Goal: Information Seeking & Learning: Learn about a topic

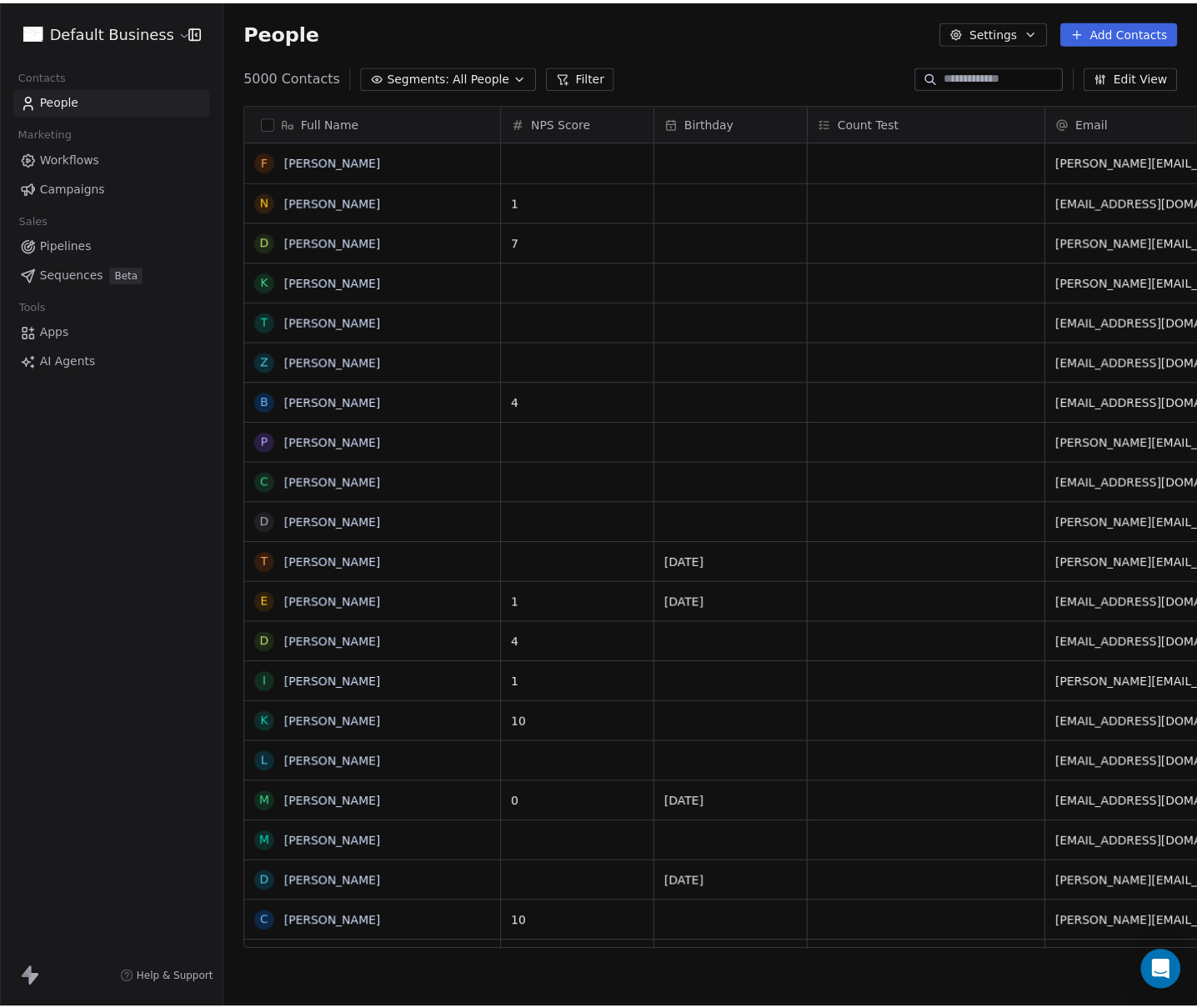
scroll to position [874, 959]
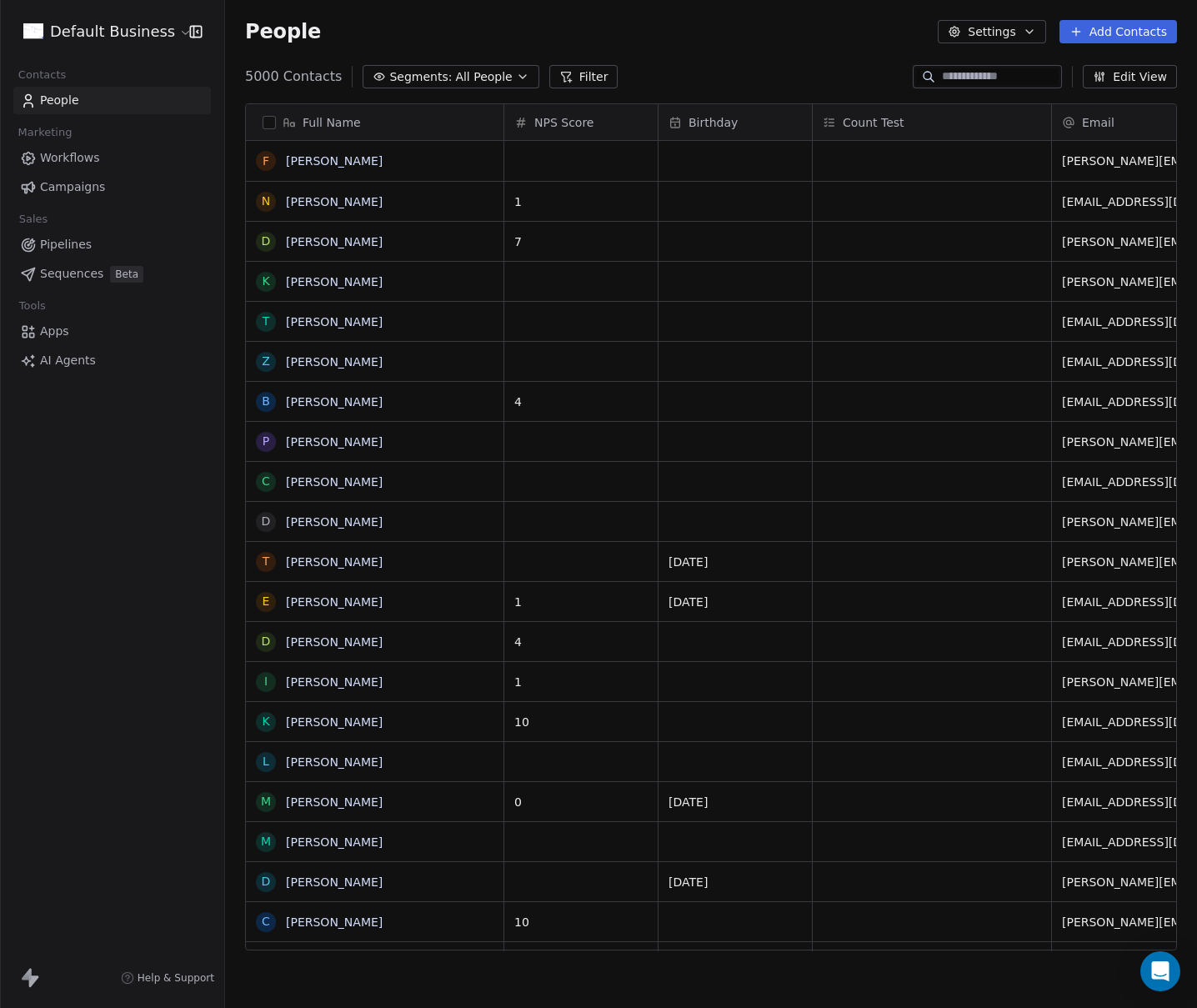
click at [550, 76] on button "Filter" at bounding box center [583, 76] width 69 height 24
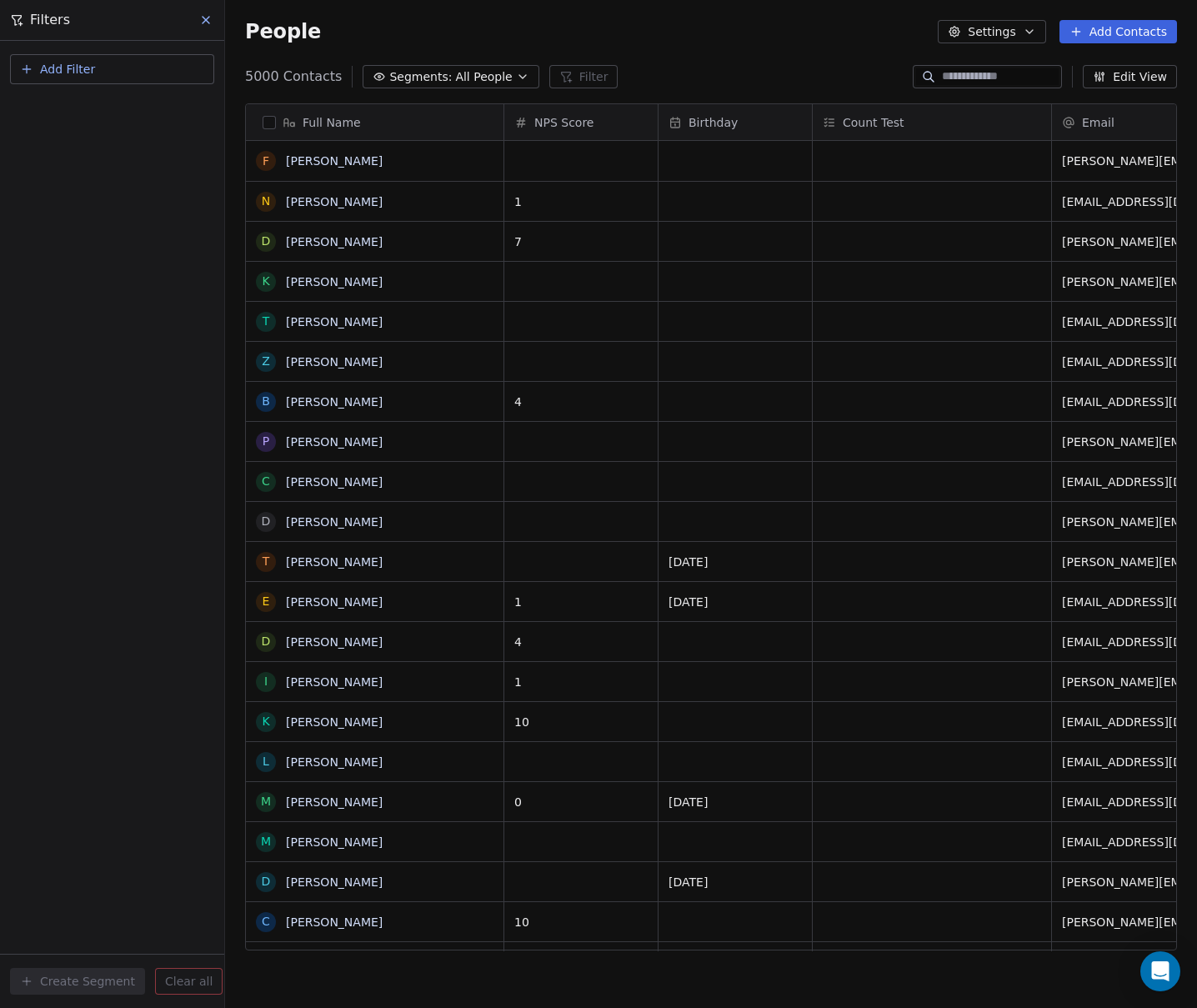
click at [109, 75] on button "Add Filter" at bounding box center [112, 70] width 204 height 30
click at [62, 105] on span "Contact properties" at bounding box center [81, 108] width 108 height 18
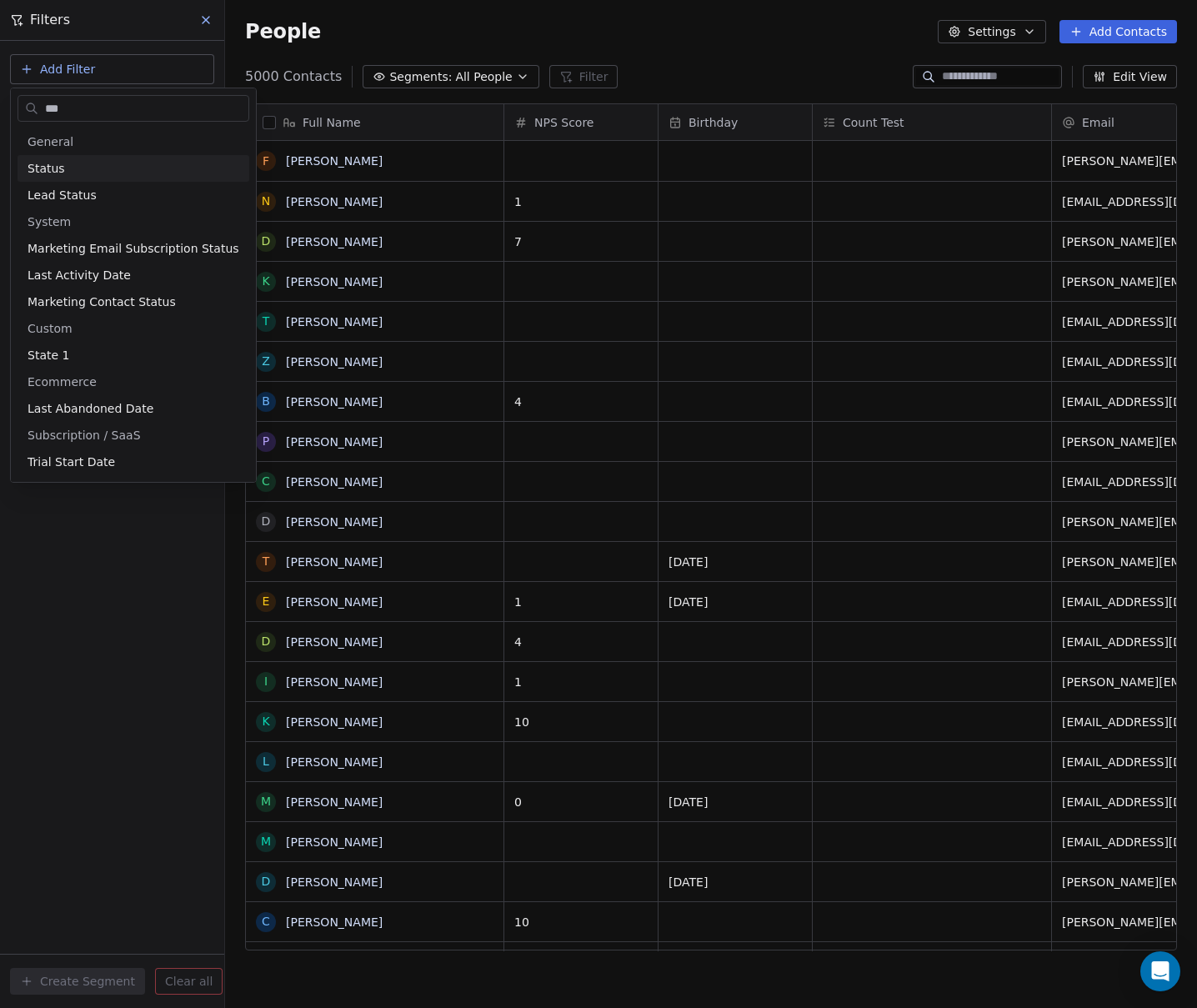
type input "***"
click at [88, 158] on div "Status" at bounding box center [134, 168] width 231 height 26
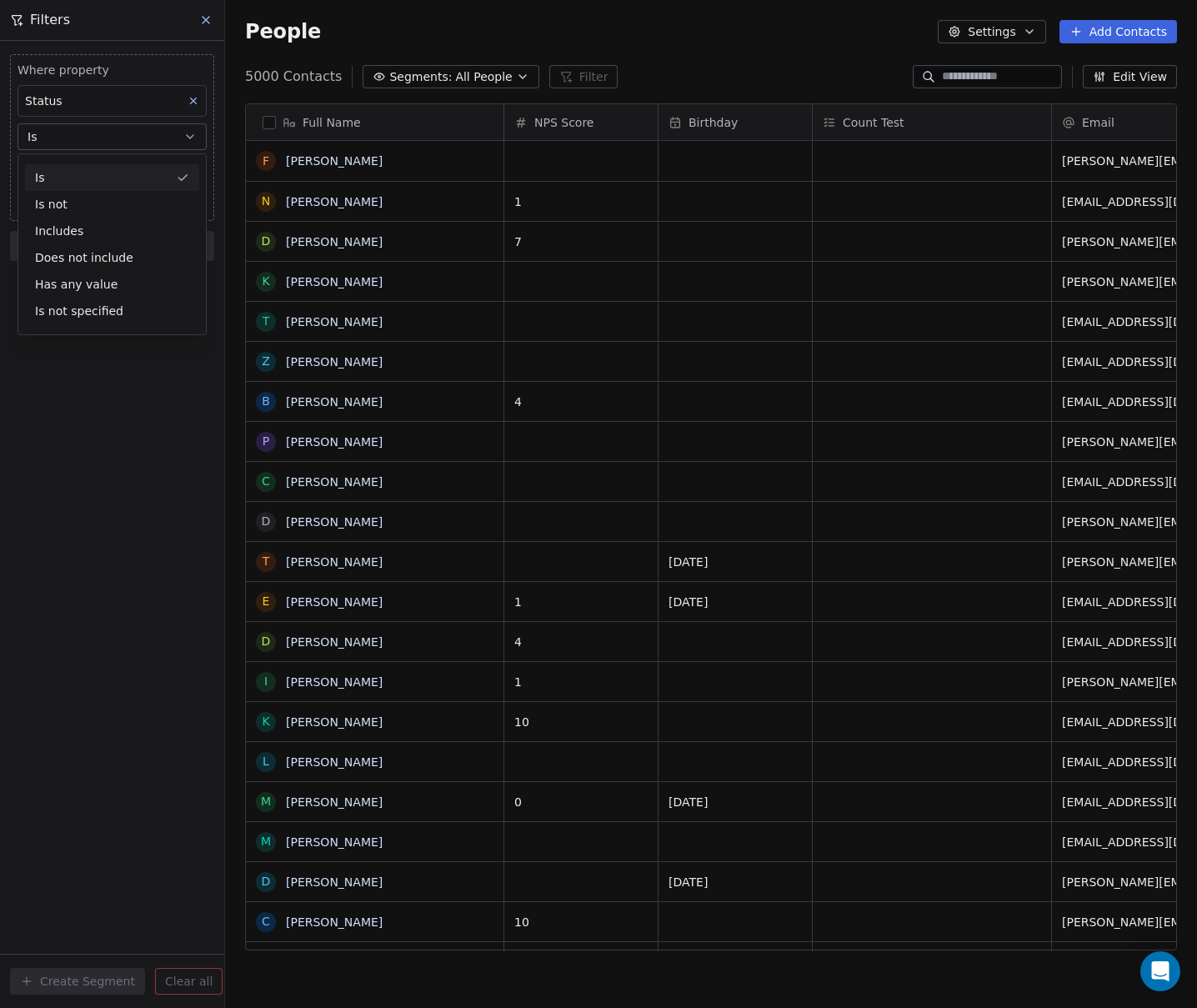
click at [69, 181] on div "Is" at bounding box center [112, 177] width 174 height 26
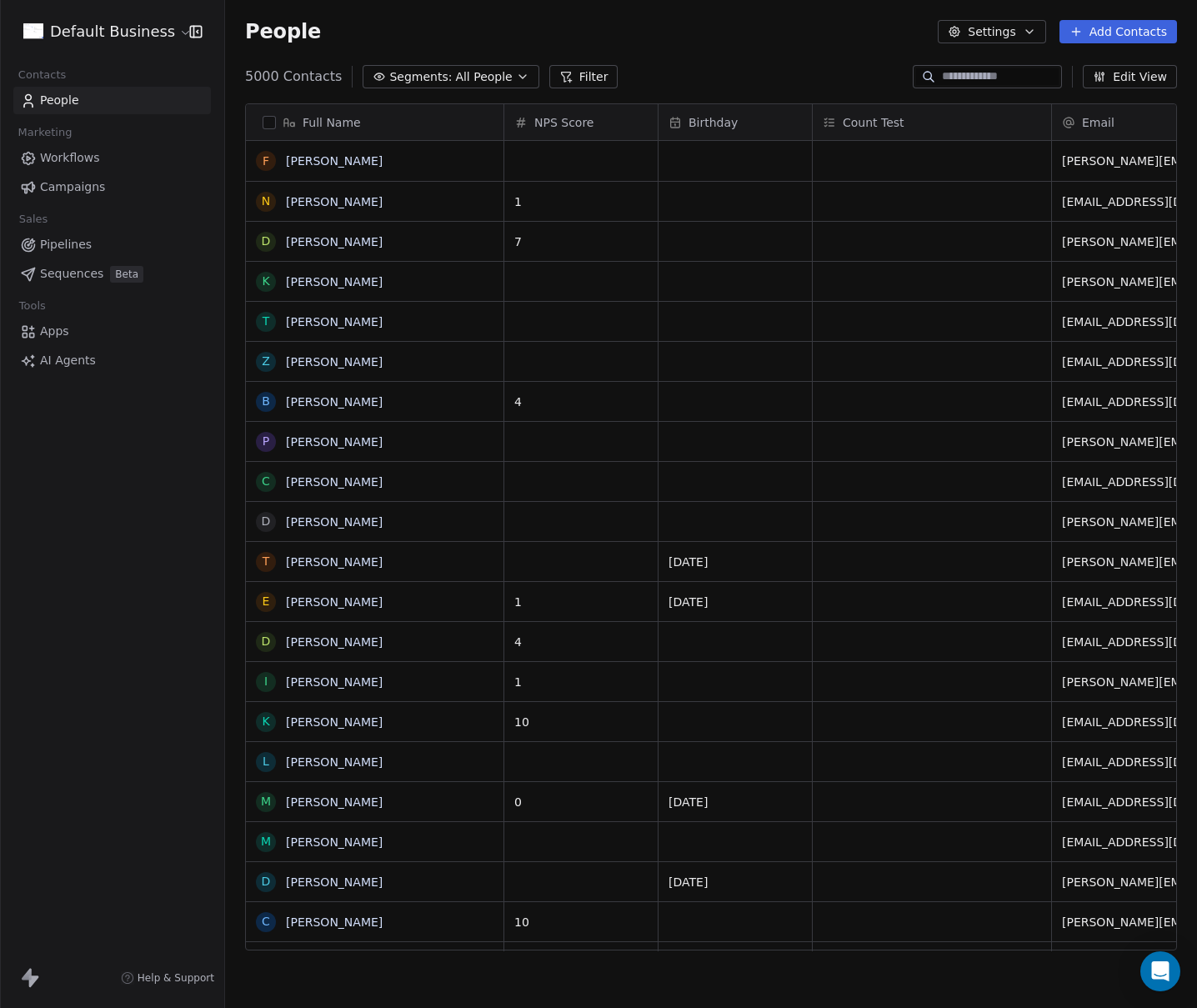
scroll to position [874, 959]
click at [661, 59] on div "People Settings Add Contacts" at bounding box center [710, 31] width 971 height 63
click at [579, 74] on button "Filter" at bounding box center [583, 76] width 69 height 24
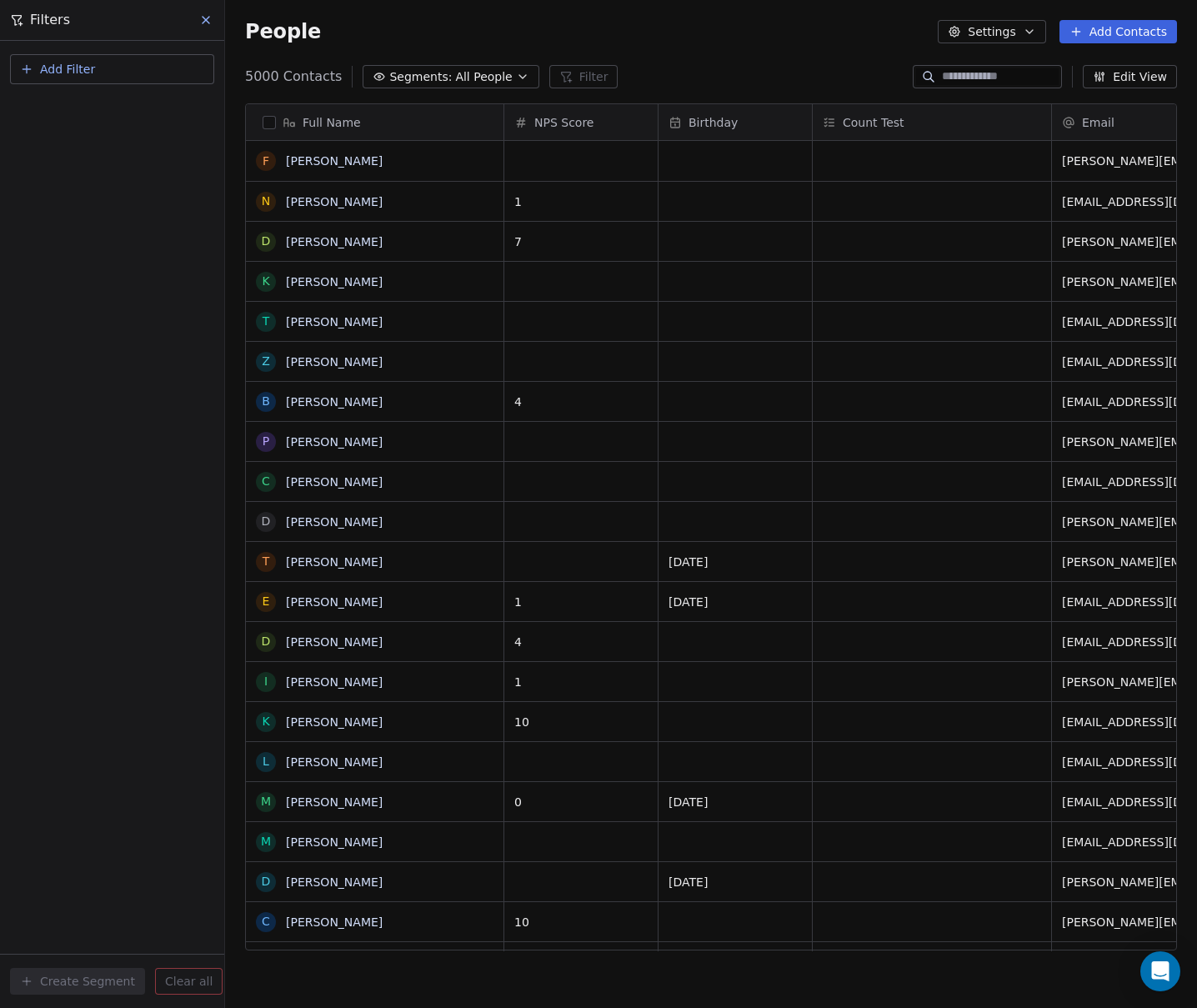
click at [72, 69] on span "Add Filter" at bounding box center [68, 70] width 55 height 18
click at [86, 105] on span "Contact properties" at bounding box center [81, 108] width 108 height 18
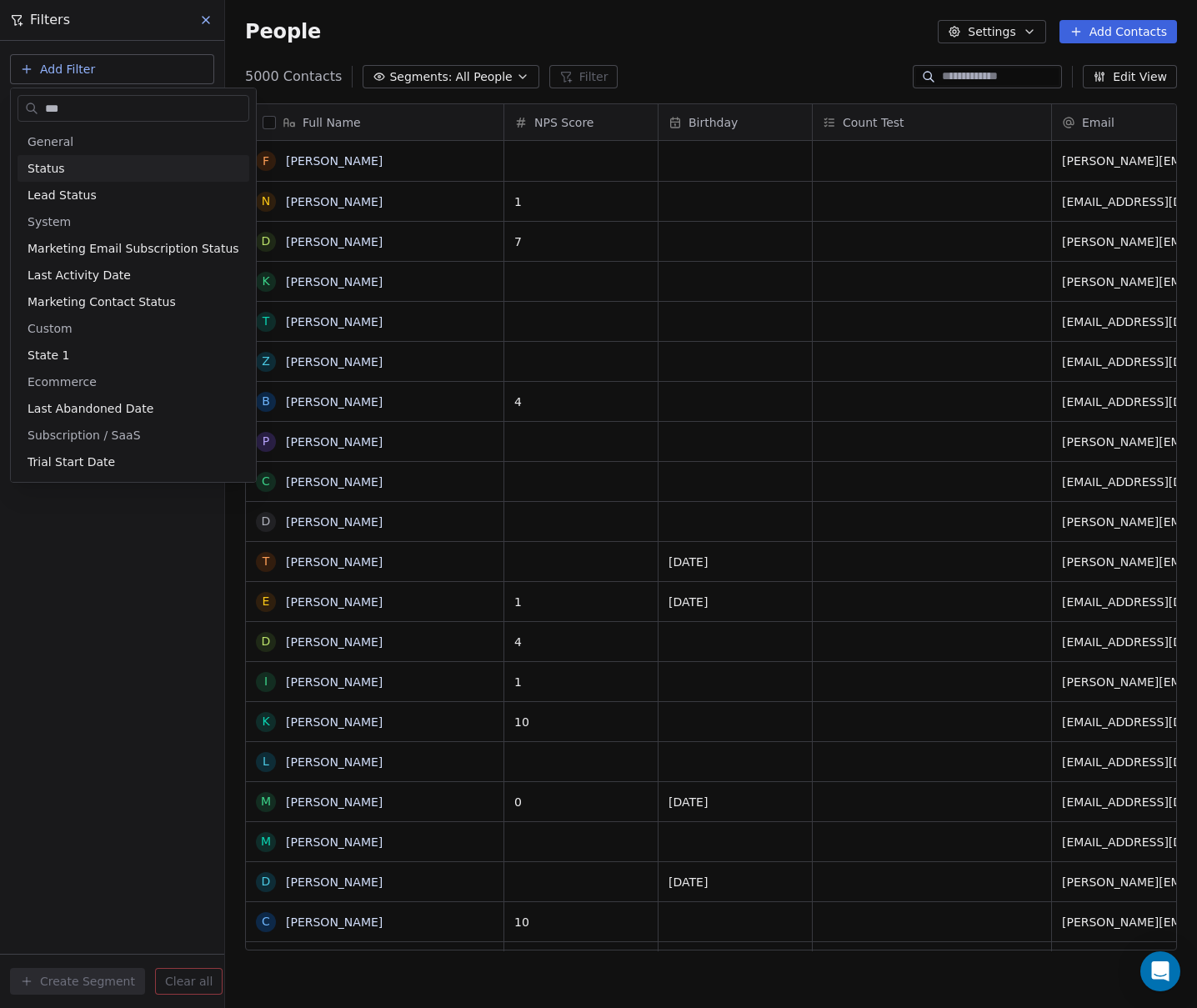
type input "***"
click at [47, 165] on span "Status" at bounding box center [46, 168] width 38 height 17
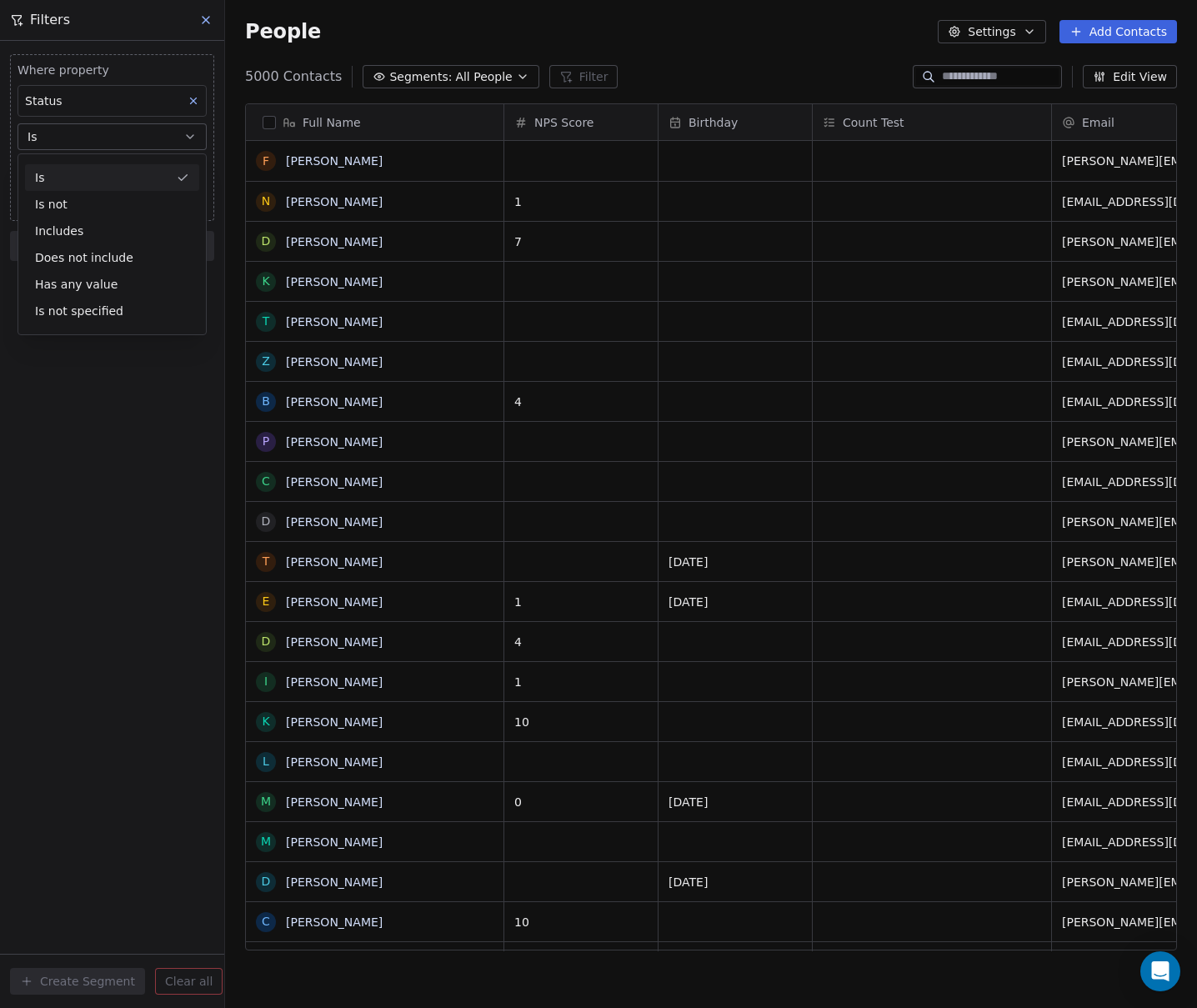
click at [47, 181] on div "Is" at bounding box center [112, 177] width 174 height 26
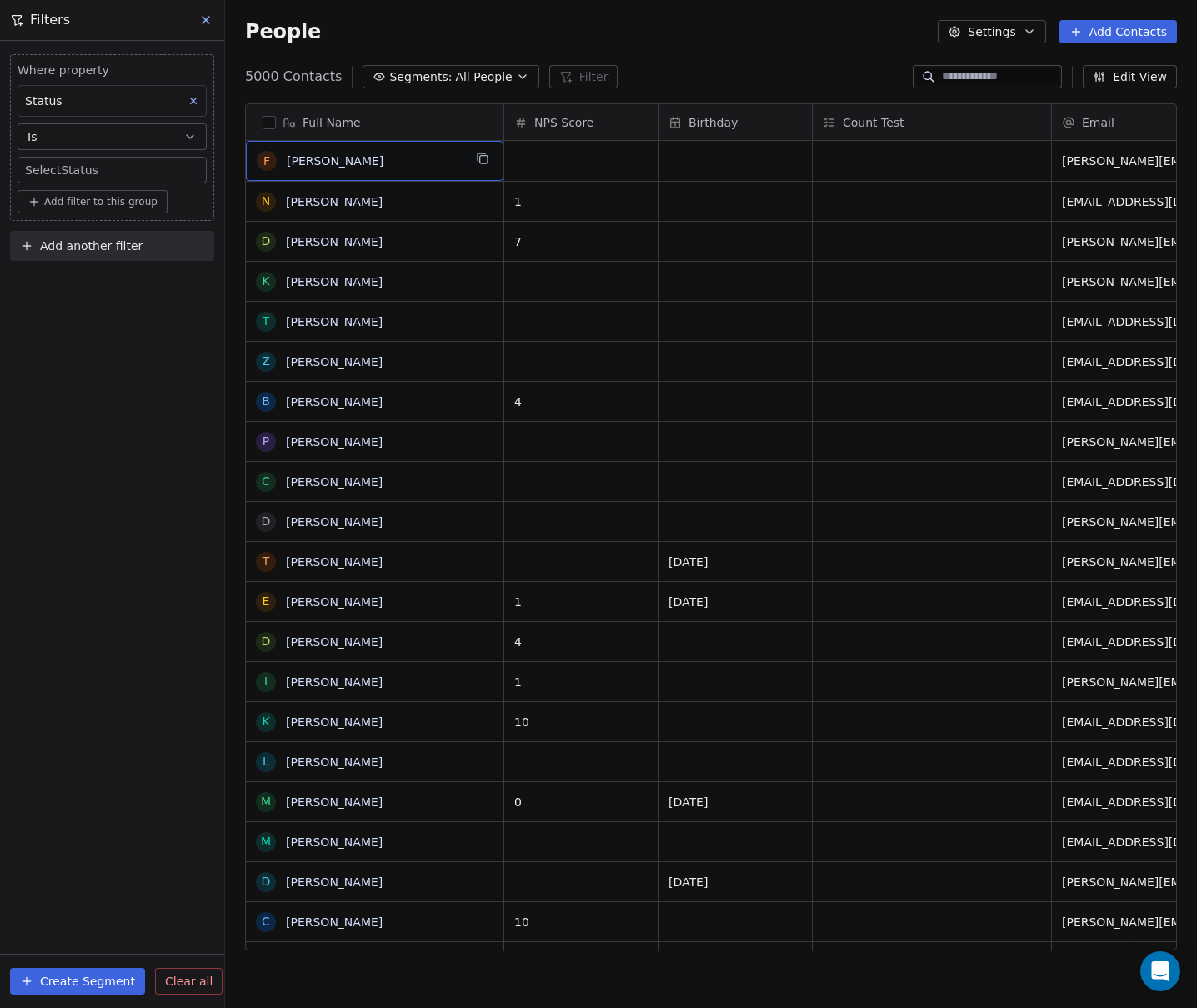
click at [419, 155] on span "[PERSON_NAME]" at bounding box center [375, 161] width 176 height 17
click at [419, 155] on span "Florence Wintheiser" at bounding box center [375, 161] width 176 height 17
type textarea "**********"
click at [741, 70] on html "Default Business Contacts People Marketing Workflows Campaigns Sales Pipelines …" at bounding box center [598, 504] width 1197 height 1008
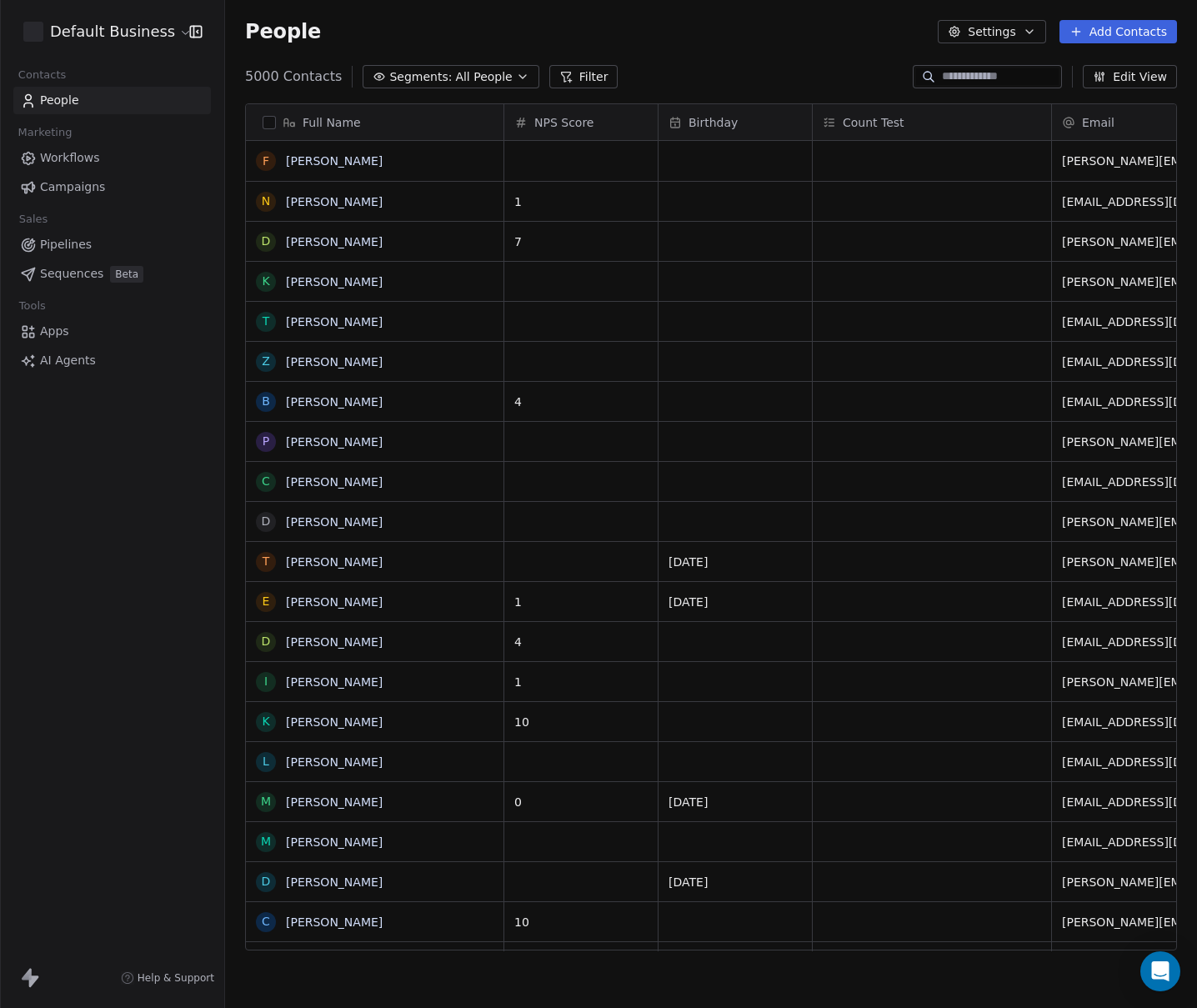
scroll to position [874, 959]
drag, startPoint x: 579, startPoint y: 68, endPoint x: 566, endPoint y: 75, distance: 14.8
click at [579, 68] on button "Filter" at bounding box center [583, 76] width 69 height 24
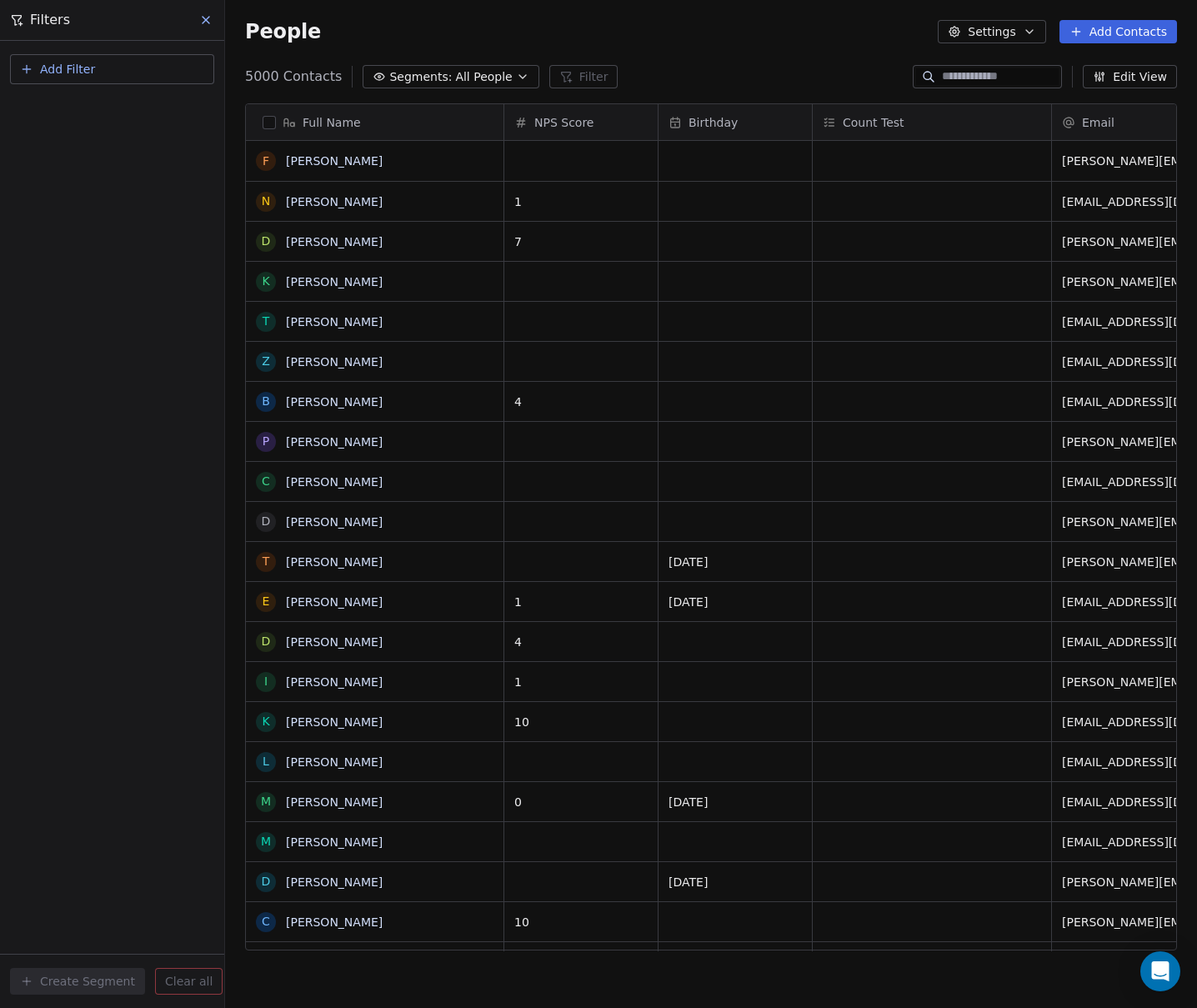
click at [138, 76] on button "Add Filter" at bounding box center [112, 70] width 204 height 30
click at [99, 113] on span "Contact properties" at bounding box center [81, 108] width 108 height 18
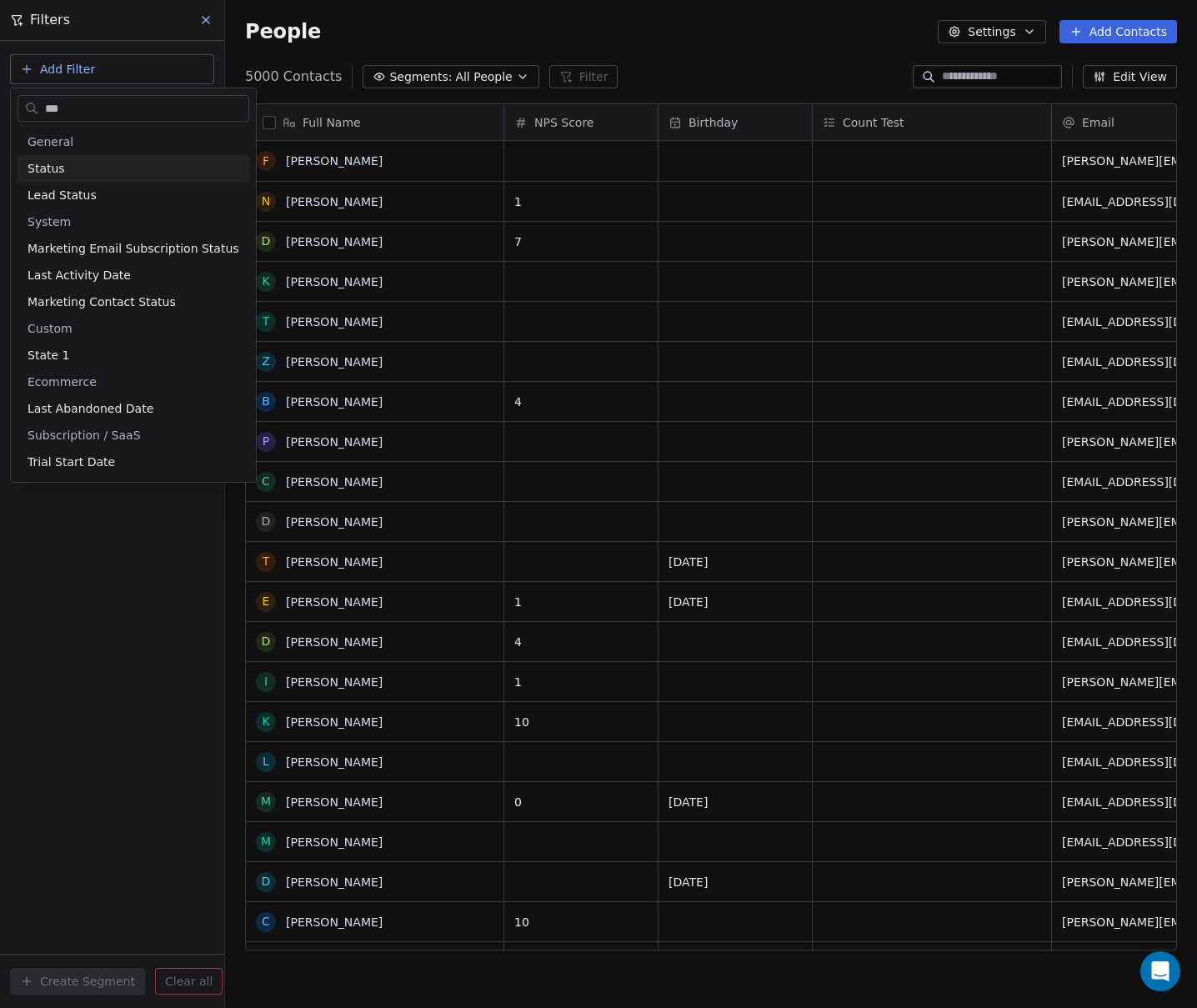
type input "***"
click at [82, 155] on div "Status" at bounding box center [134, 168] width 231 height 26
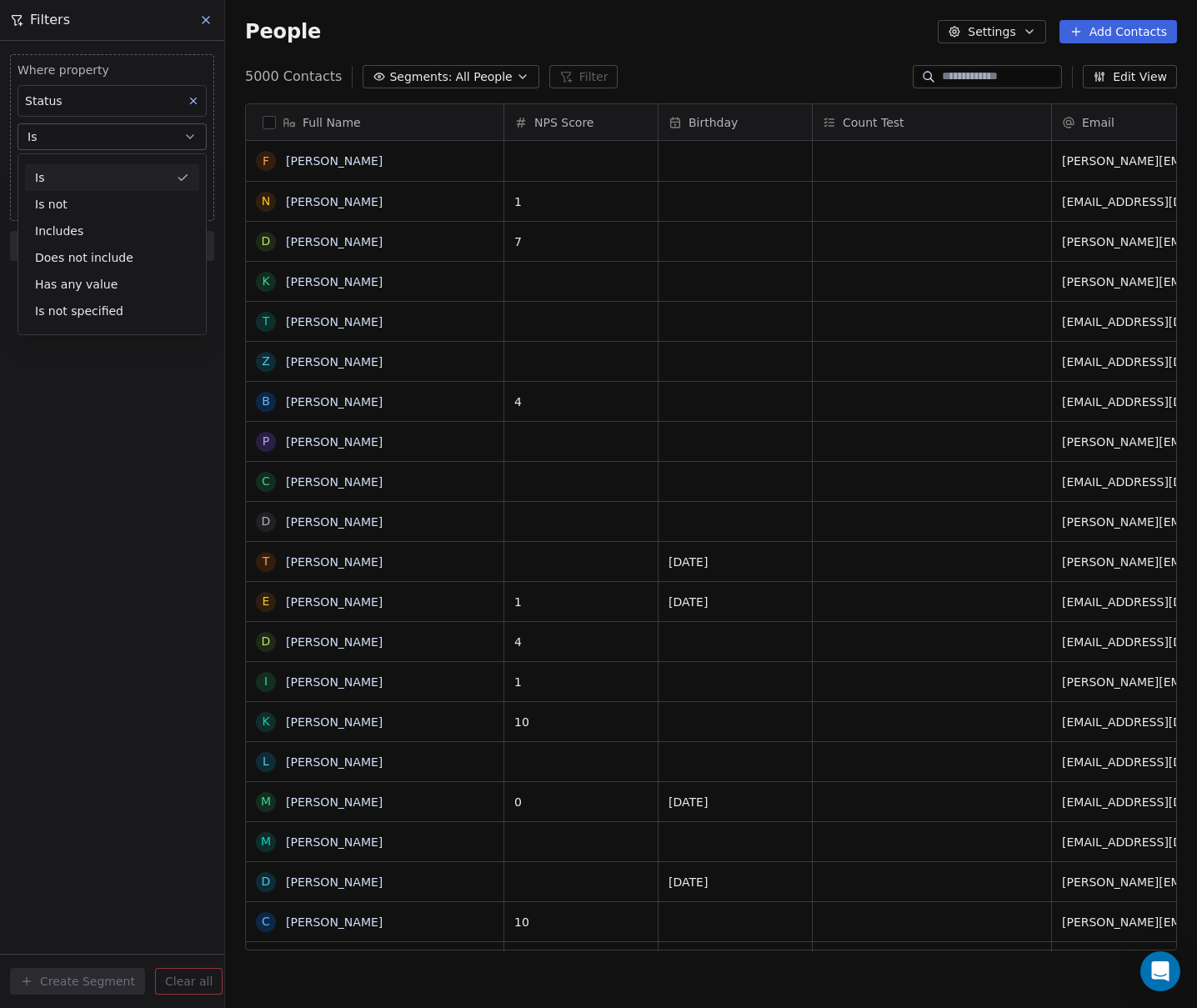
click at [69, 176] on div "Is" at bounding box center [112, 177] width 174 height 26
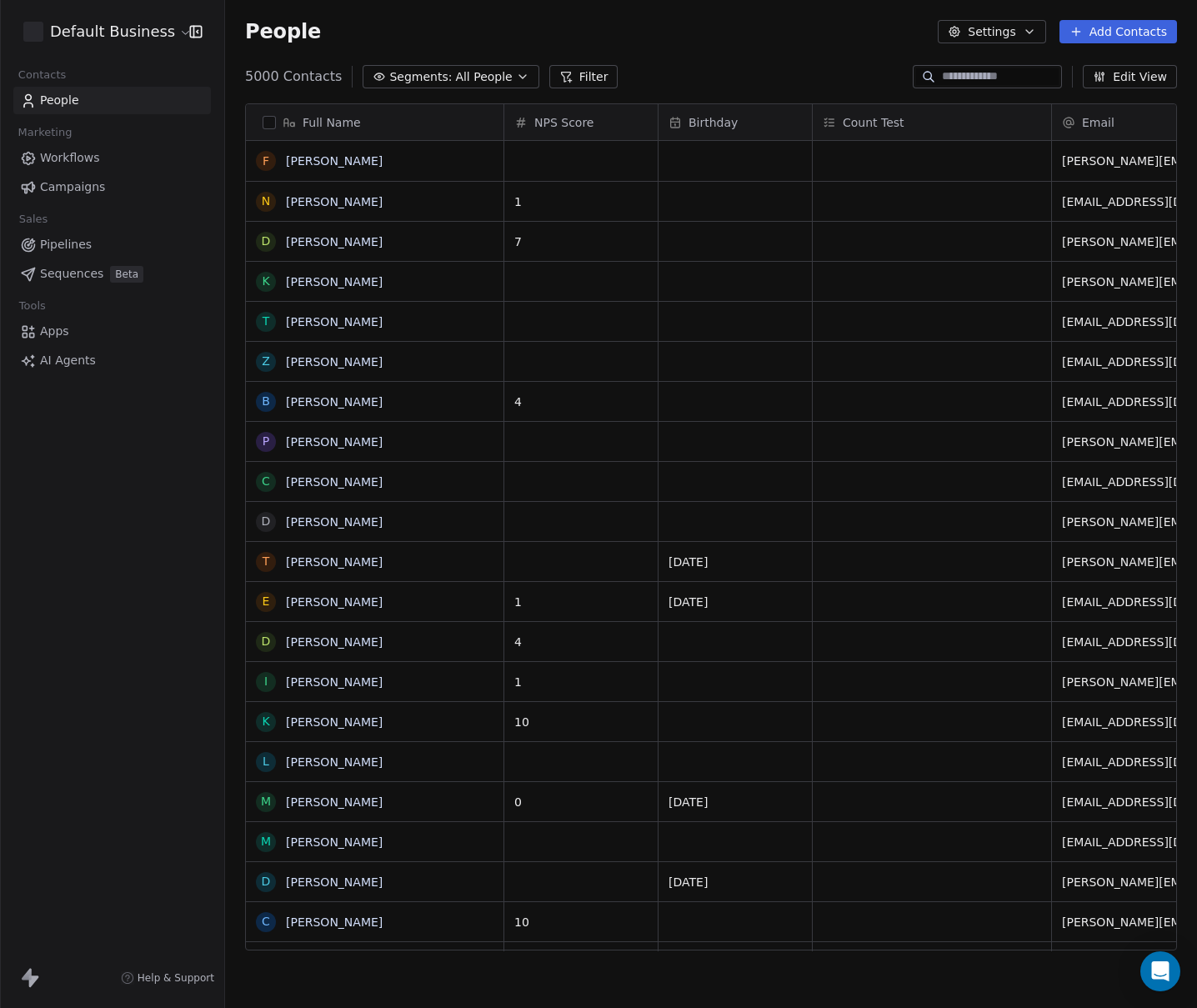
scroll to position [874, 959]
click at [570, 79] on button "Filter" at bounding box center [583, 76] width 69 height 24
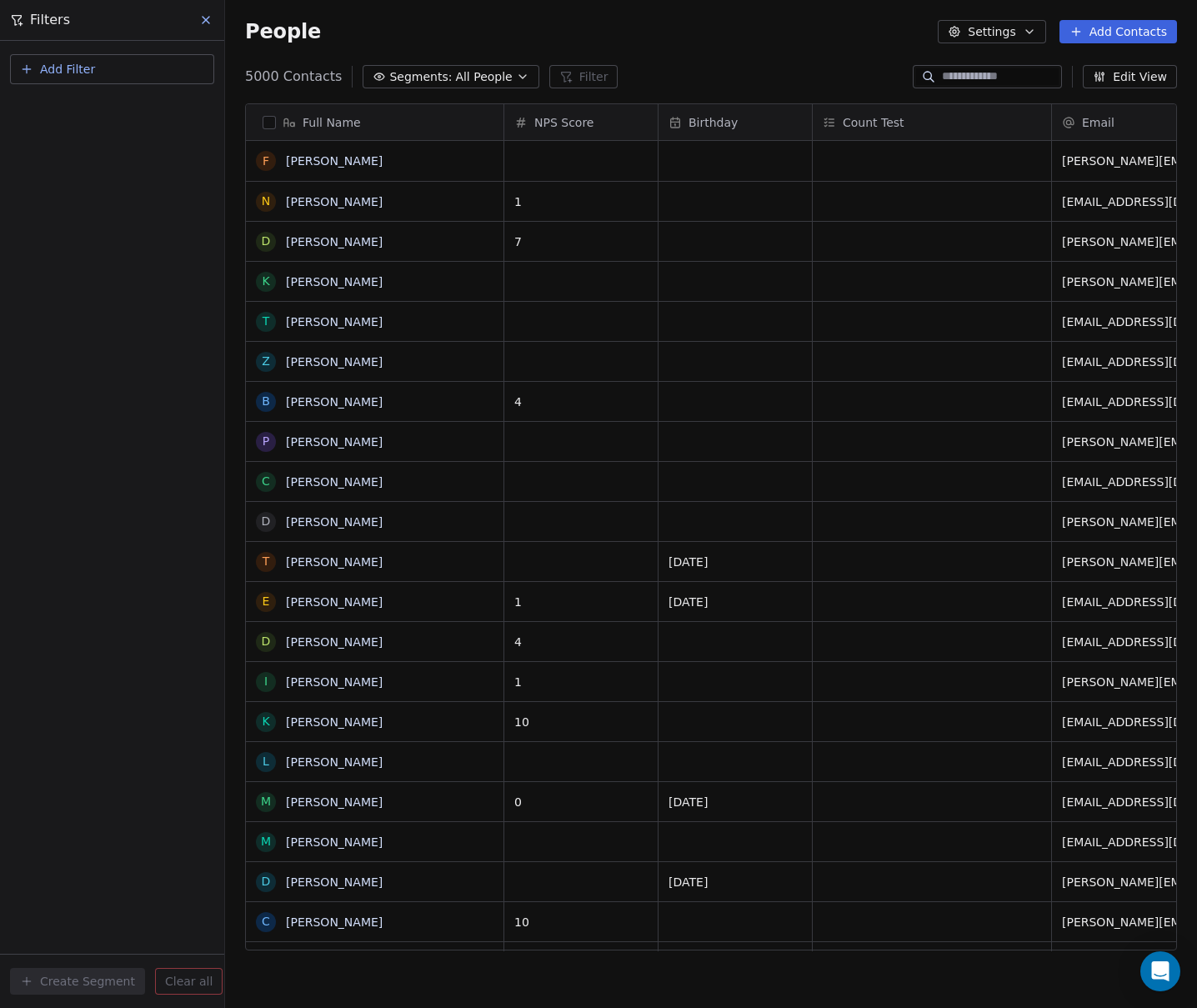
click at [88, 72] on span "Add Filter" at bounding box center [68, 70] width 55 height 18
click at [98, 114] on span "Contact properties" at bounding box center [81, 108] width 108 height 18
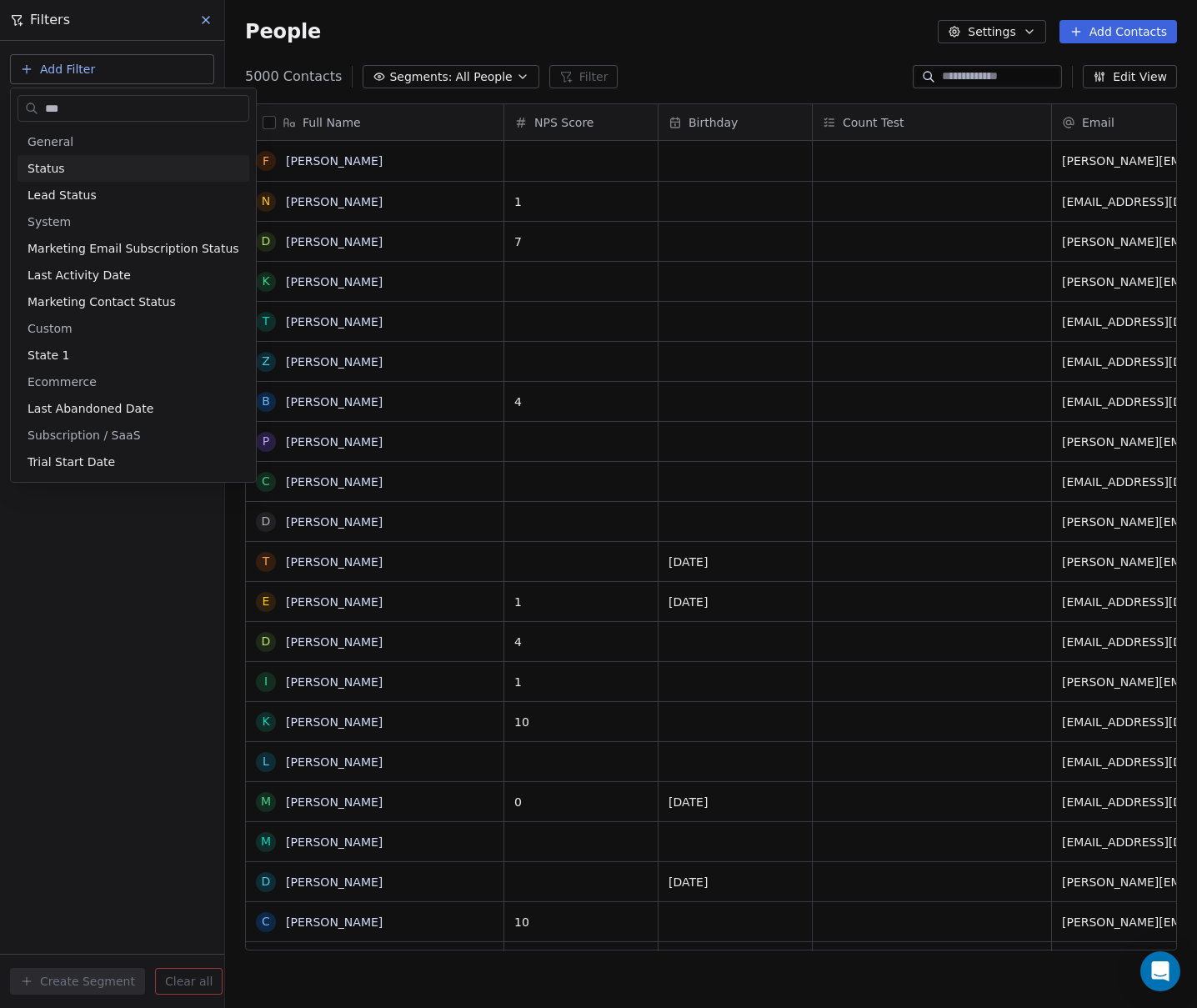
type input "***"
click at [66, 165] on div "Status" at bounding box center [133, 168] width 212 height 17
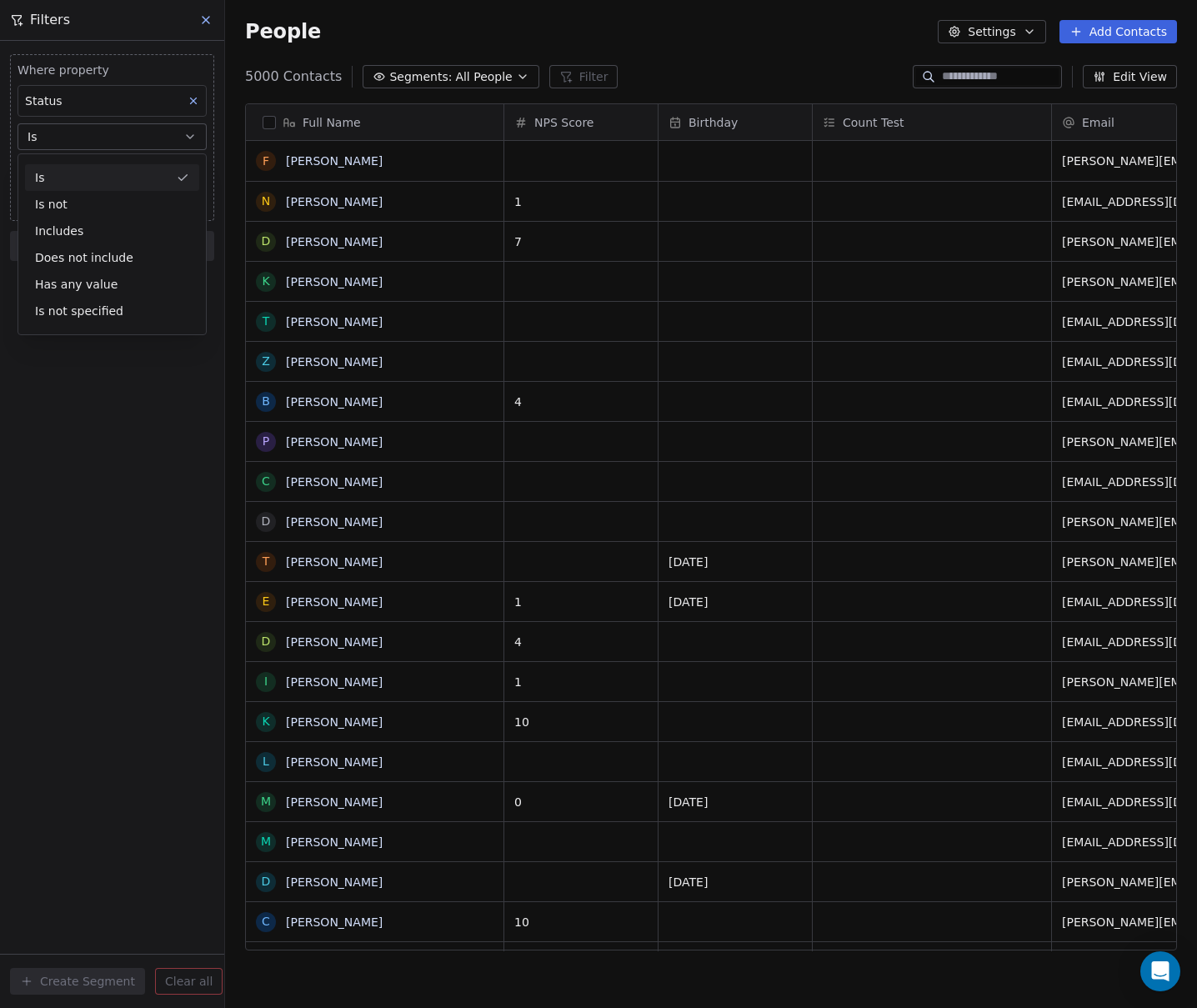
click at [63, 183] on div "Is" at bounding box center [112, 177] width 174 height 26
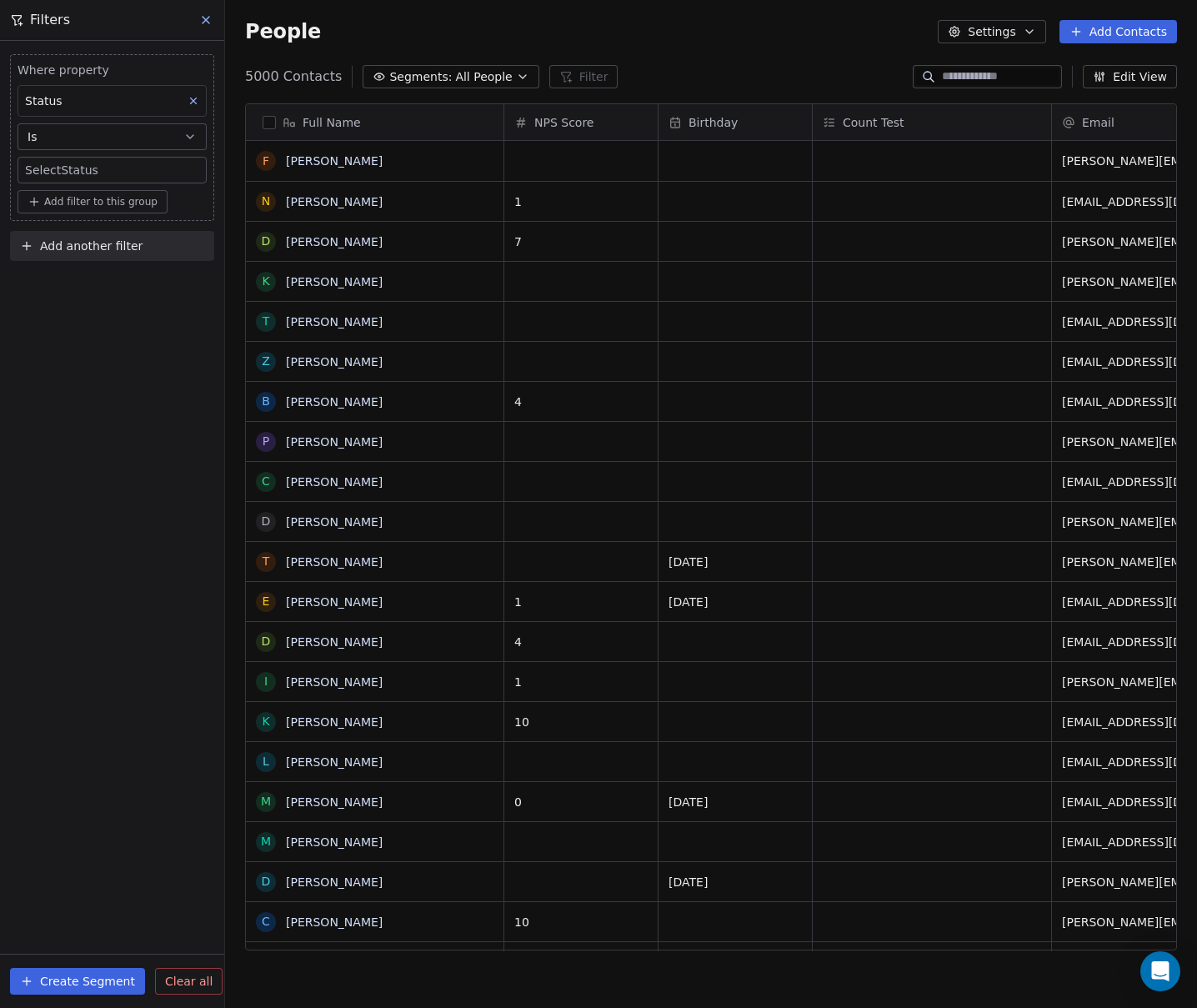
click at [90, 171] on body "Default Business Contacts People Marketing Workflows Campaigns Sales Pipelines …" at bounding box center [598, 504] width 1197 height 1008
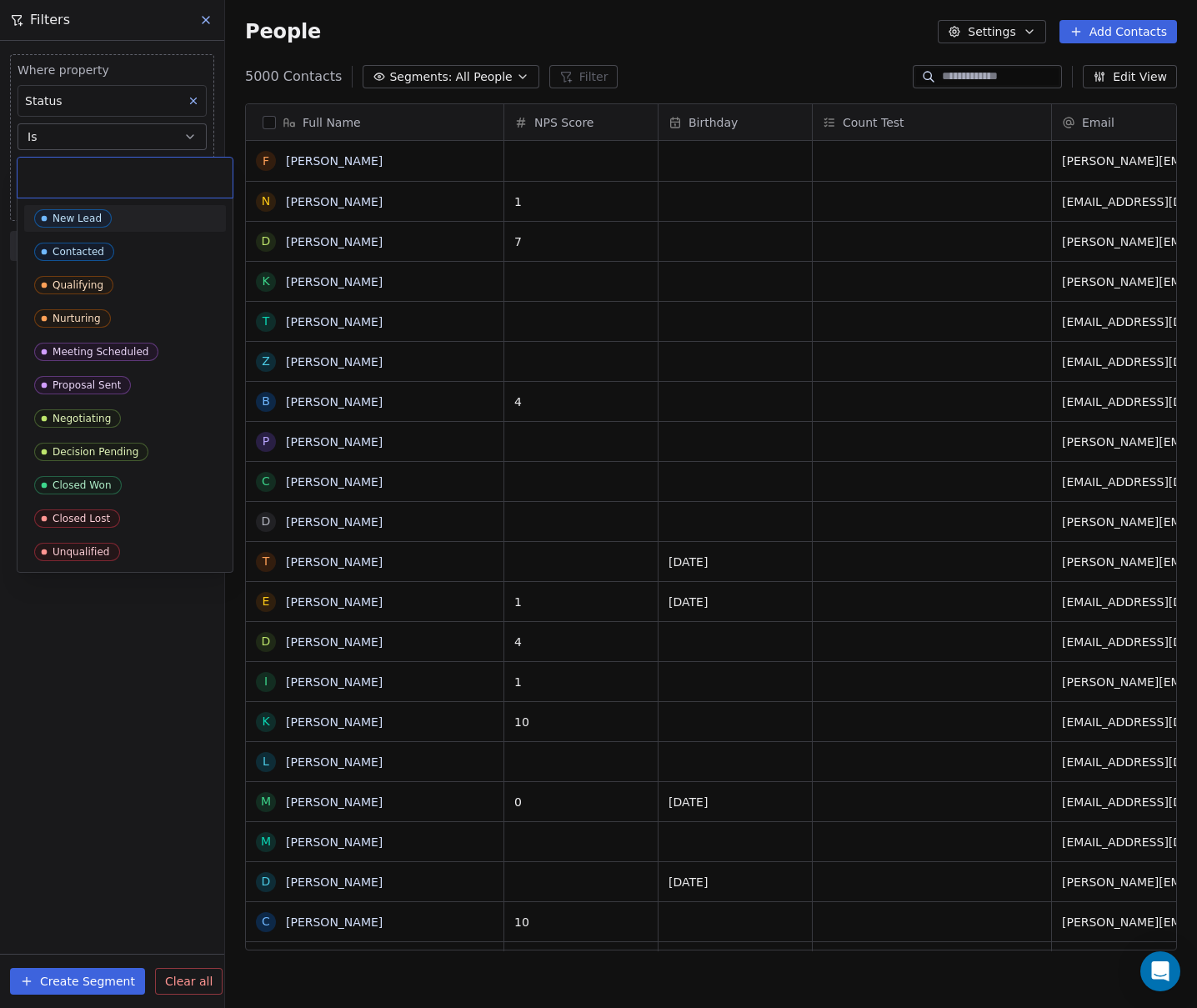
click at [92, 222] on div "New Lead" at bounding box center [77, 218] width 49 height 11
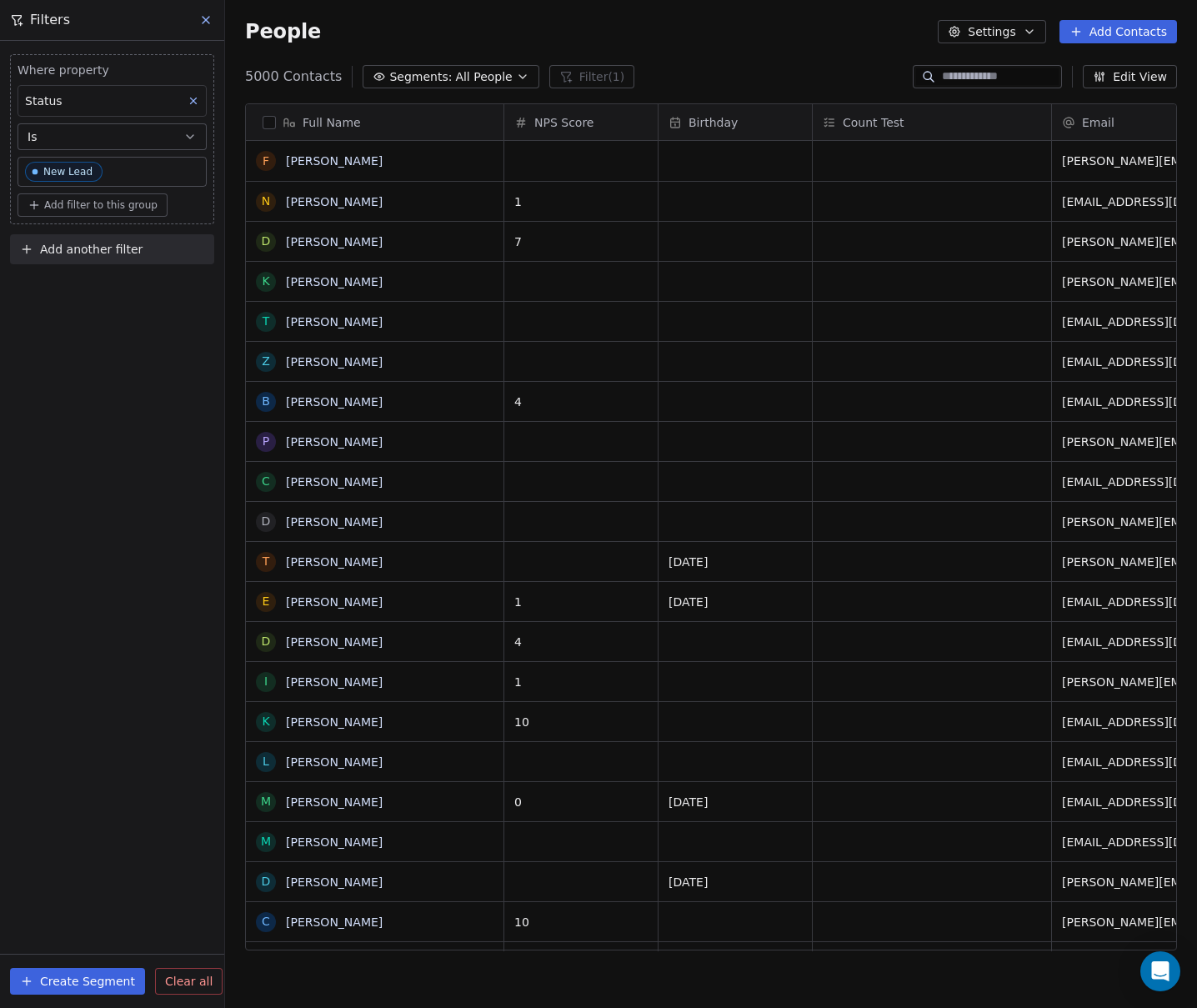
click at [124, 447] on div "Where property Status Is New Lead Add filter to this group Add another filter C…" at bounding box center [112, 523] width 224 height 967
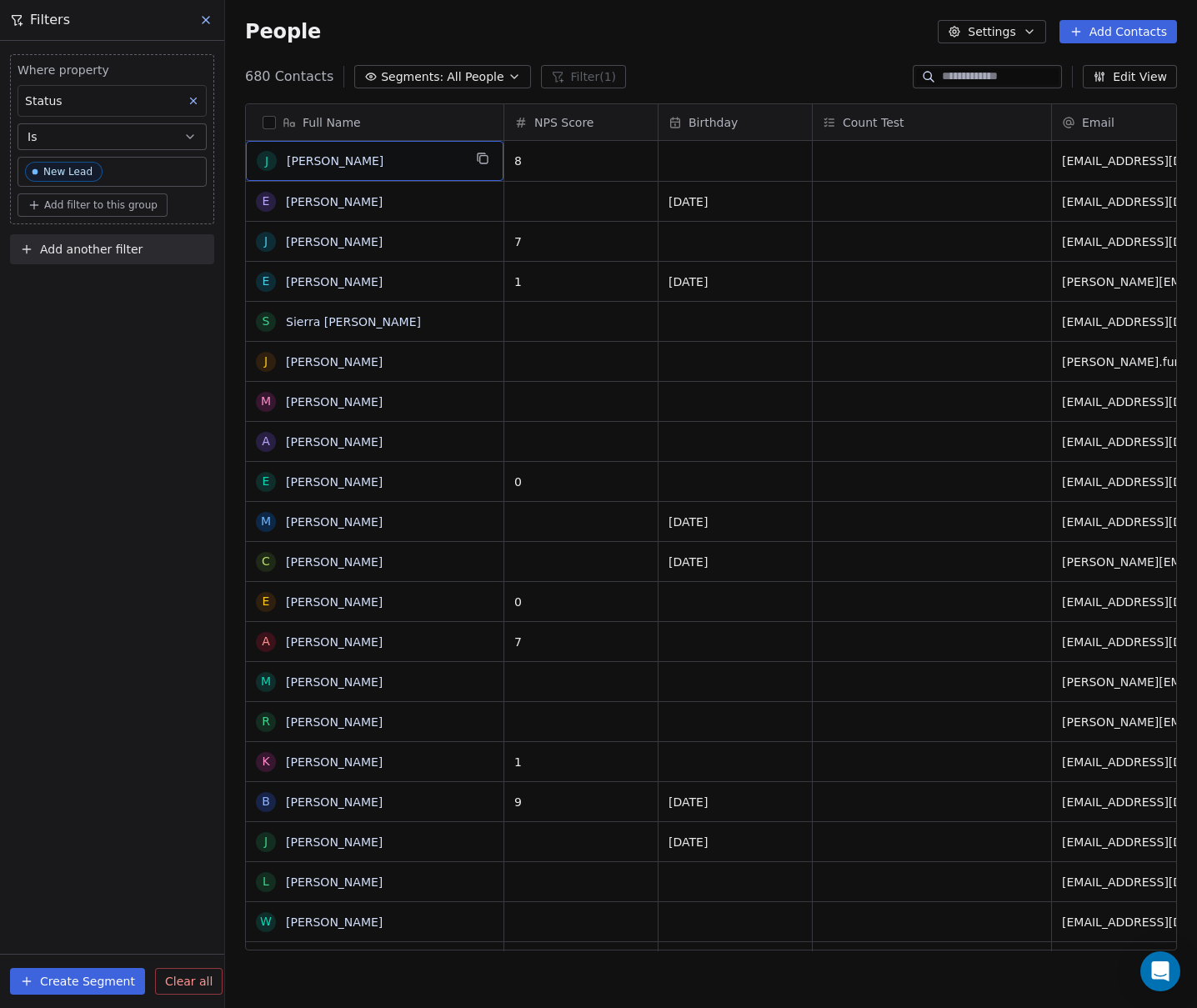
click at [391, 158] on span "Jailyn Harber" at bounding box center [375, 161] width 176 height 17
type textarea "**********"
click at [694, 69] on html "Default Business Contacts People Marketing Workflows Campaigns Sales Pipelines …" at bounding box center [598, 504] width 1197 height 1008
click at [396, 163] on span "Jailyn Harber" at bounding box center [375, 161] width 176 height 17
type textarea "**********"
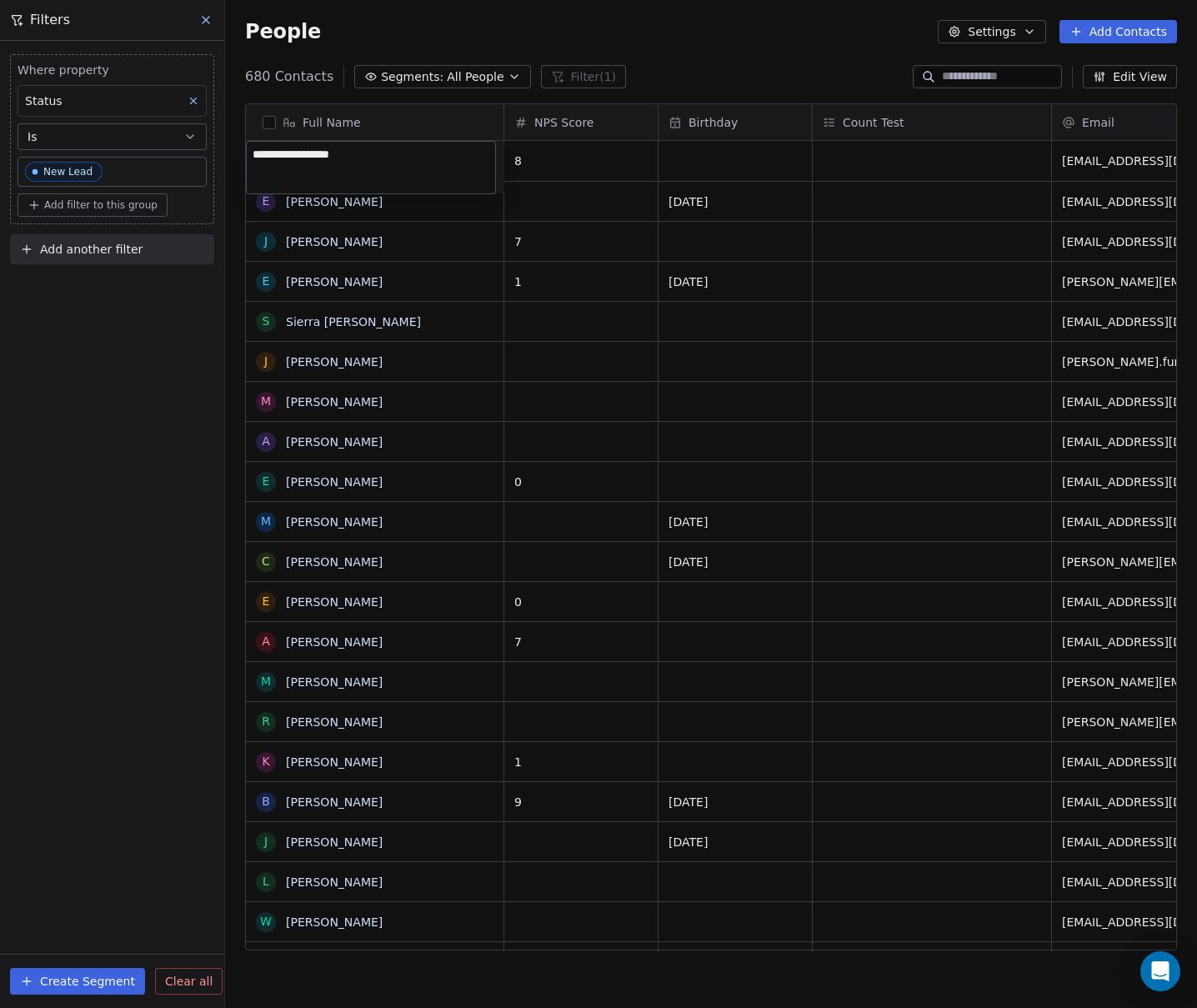
click at [733, 69] on html "Default Business Contacts People Marketing Workflows Campaigns Sales Pipelines …" at bounding box center [598, 504] width 1197 height 1008
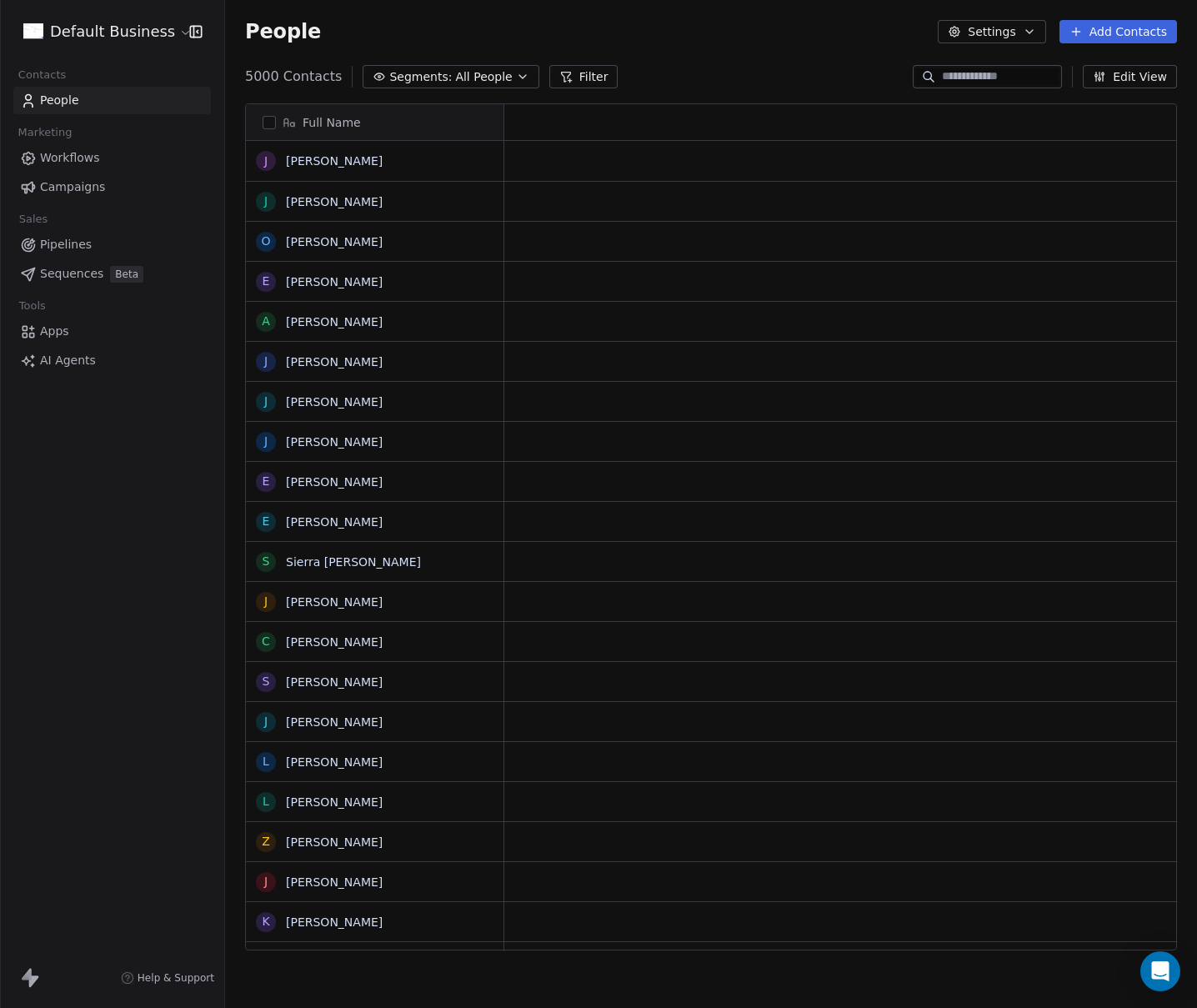
scroll to position [874, 959]
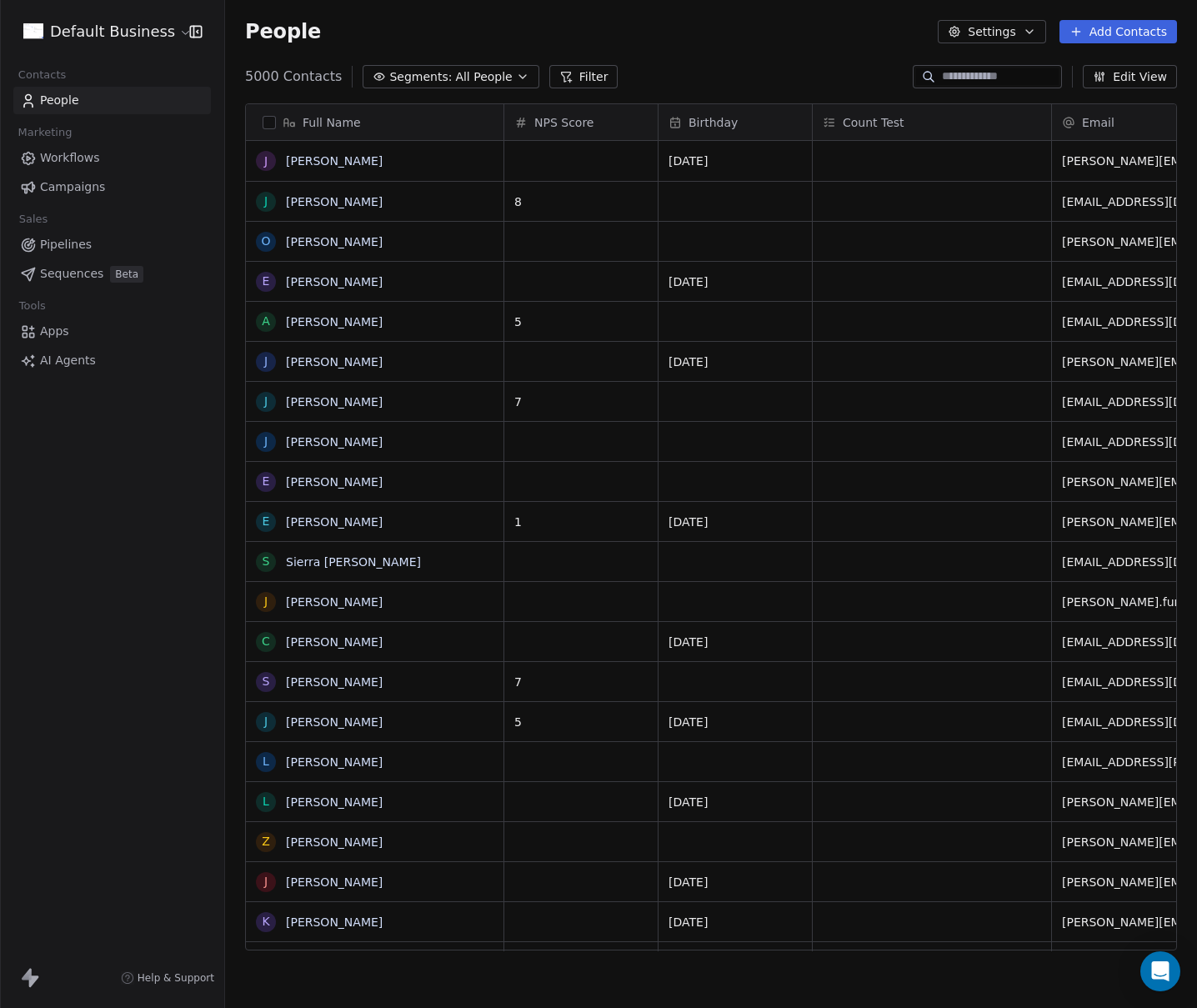
click at [580, 72] on button "Filter" at bounding box center [583, 76] width 69 height 24
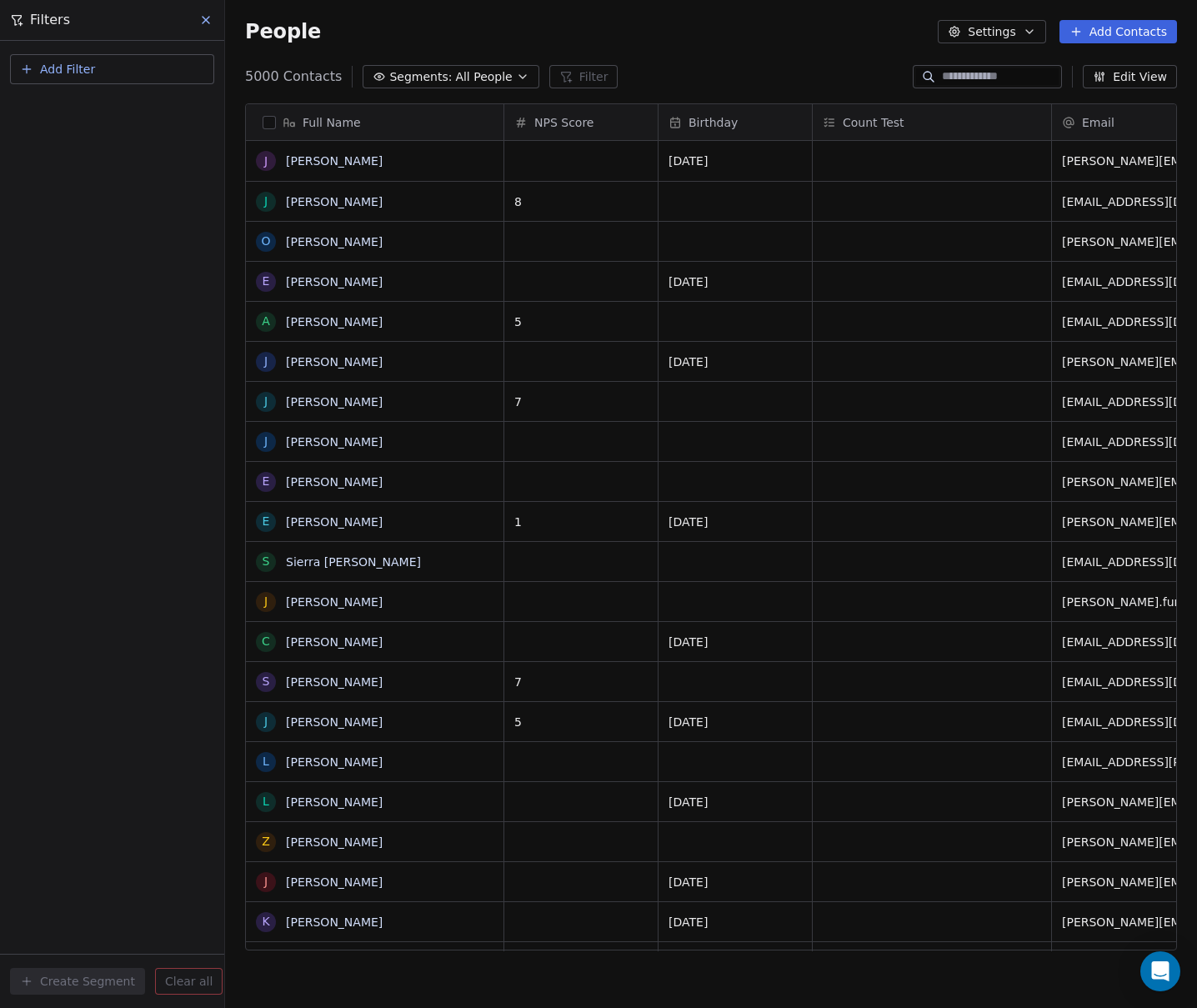
click at [91, 68] on span "Add Filter" at bounding box center [68, 70] width 55 height 18
click at [69, 113] on span "Contact properties" at bounding box center [81, 108] width 108 height 18
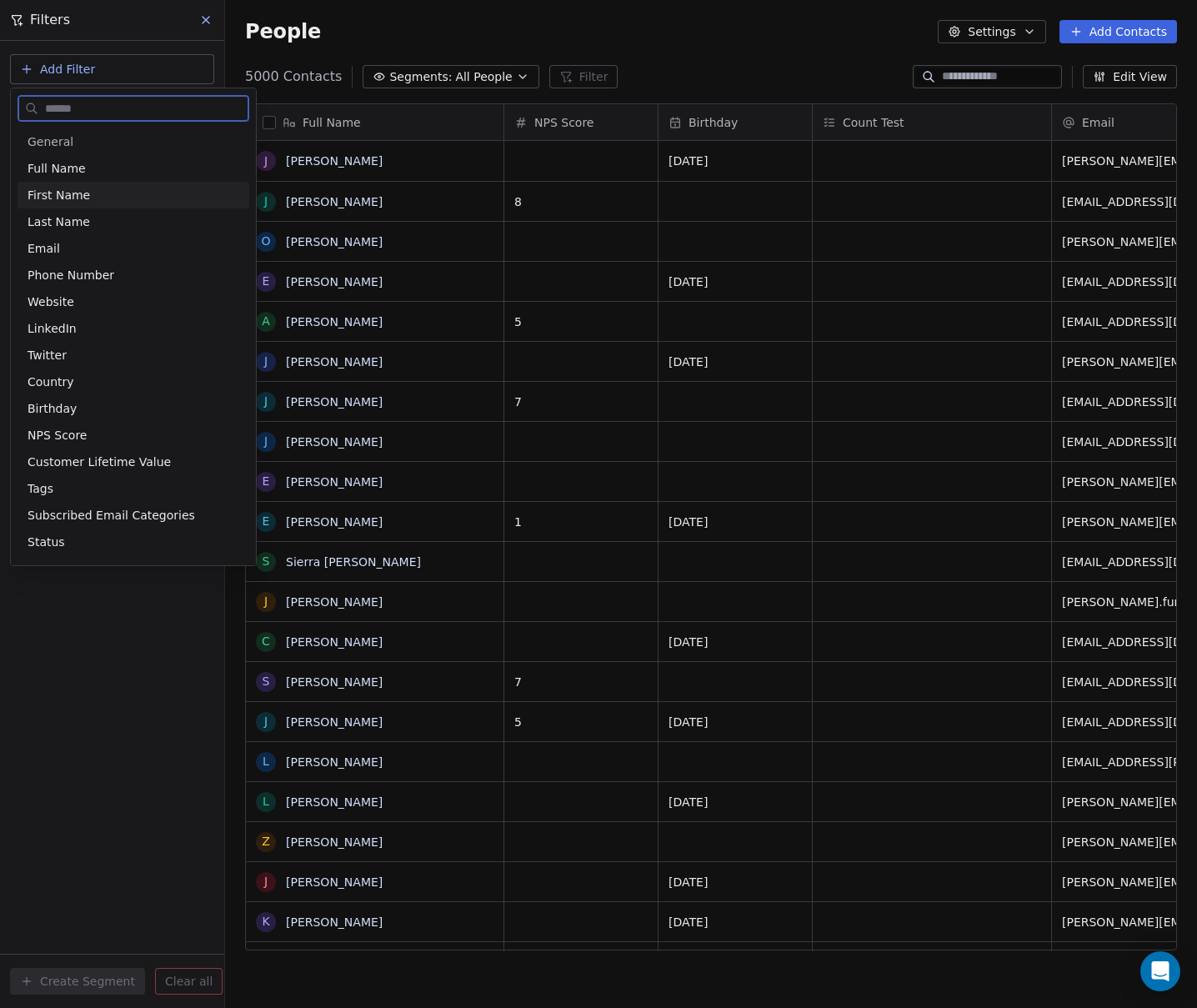
click at [64, 195] on span "First Name" at bounding box center [58, 195] width 62 height 17
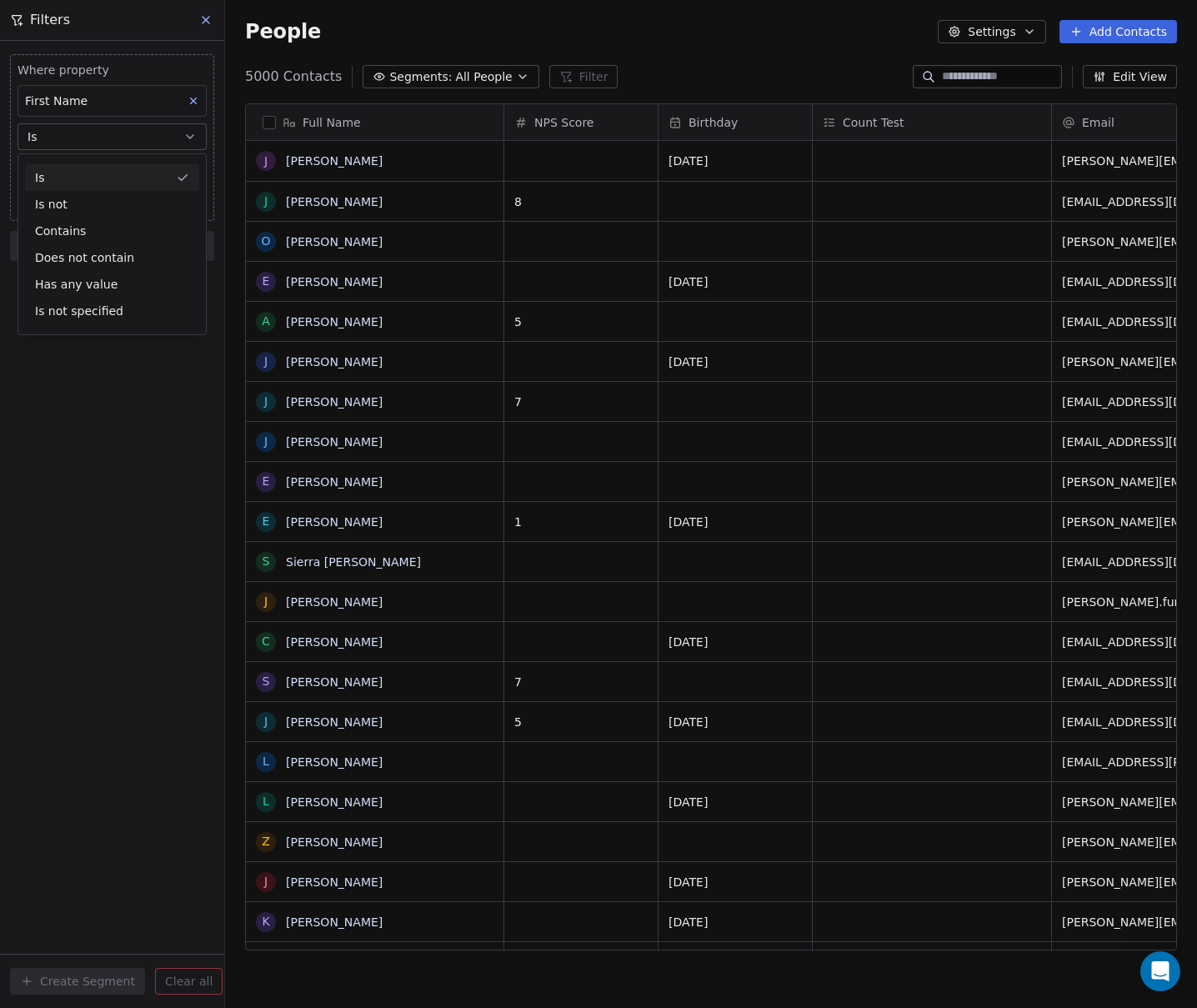
click at [55, 176] on div "Is" at bounding box center [112, 177] width 174 height 26
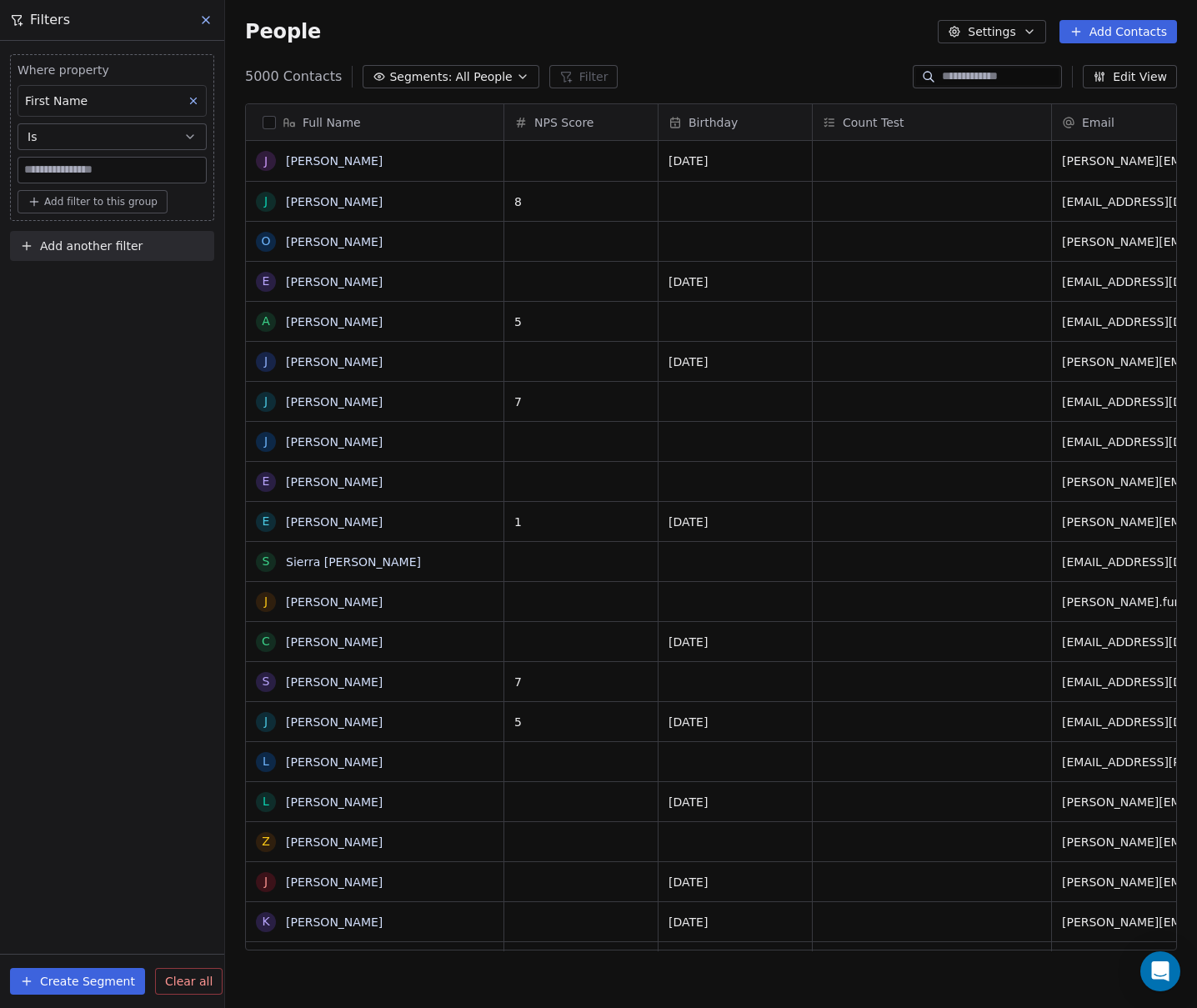
click at [104, 93] on div "First Name" at bounding box center [112, 101] width 189 height 32
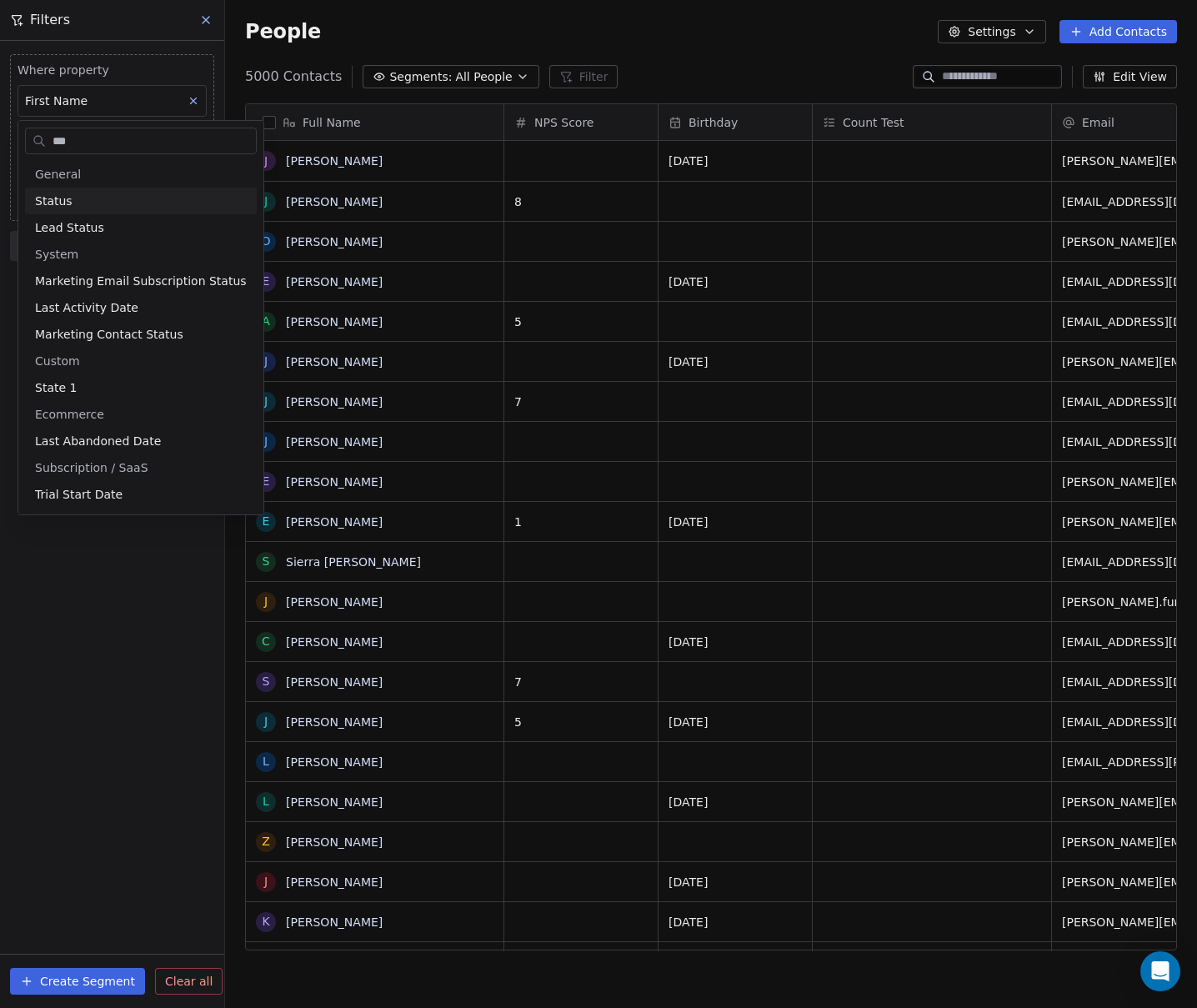
type input "***"
click at [68, 198] on span "Status" at bounding box center [54, 201] width 38 height 17
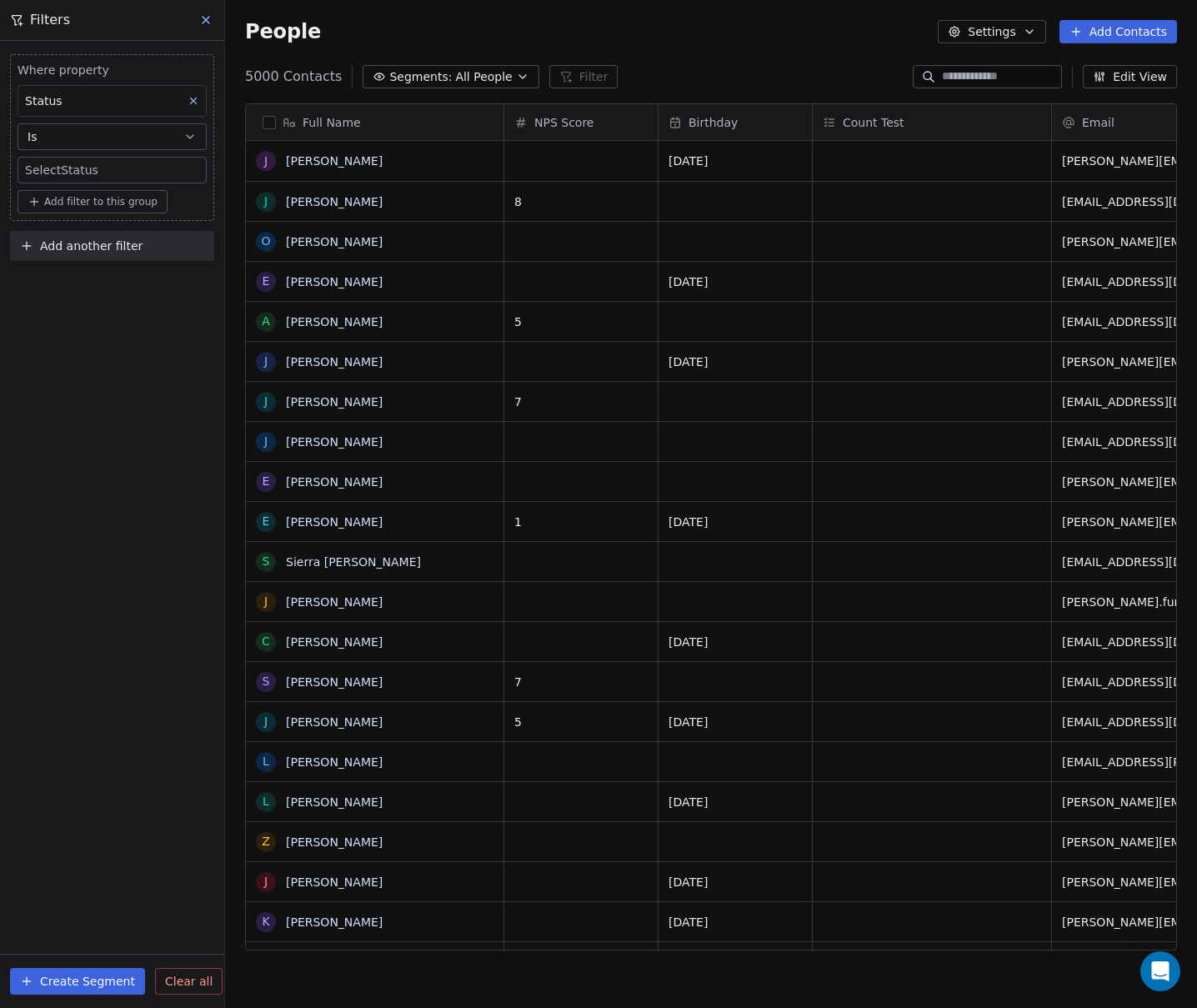
click at [72, 133] on button "Is" at bounding box center [112, 136] width 189 height 26
click at [59, 175] on div "Is" at bounding box center [112, 177] width 174 height 26
click at [16, 376] on div "Where property Status Is Select Status Add filter to this group Add another fil…" at bounding box center [112, 523] width 224 height 967
click at [32, 307] on div "Where property Status Is Select Status Add filter to this group Add another fil…" at bounding box center [112, 523] width 224 height 967
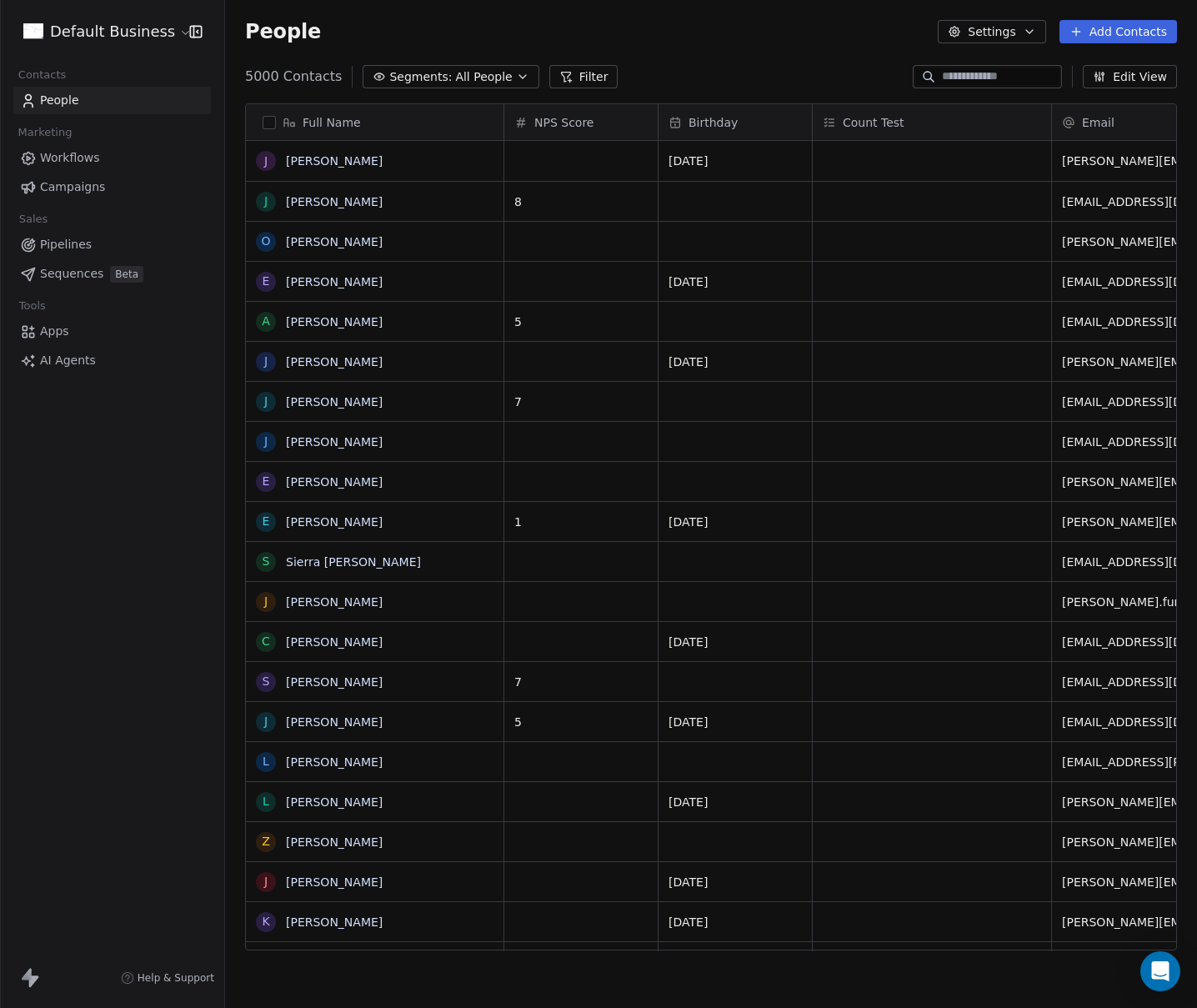
scroll to position [874, 959]
drag, startPoint x: 729, startPoint y: 49, endPoint x: 690, endPoint y: 53, distance: 39.2
click at [729, 49] on div "People Settings Add Contacts" at bounding box center [710, 31] width 971 height 63
click at [564, 80] on button "Filter" at bounding box center [583, 76] width 69 height 24
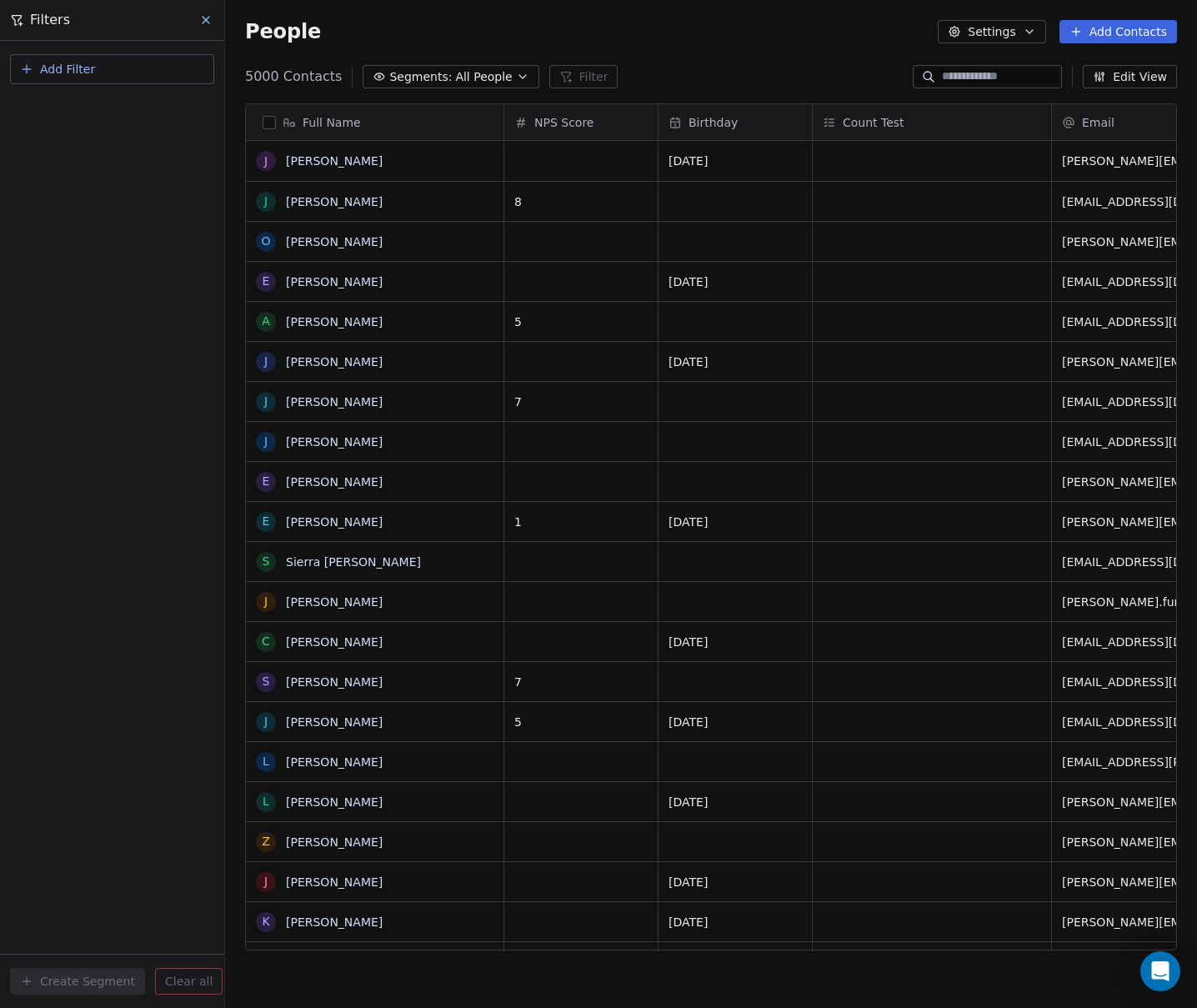
click at [119, 69] on button "Add Filter" at bounding box center [112, 70] width 204 height 30
click at [79, 121] on div "Contact activity" at bounding box center [112, 135] width 189 height 26
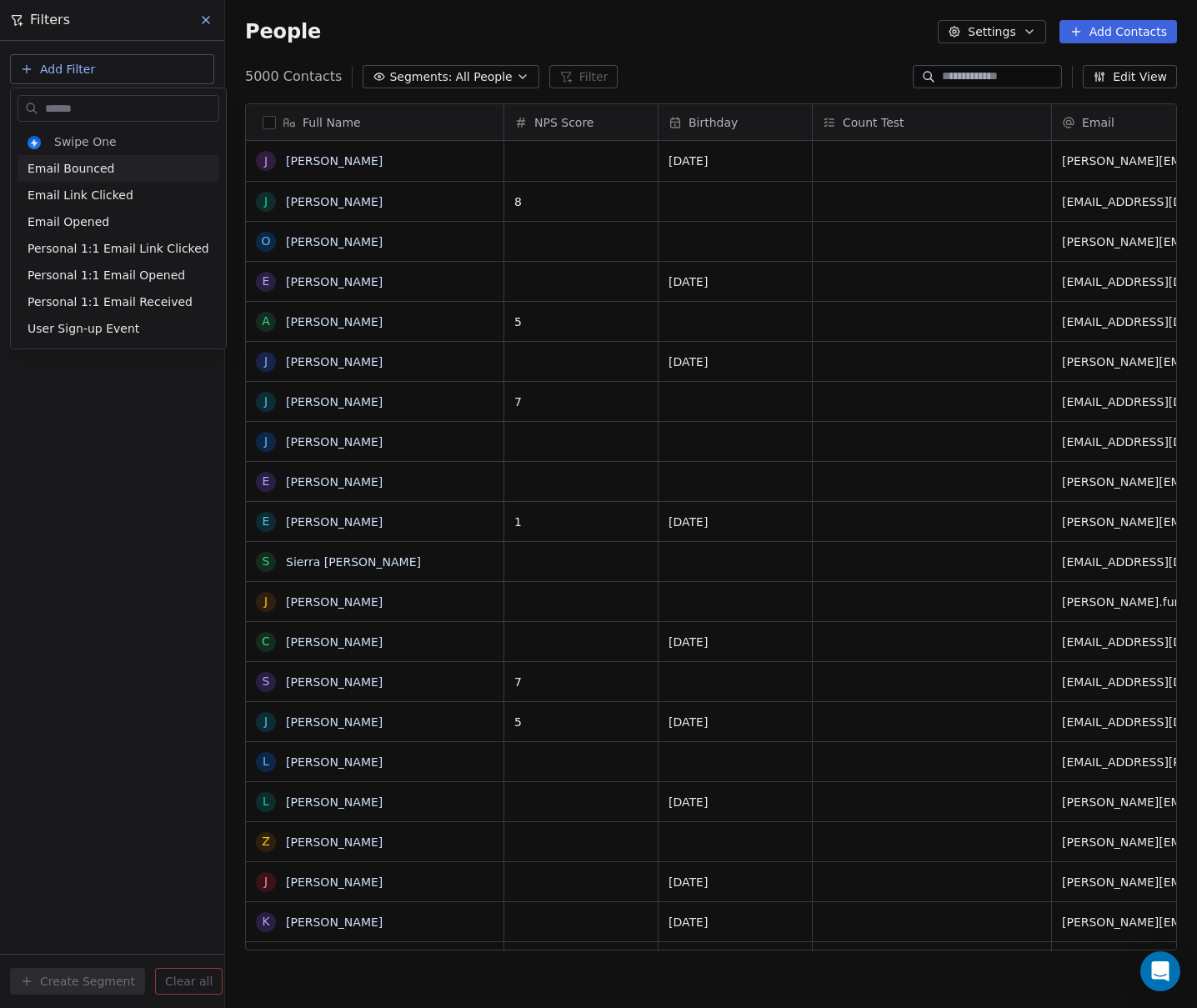
click at [685, 62] on html "Default Business Contacts People Marketing Workflows Campaigns Sales Pipelines …" at bounding box center [598, 504] width 1197 height 1008
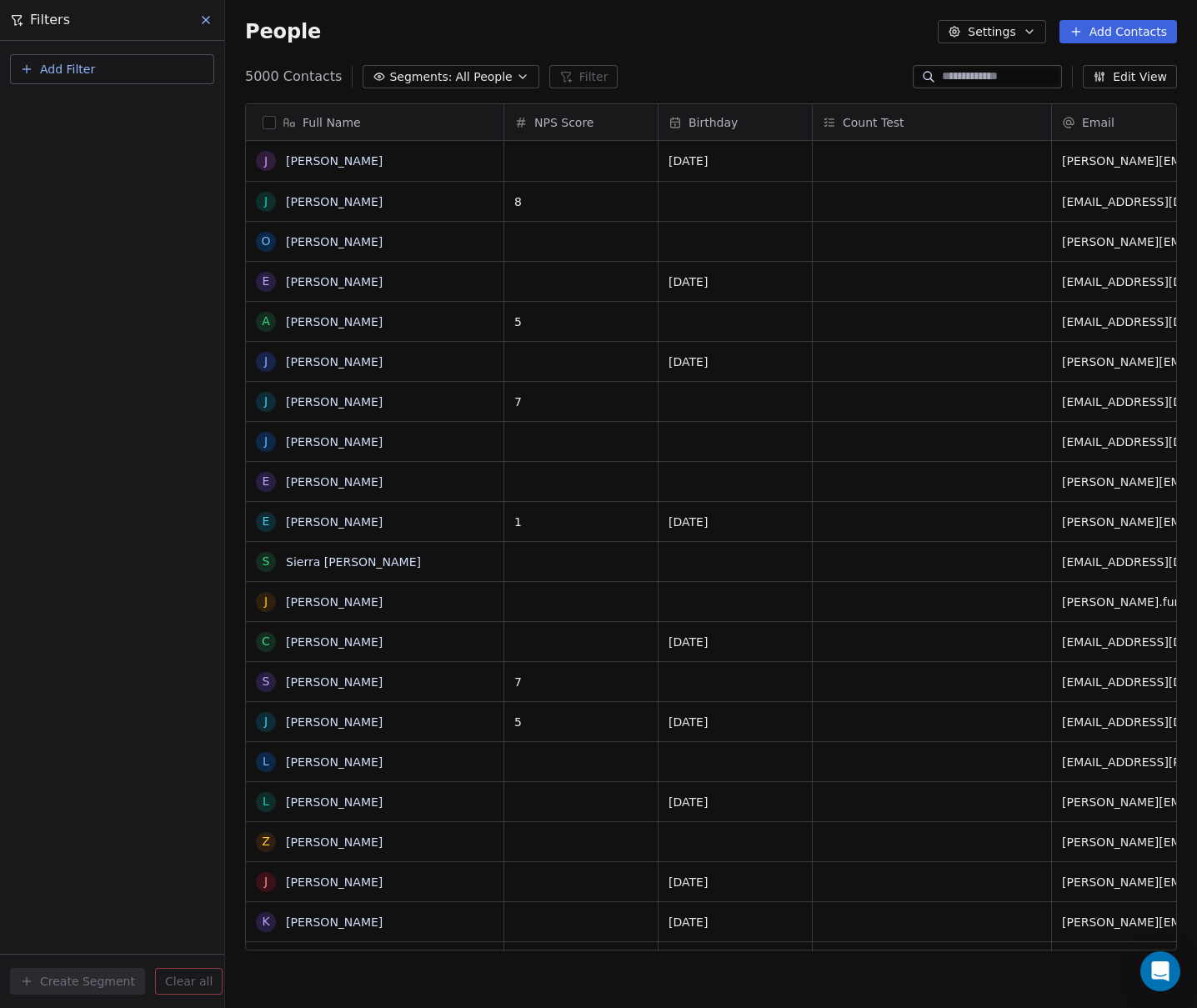
click at [168, 72] on button "Add Filter" at bounding box center [112, 70] width 204 height 30
click at [101, 104] on span "Contact properties" at bounding box center [81, 108] width 108 height 18
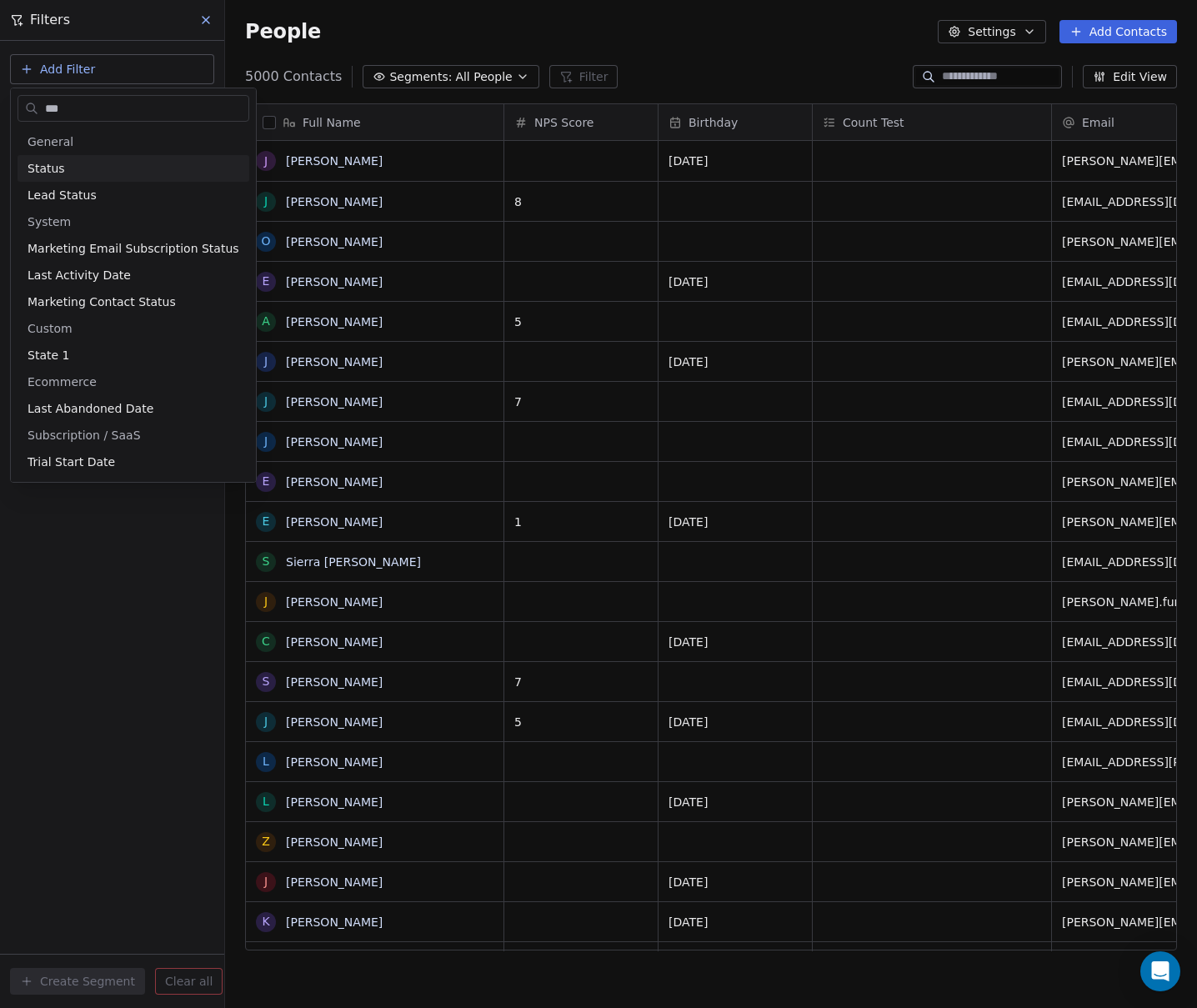
type input "***"
click at [37, 171] on span "Status" at bounding box center [46, 168] width 38 height 17
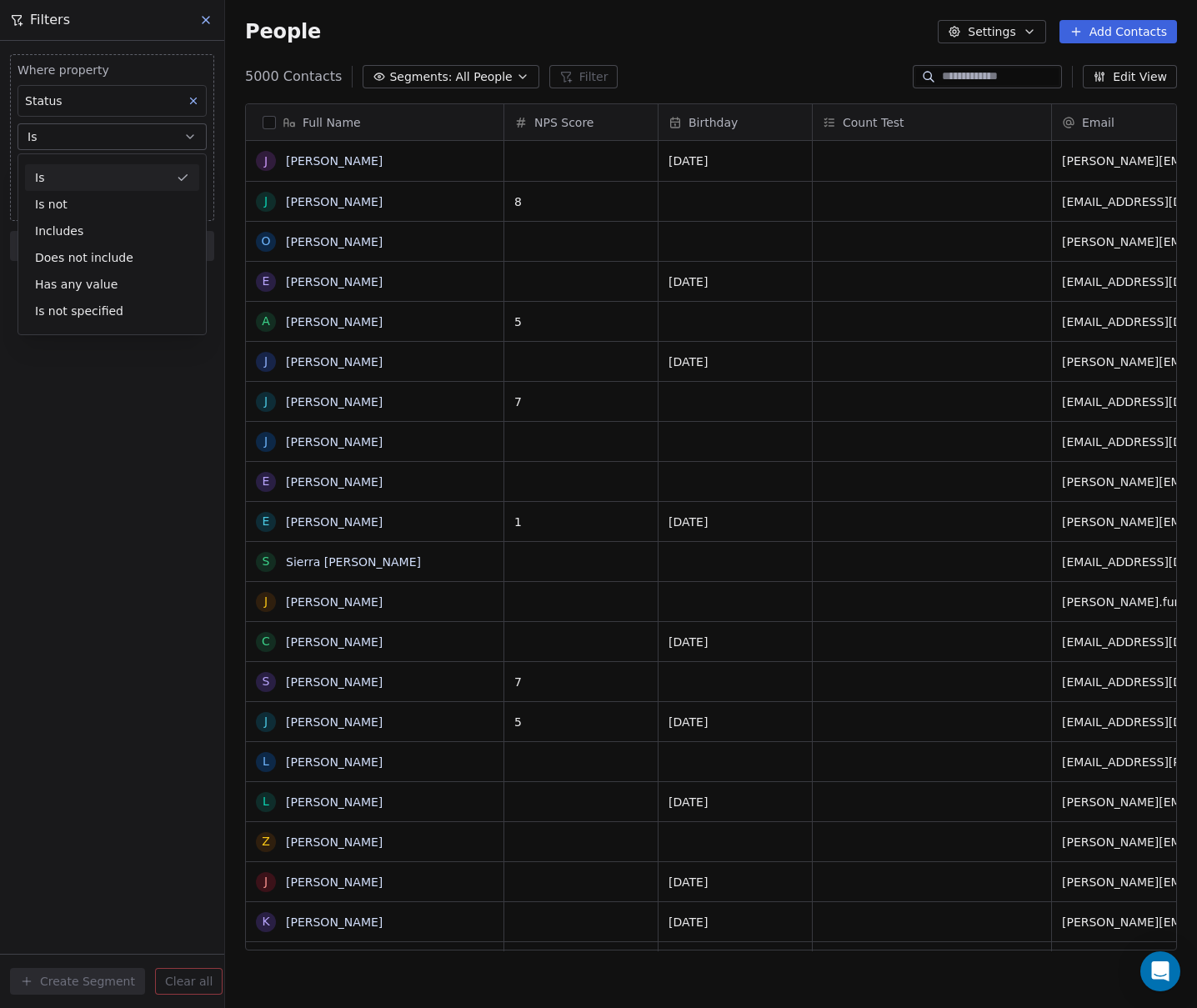
click at [62, 170] on div "Is" at bounding box center [112, 177] width 174 height 26
click at [83, 171] on body "Default Business Contacts People Marketing Workflows Campaigns Sales Pipelines …" at bounding box center [598, 504] width 1197 height 1008
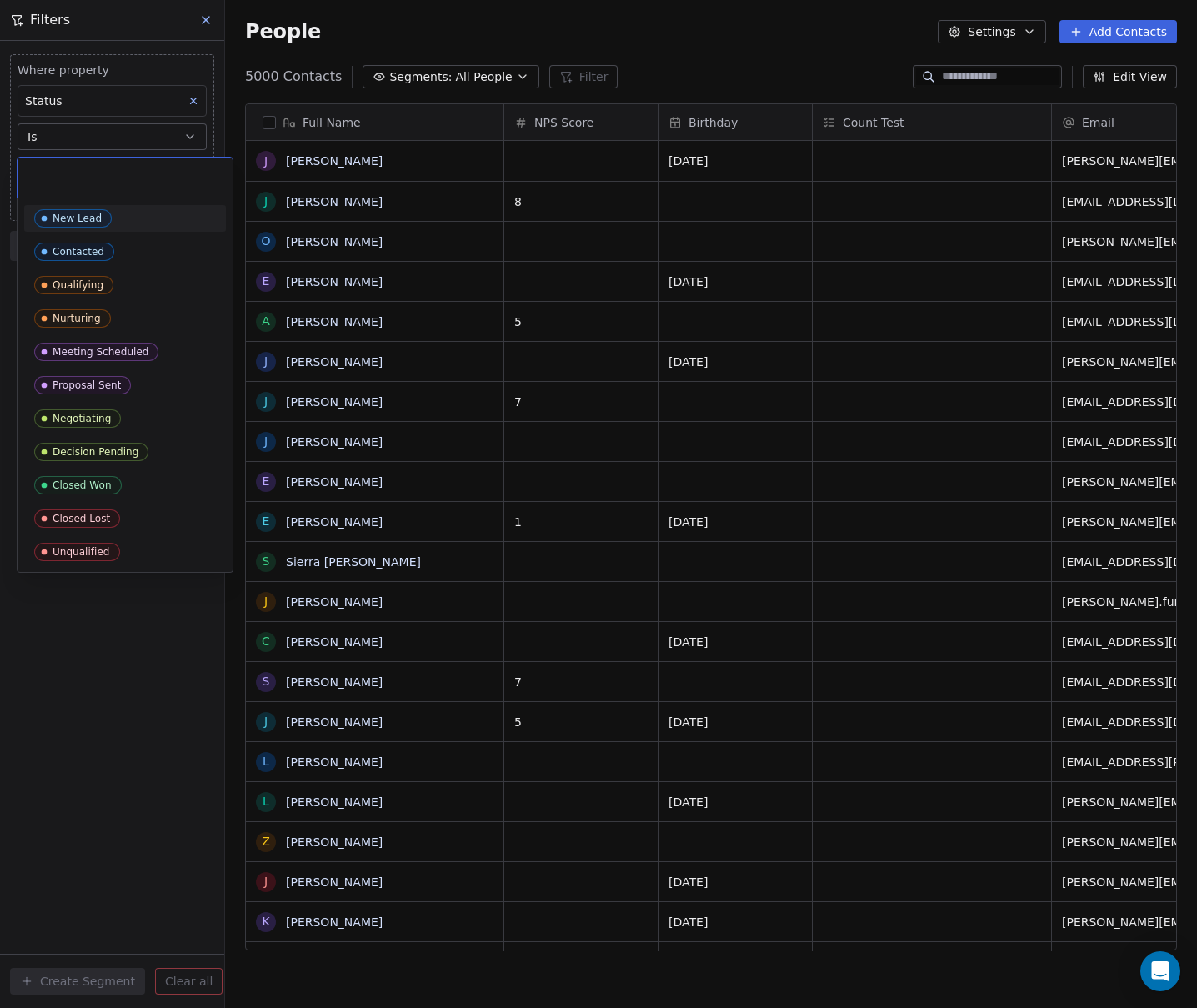
click at [74, 213] on div "New Lead" at bounding box center [77, 218] width 49 height 11
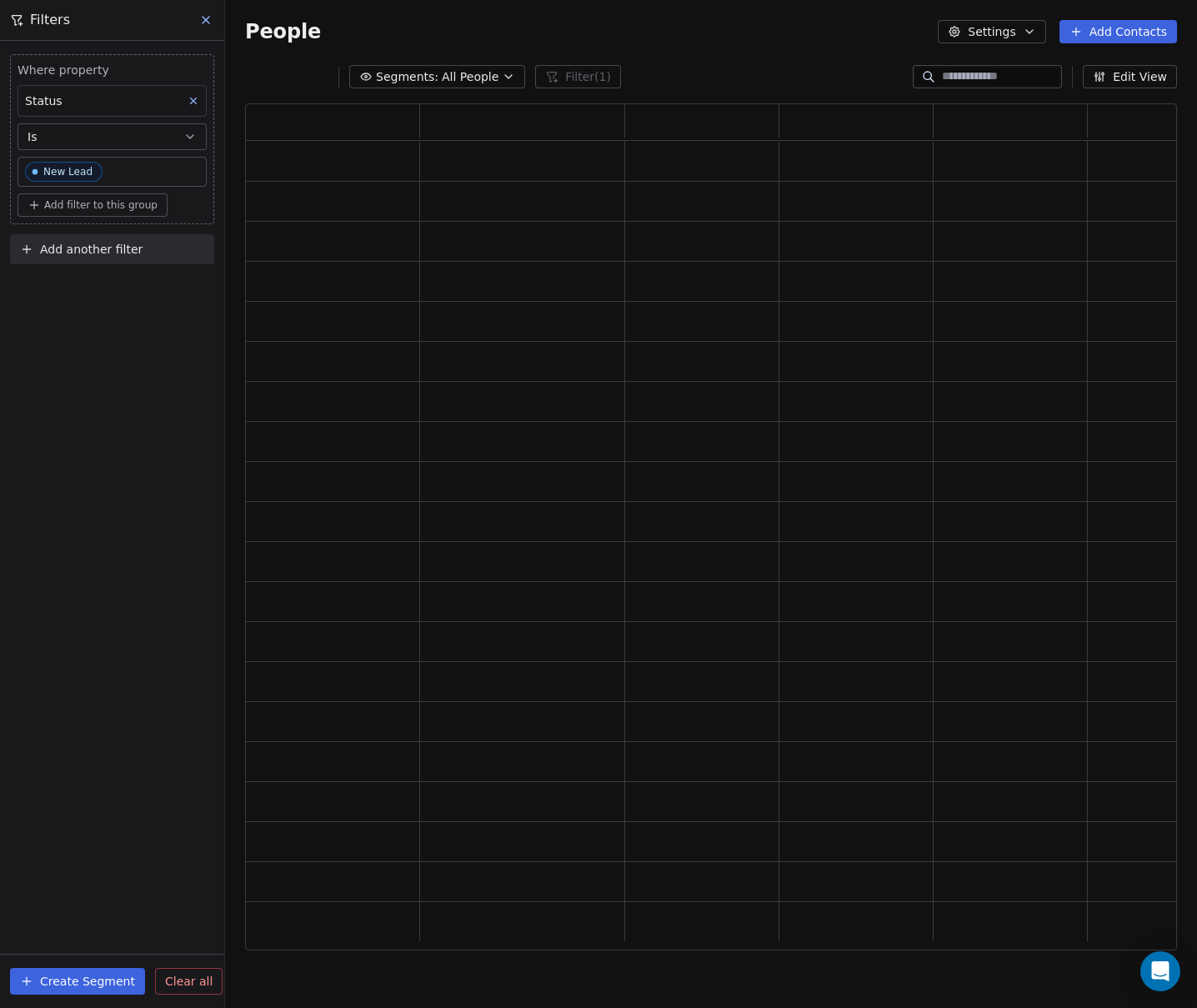
scroll to position [834, 919]
click at [66, 391] on div "Where property Status Is New Lead Add filter to this group Add another filter C…" at bounding box center [112, 523] width 224 height 967
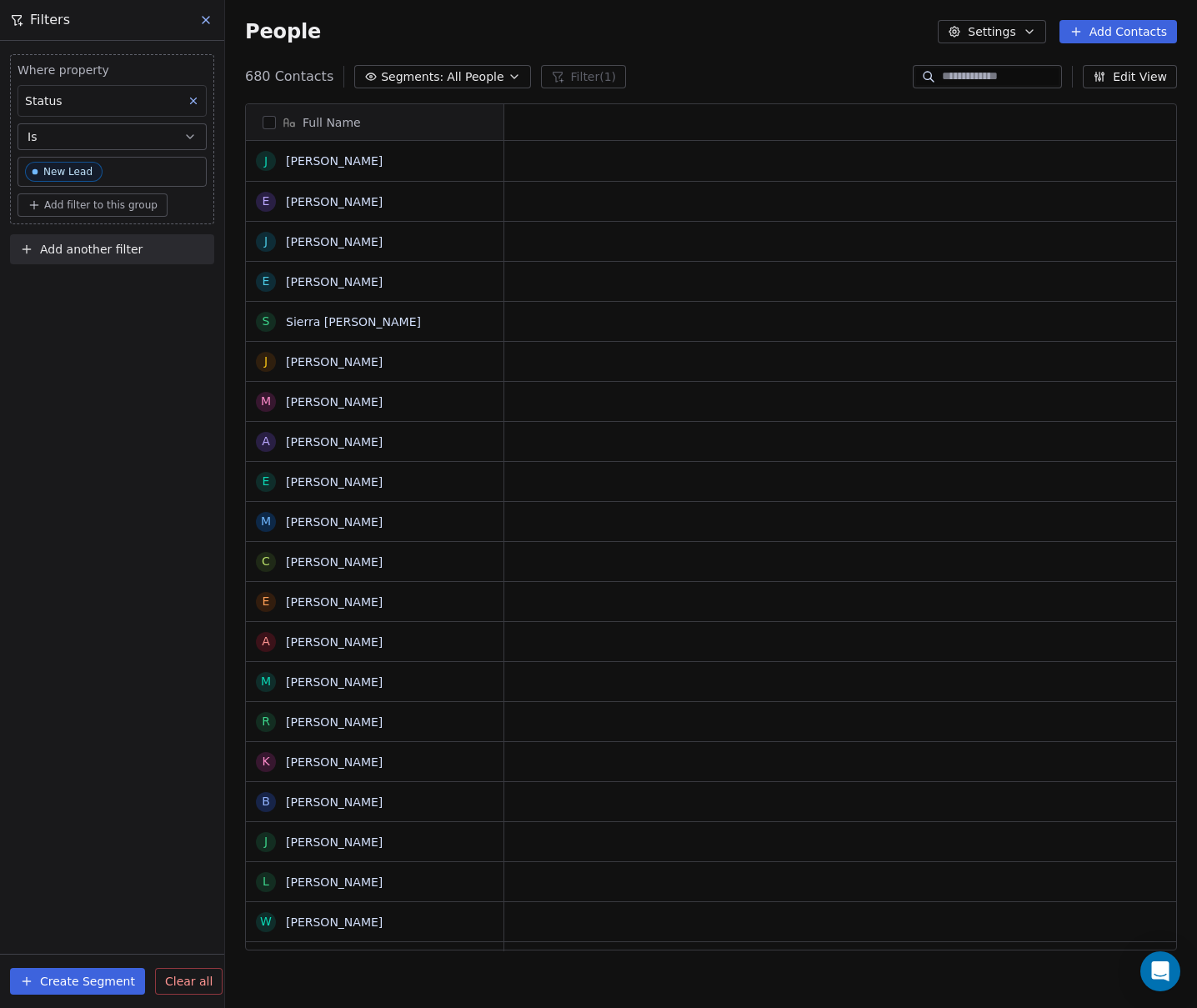
scroll to position [874, 959]
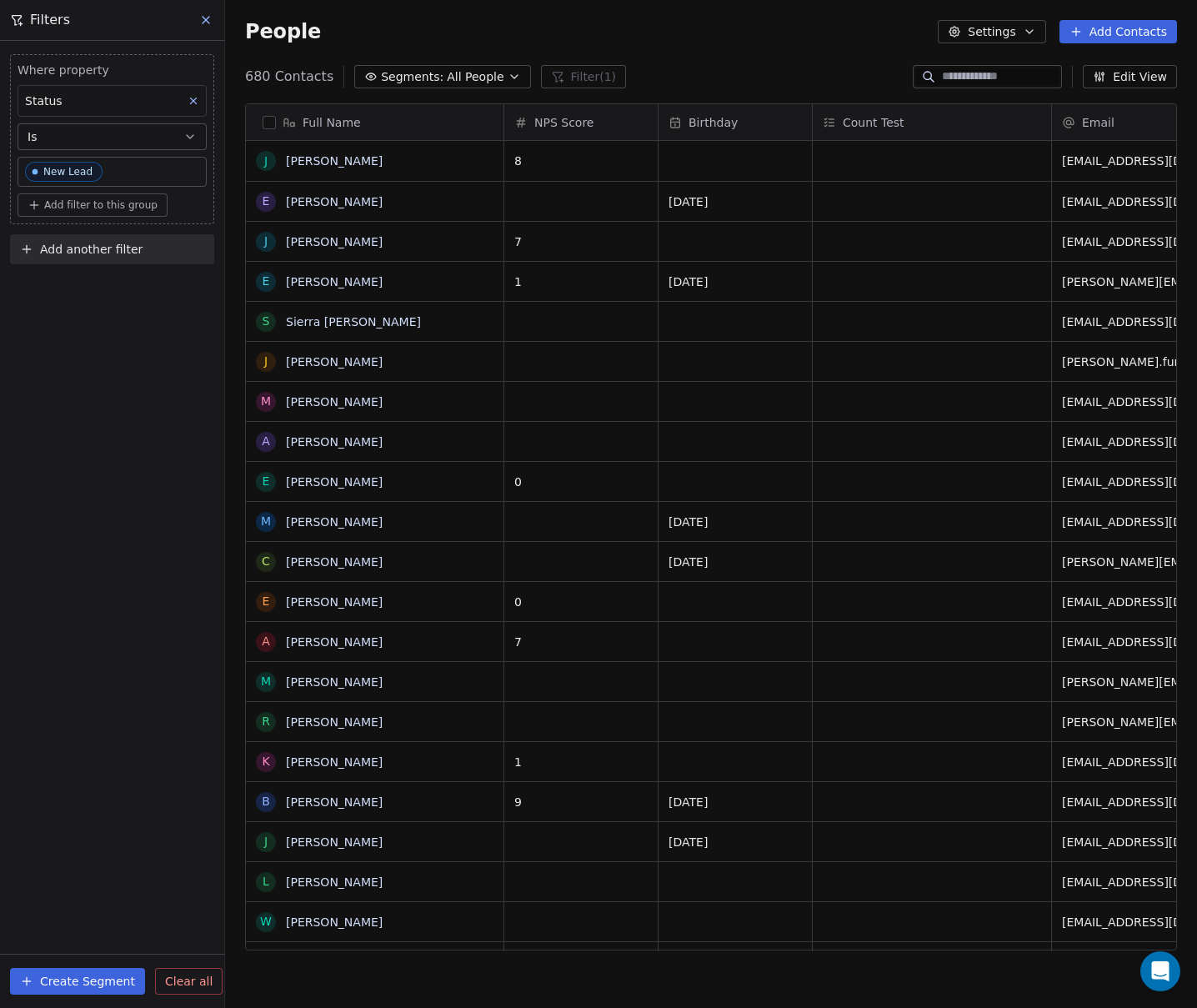
click at [191, 98] on icon at bounding box center [194, 101] width 6 height 6
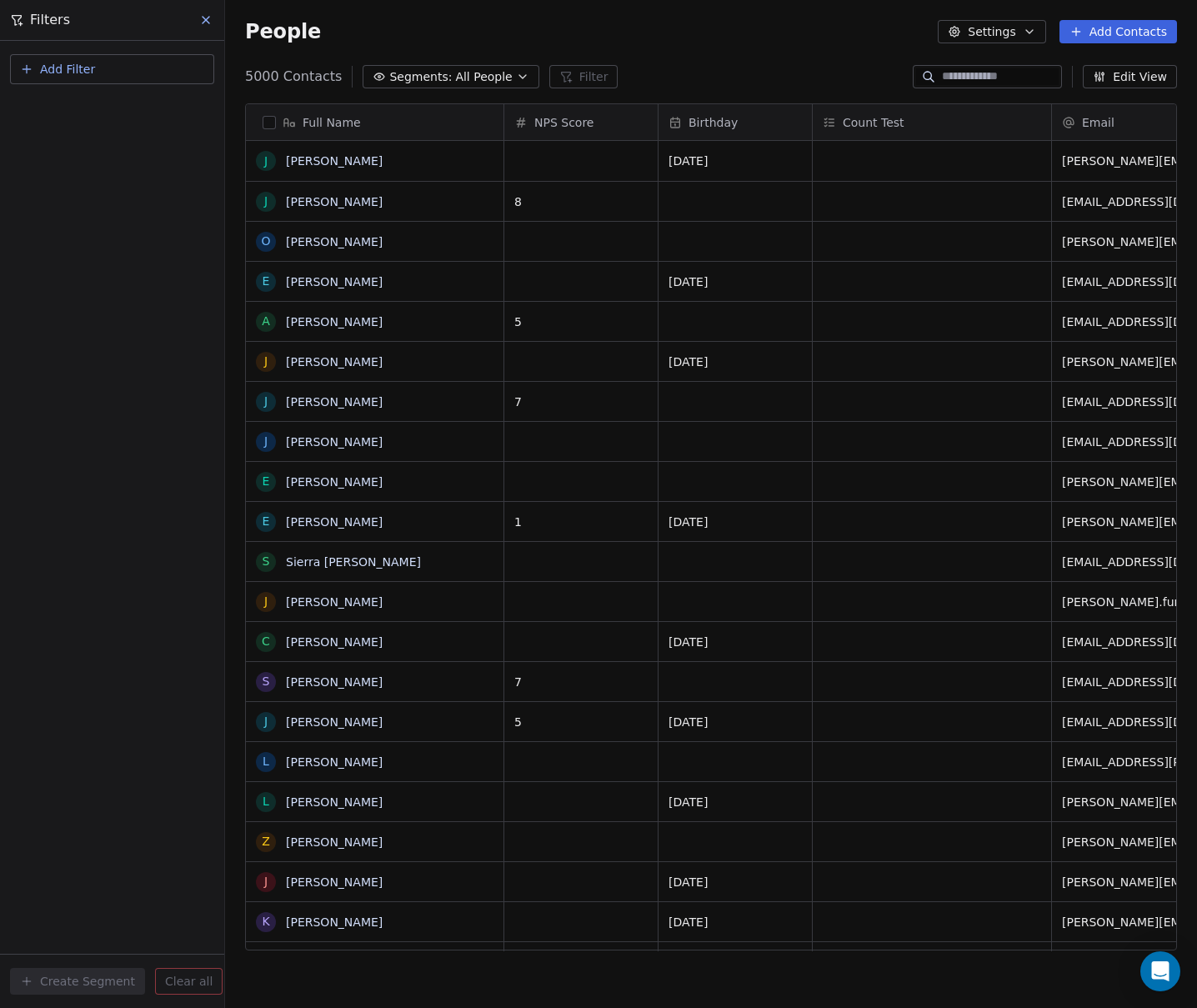
click at [93, 72] on button "Add Filter" at bounding box center [112, 70] width 204 height 30
click at [63, 137] on span "Contact activity" at bounding box center [73, 136] width 92 height 18
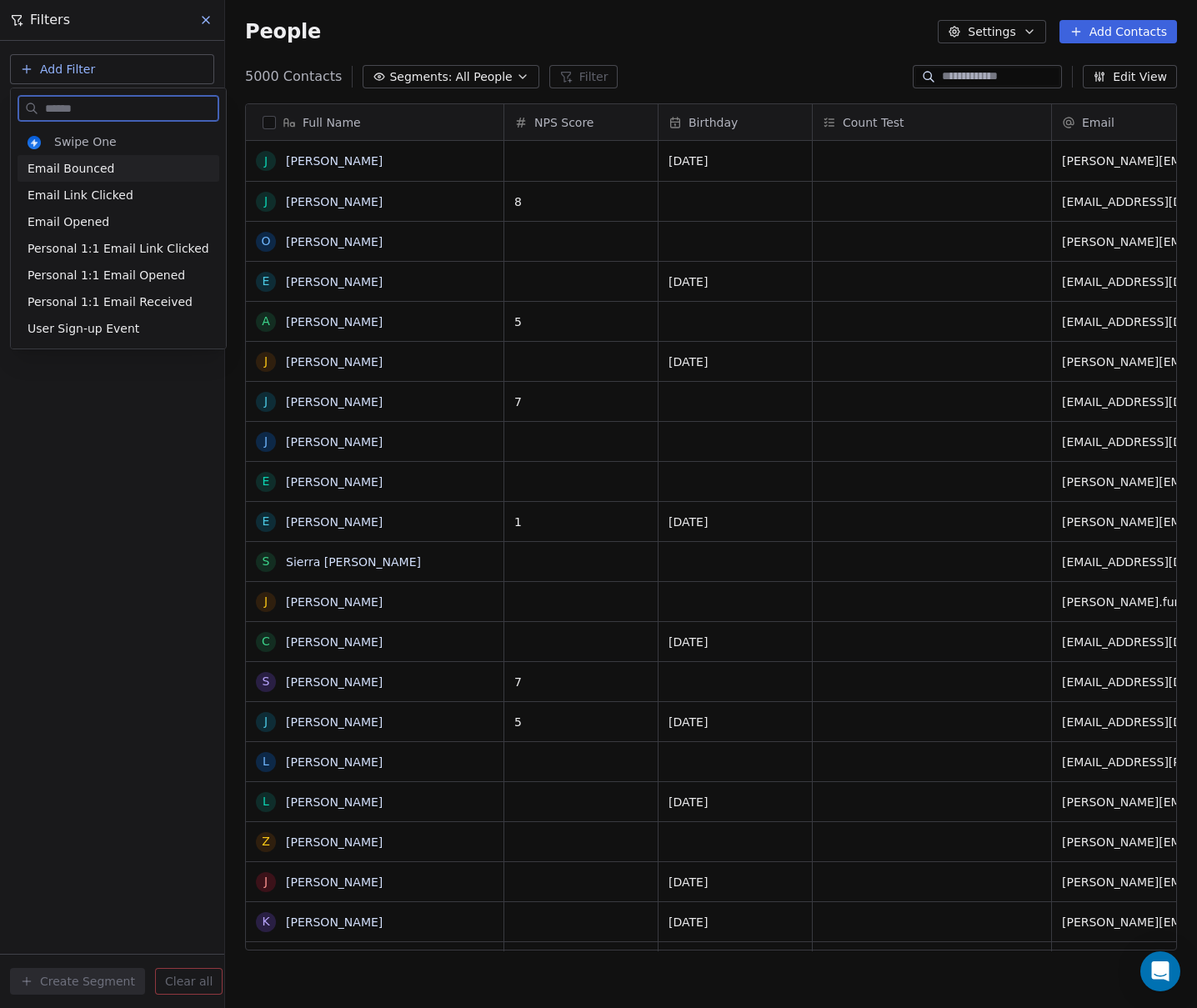
click at [91, 166] on span "Email Bounced" at bounding box center [71, 168] width 87 height 17
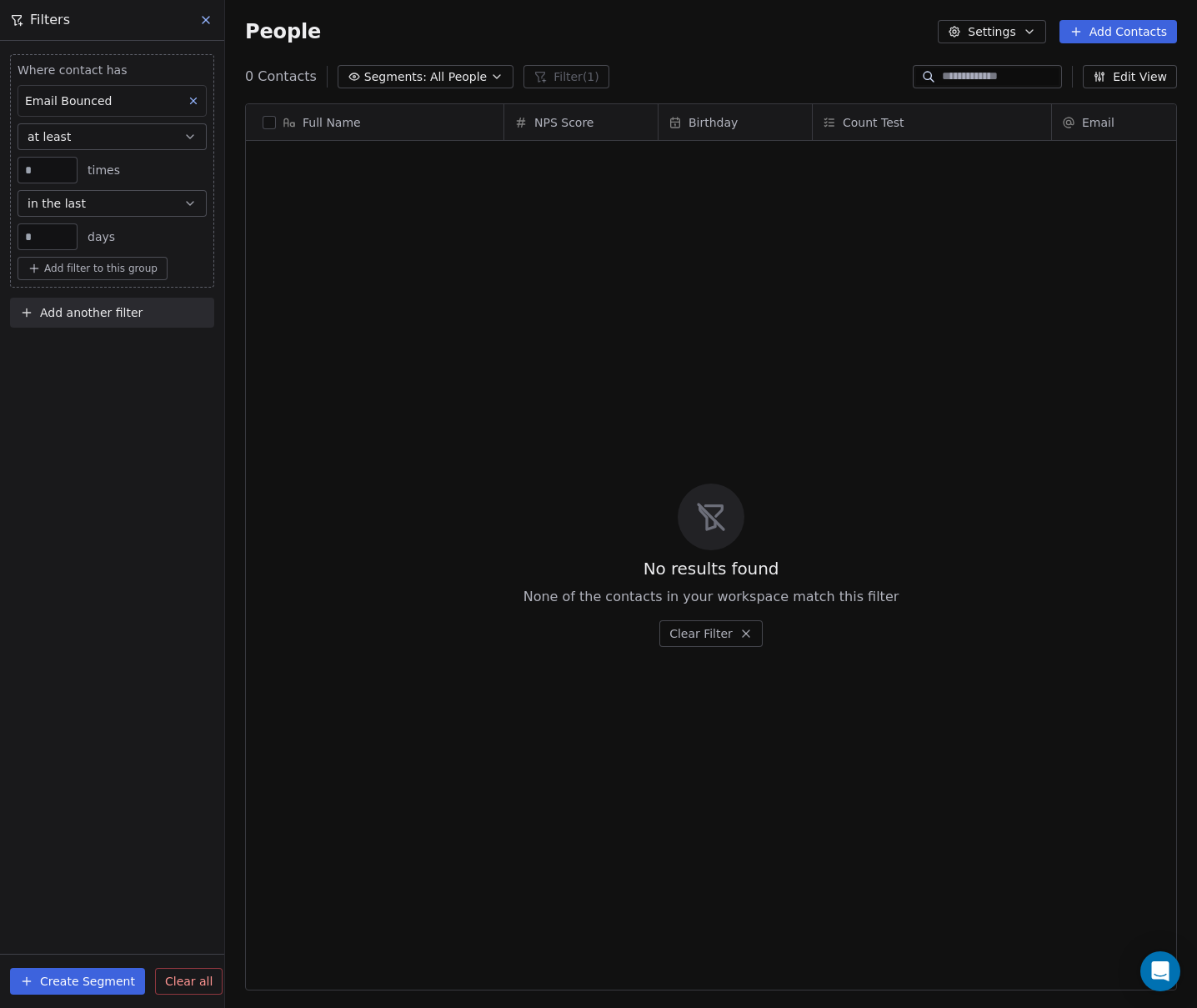
click at [40, 511] on div "Where contact has Email Bounced at least * times in the last ** days Add filter…" at bounding box center [112, 523] width 224 height 967
click at [50, 164] on input "*" at bounding box center [47, 169] width 52 height 12
click at [80, 135] on button "at least" at bounding box center [112, 136] width 189 height 26
click at [56, 286] on div "none" at bounding box center [112, 284] width 174 height 26
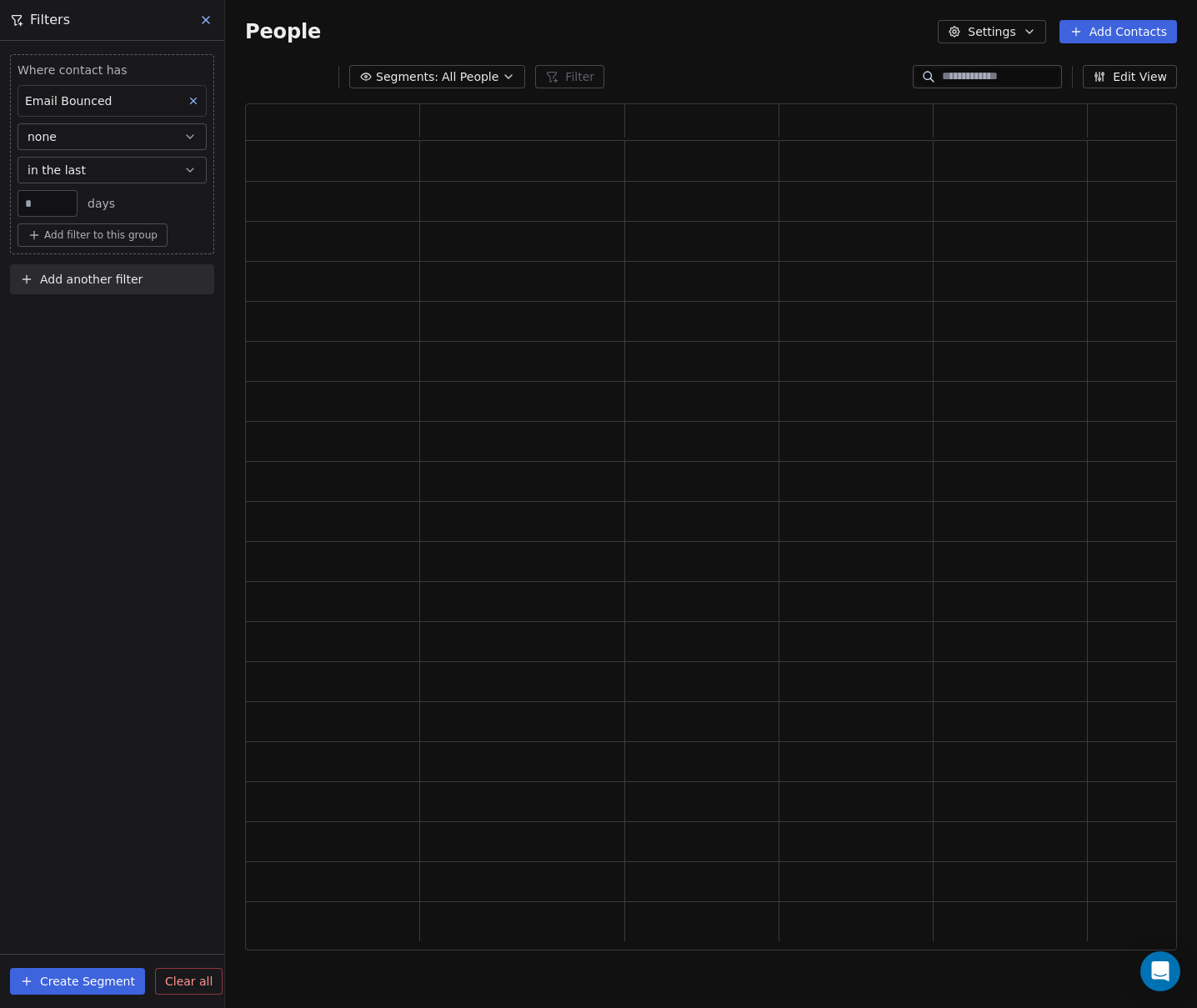
scroll to position [834, 919]
click at [81, 440] on div "Where contact has Email Bounced none in the last ** days Add filter to this gro…" at bounding box center [112, 523] width 224 height 967
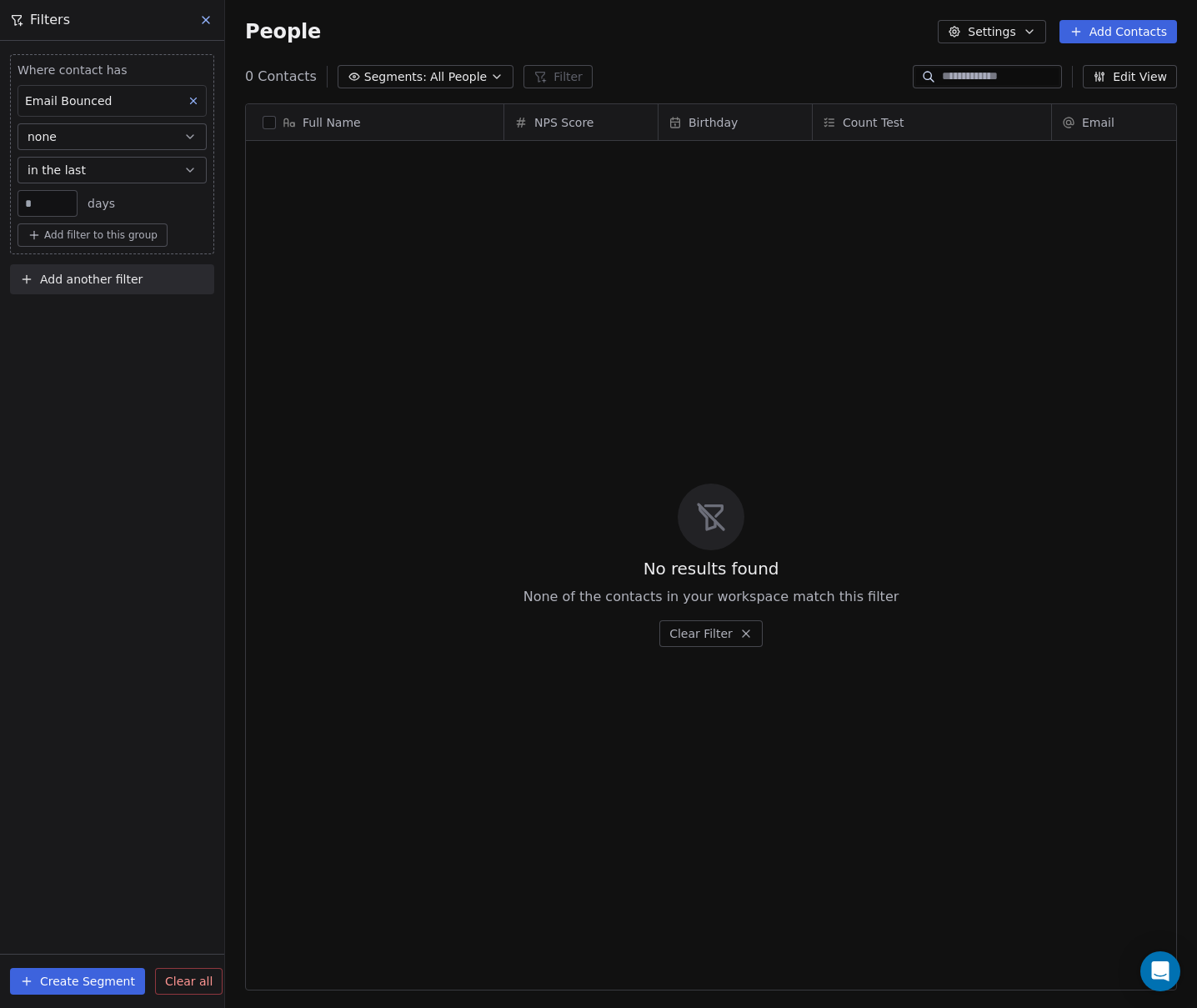
scroll to position [874, 959]
click at [48, 200] on input "**" at bounding box center [47, 203] width 52 height 12
type input "*"
click at [60, 357] on div "Where contact has Email Bounced none in the last * days Add filter to this grou…" at bounding box center [112, 523] width 224 height 967
click at [59, 354] on div "Where contact has Email Bounced none in the last * days Add filter to this grou…" at bounding box center [112, 523] width 224 height 967
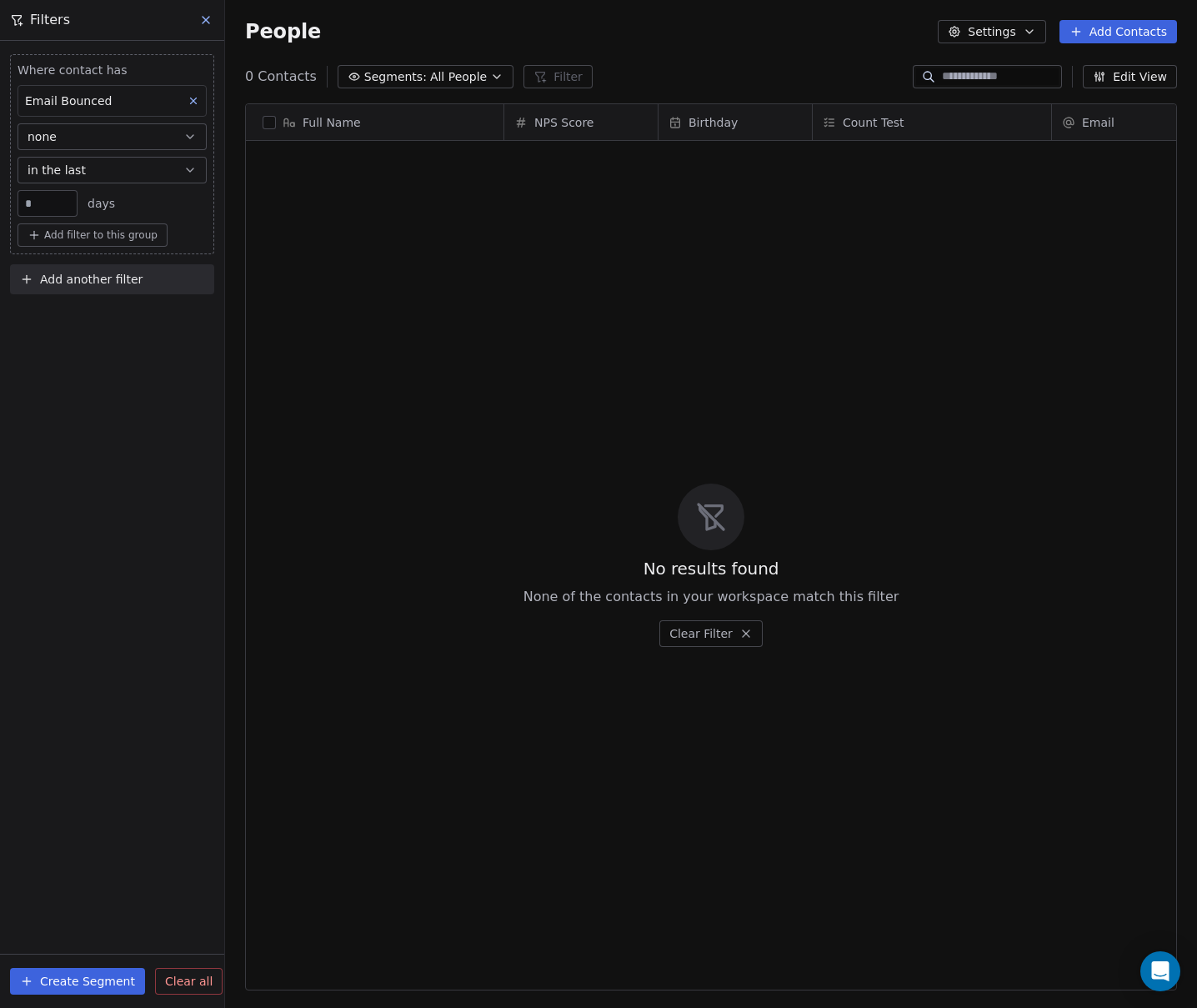
click at [88, 174] on button "in the last" at bounding box center [112, 169] width 189 height 26
click at [83, 387] on div "before" at bounding box center [112, 385] width 174 height 26
click at [189, 203] on body "Default Business Contacts People Marketing Workflows Campaigns Sales Pipelines …" at bounding box center [598, 504] width 1197 height 1008
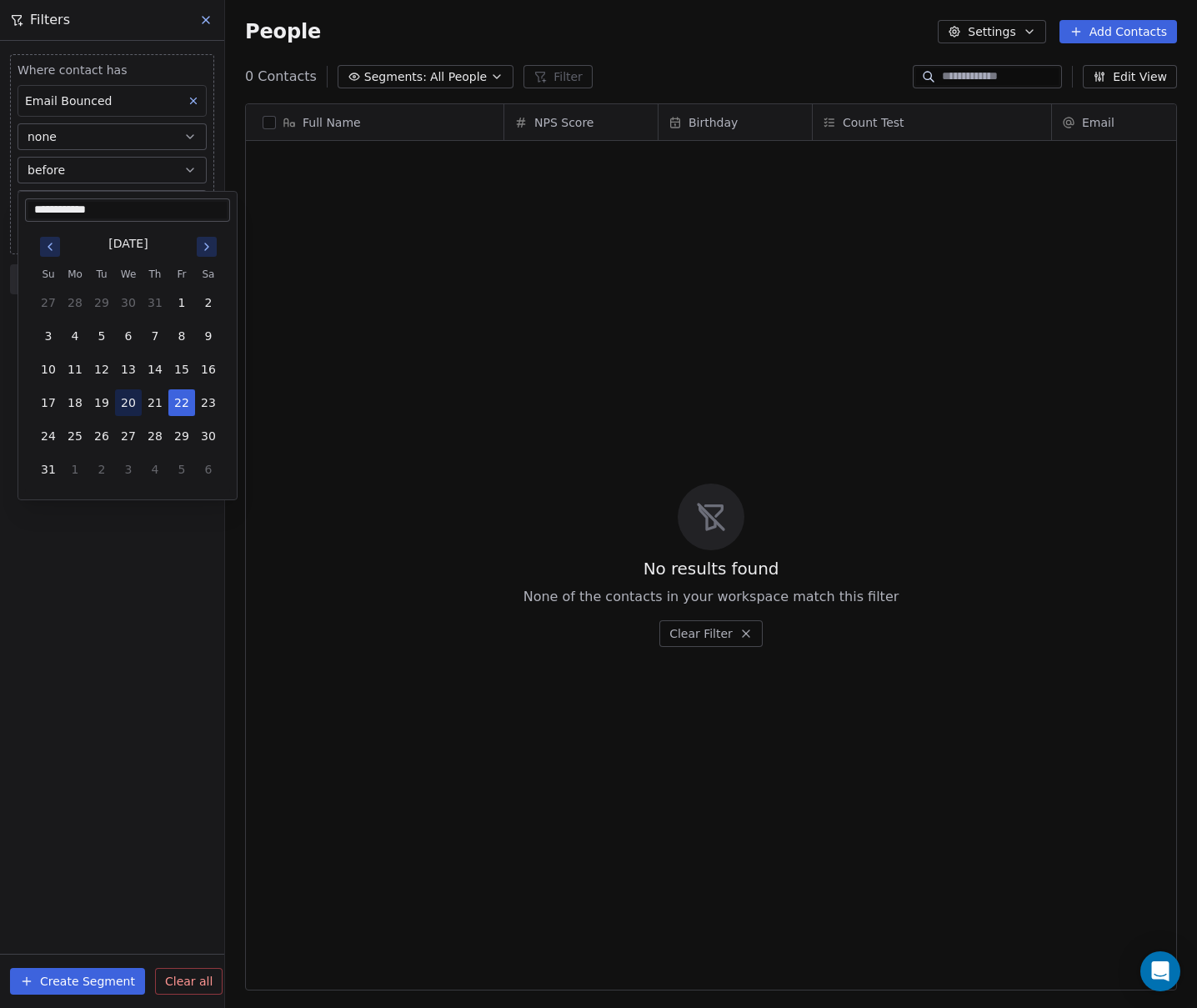
click at [131, 404] on button "20" at bounding box center [128, 403] width 26 height 26
type input "**********"
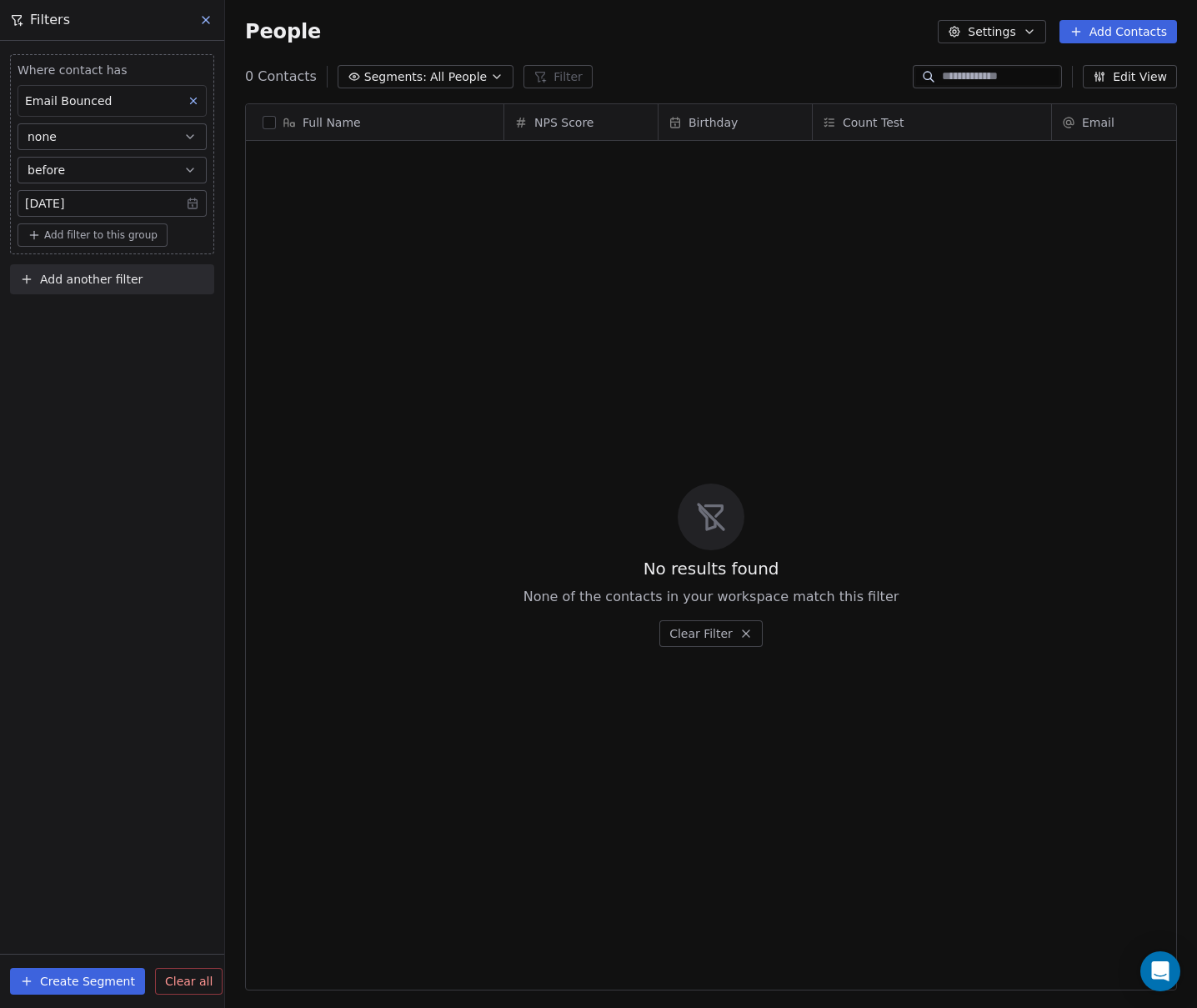
click at [210, 25] on icon at bounding box center [206, 20] width 13 height 13
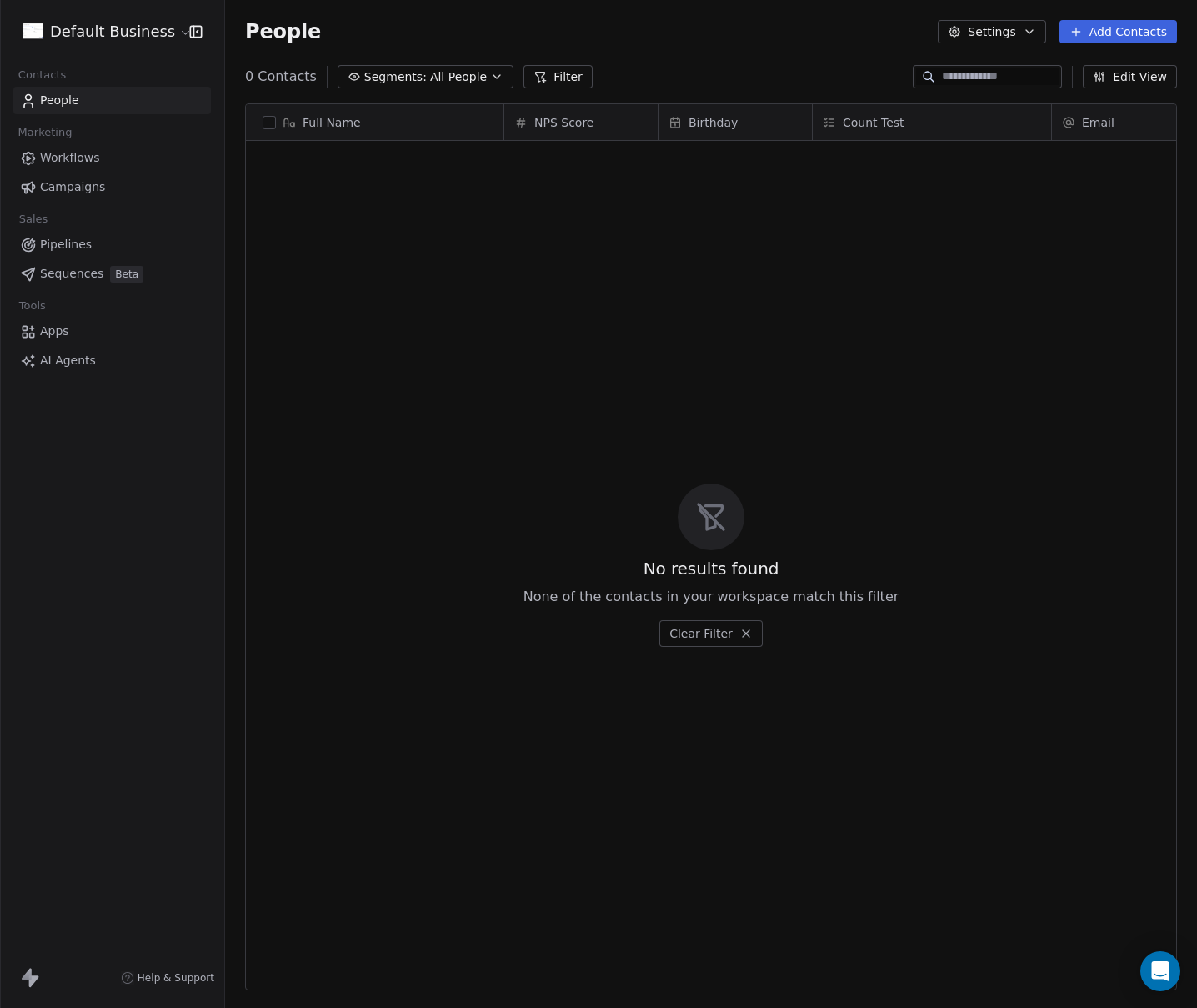
click at [558, 74] on button "Filter" at bounding box center [557, 76] width 69 height 24
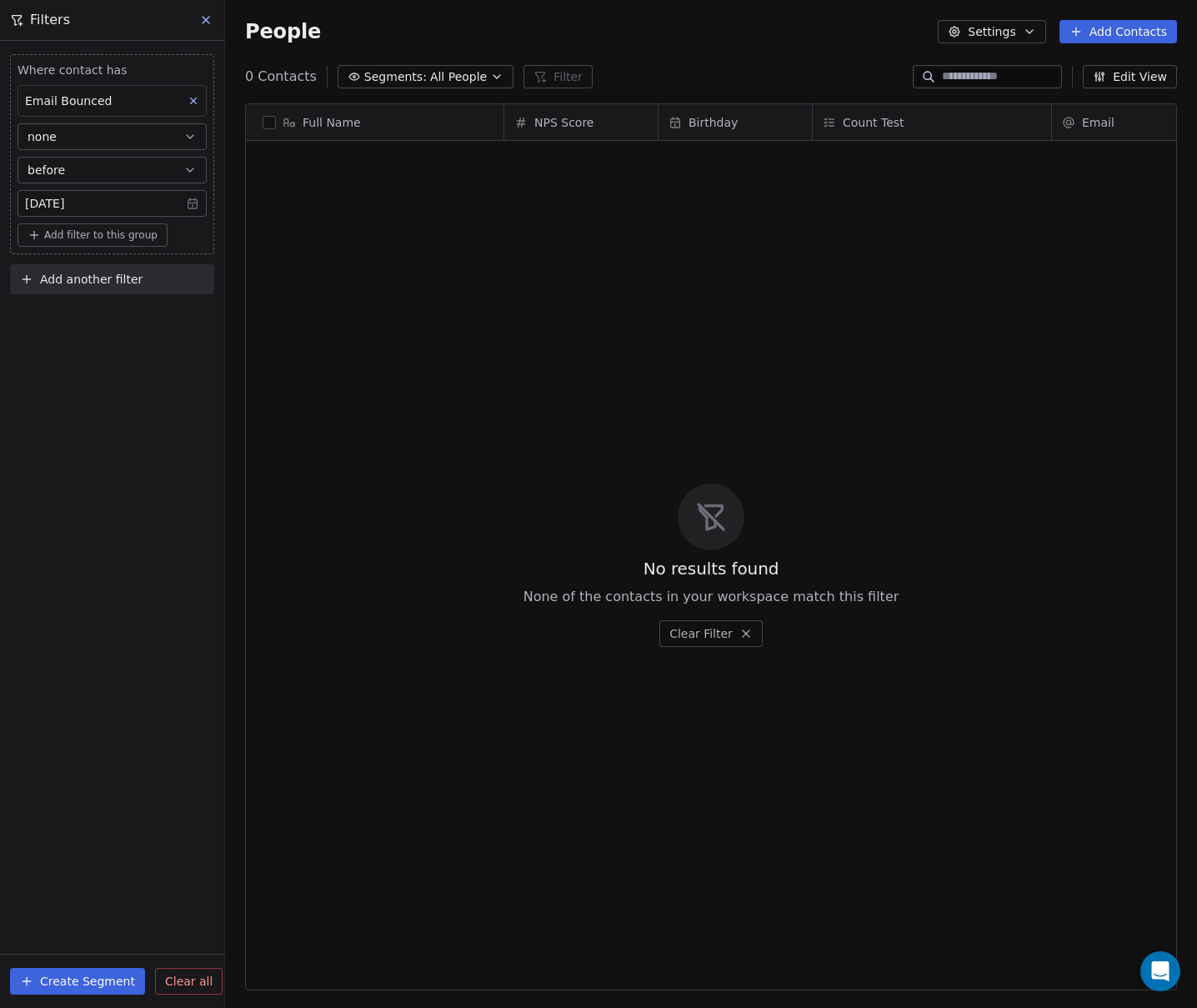
click at [197, 97] on icon at bounding box center [193, 101] width 11 height 11
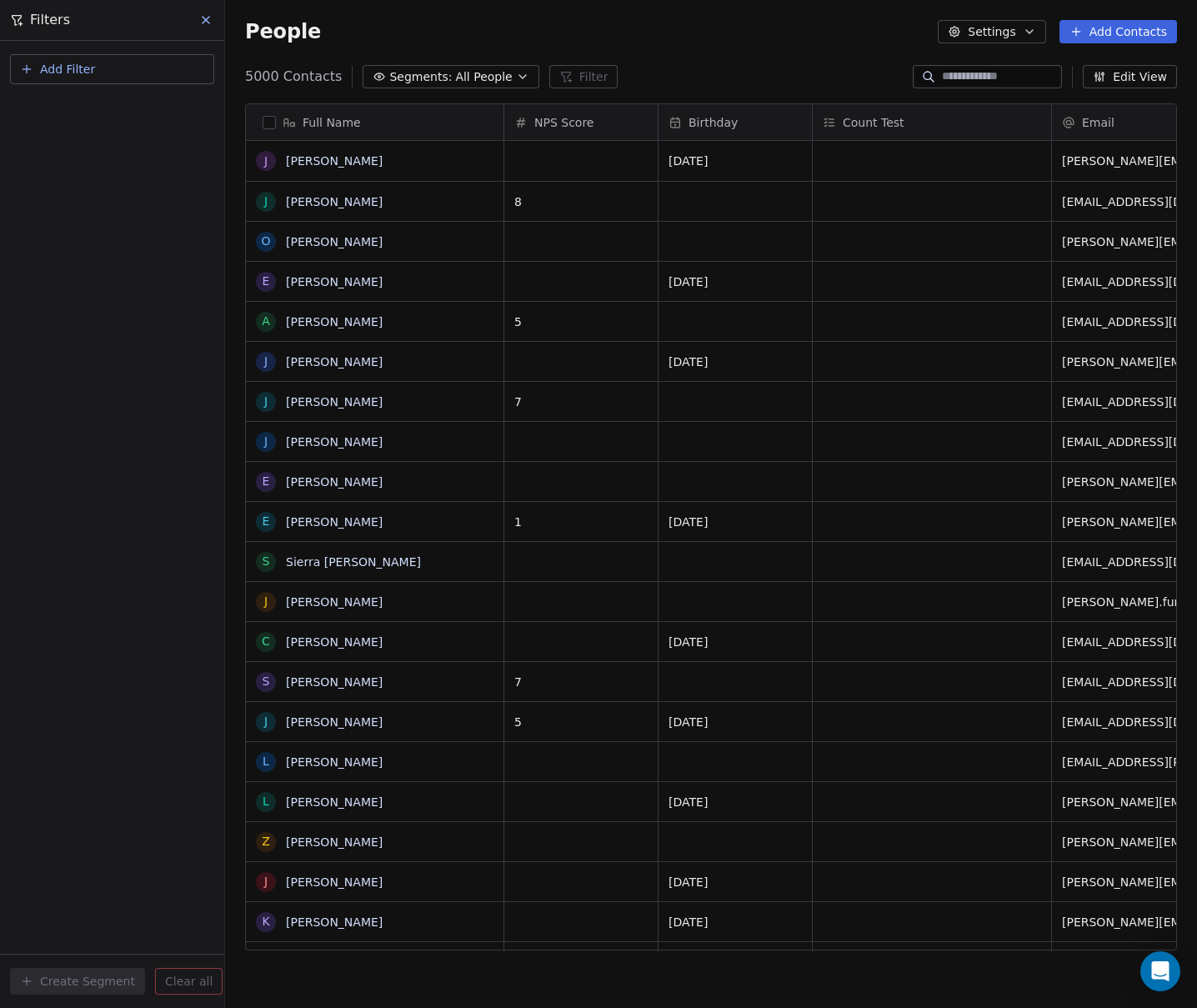
click at [101, 66] on button "Add Filter" at bounding box center [112, 70] width 204 height 30
click at [100, 105] on span "Contact properties" at bounding box center [81, 108] width 108 height 18
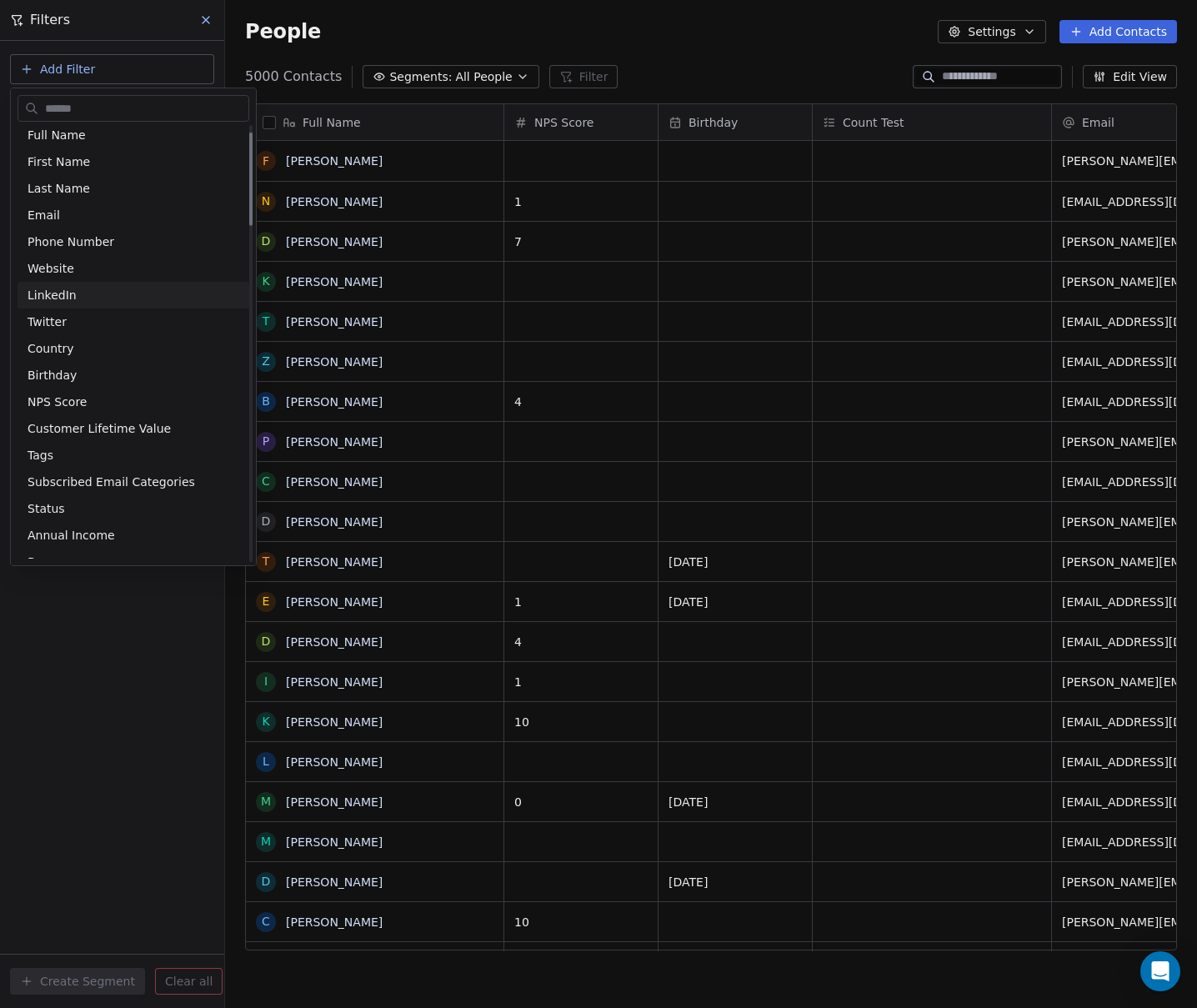
scroll to position [34, 0]
click at [70, 390] on div "NPS Score" at bounding box center [134, 401] width 231 height 26
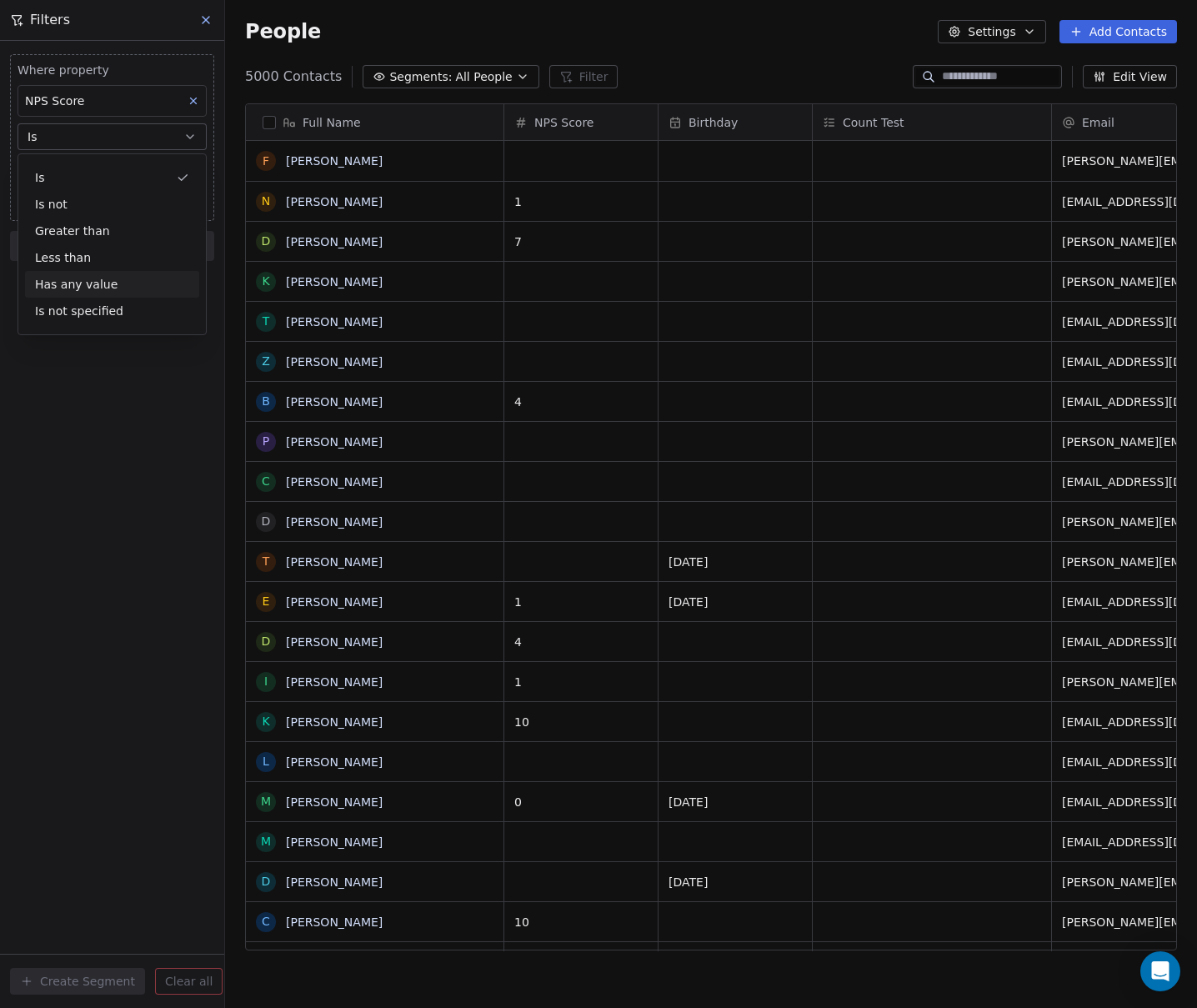
click at [91, 284] on div "Has any value" at bounding box center [112, 284] width 174 height 26
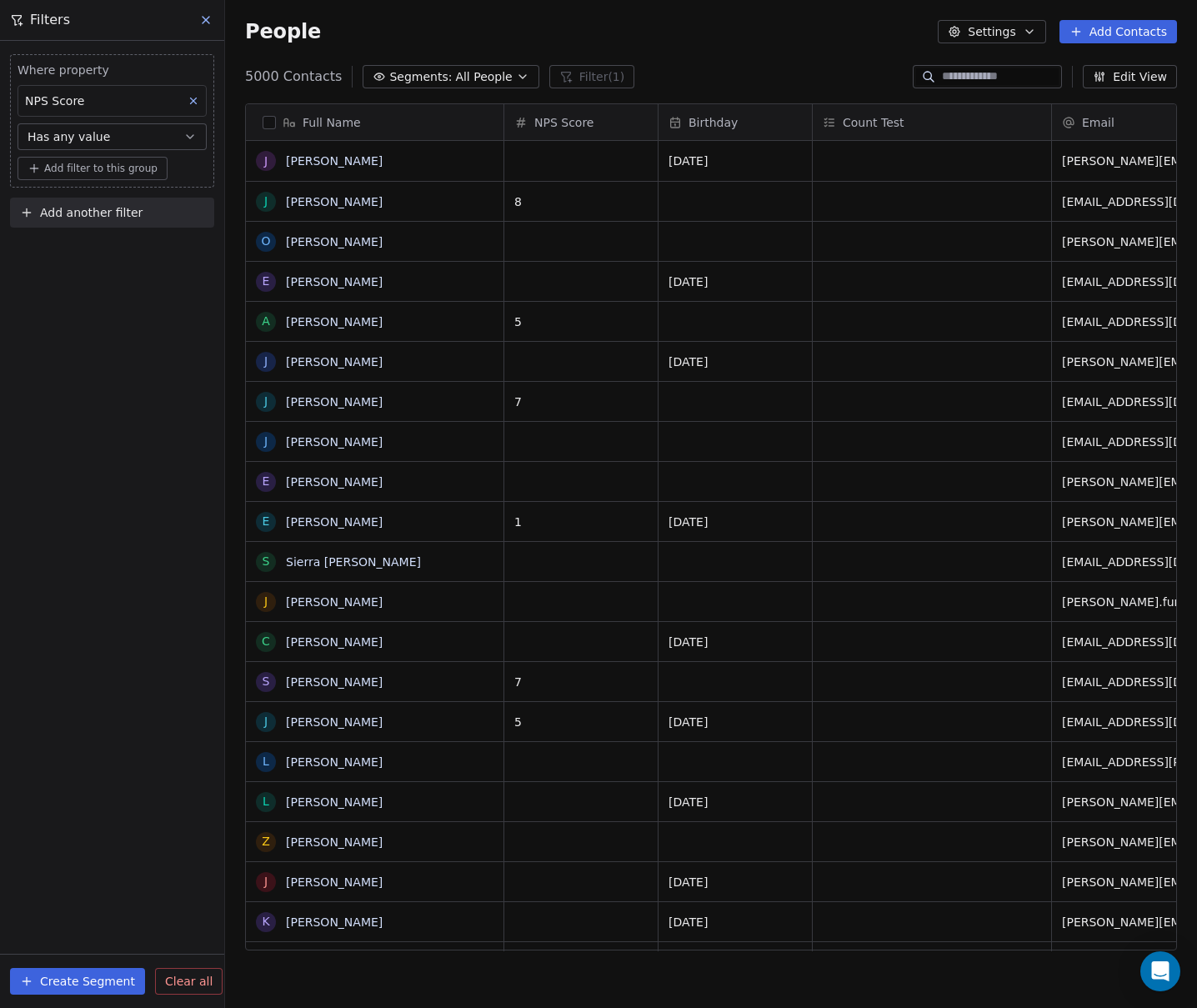
scroll to position [874, 959]
drag, startPoint x: 78, startPoint y: 134, endPoint x: 93, endPoint y: 152, distance: 23.4
click at [78, 134] on span "Has any value" at bounding box center [69, 136] width 83 height 17
click at [76, 230] on div "Greater than" at bounding box center [112, 231] width 174 height 26
click at [84, 179] on div at bounding box center [112, 169] width 189 height 26
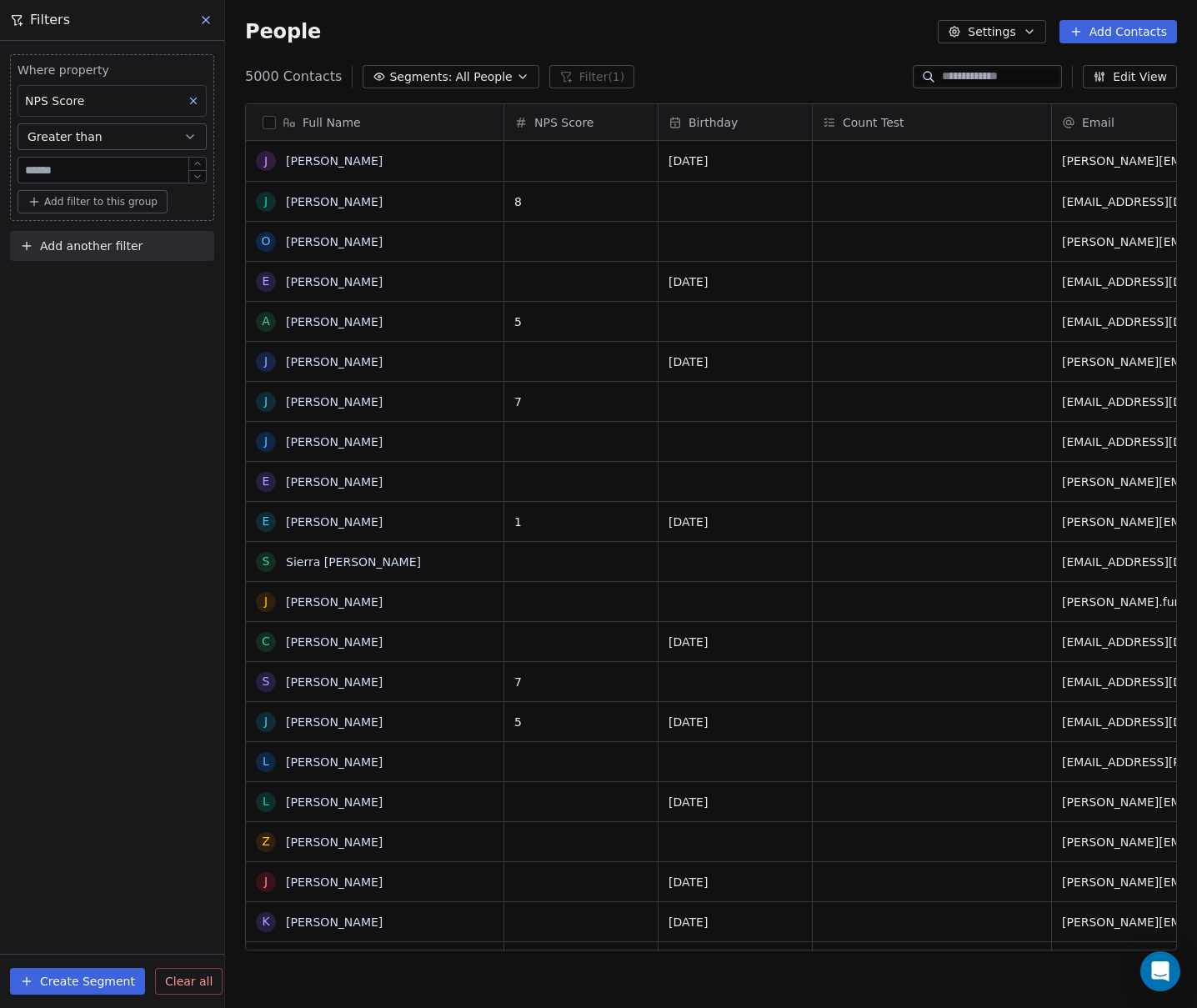
click at [84, 172] on input "number" at bounding box center [112, 169] width 181 height 12
type input "*"
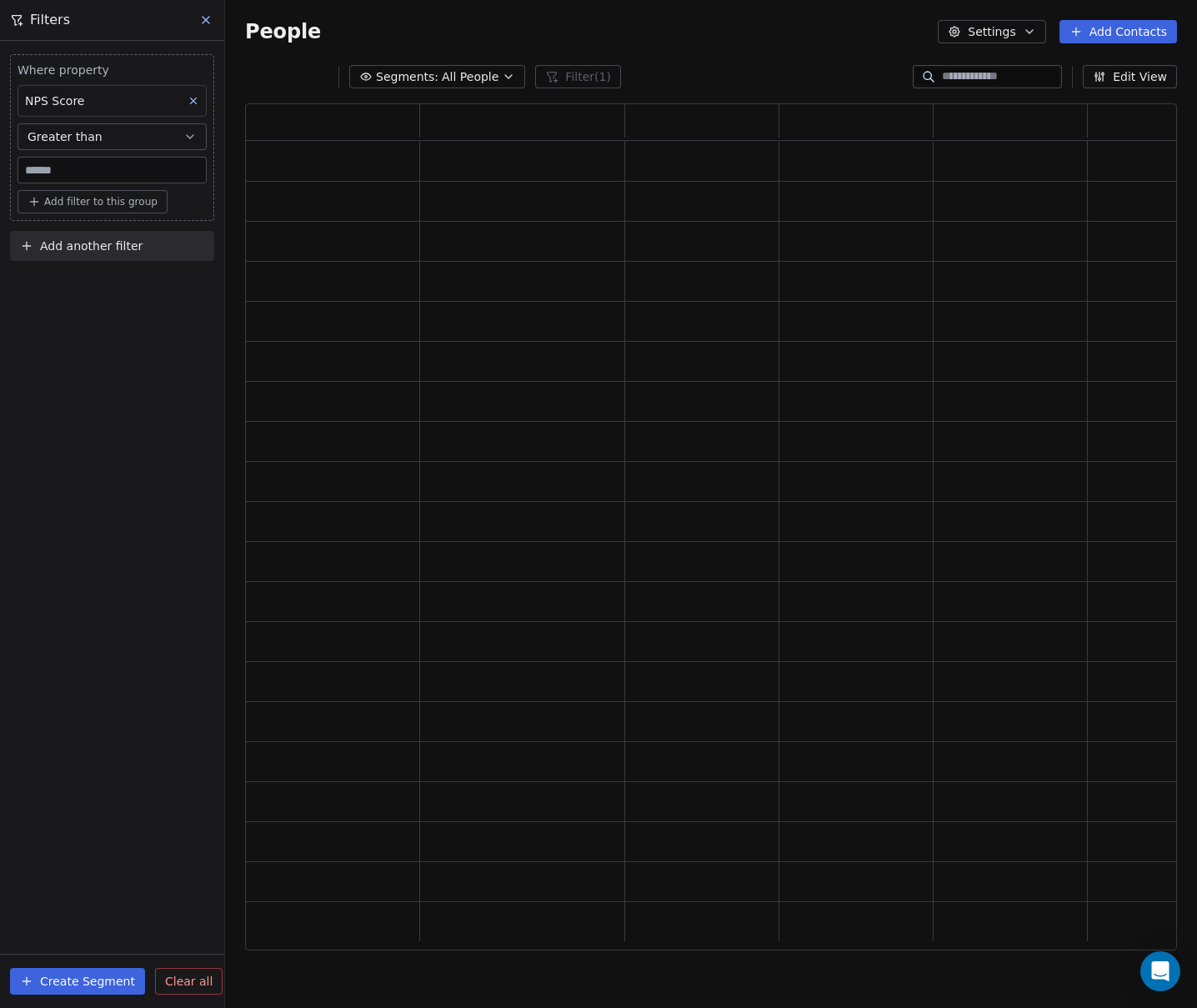
click at [117, 466] on div "Where property NPS Score Greater than * Add filter to this group Add another fi…" at bounding box center [112, 523] width 224 height 967
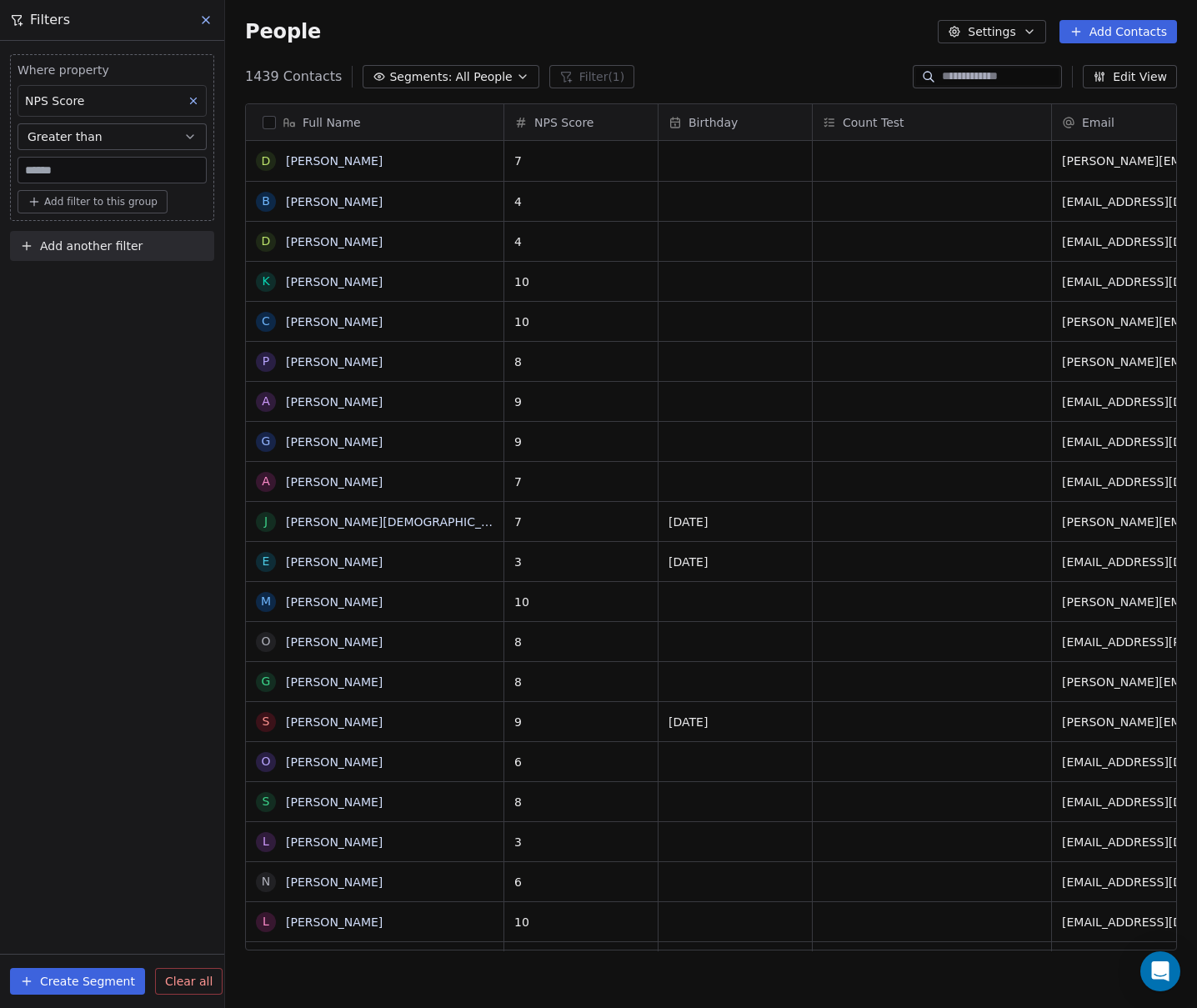
click at [199, 93] on button at bounding box center [193, 101] width 22 height 22
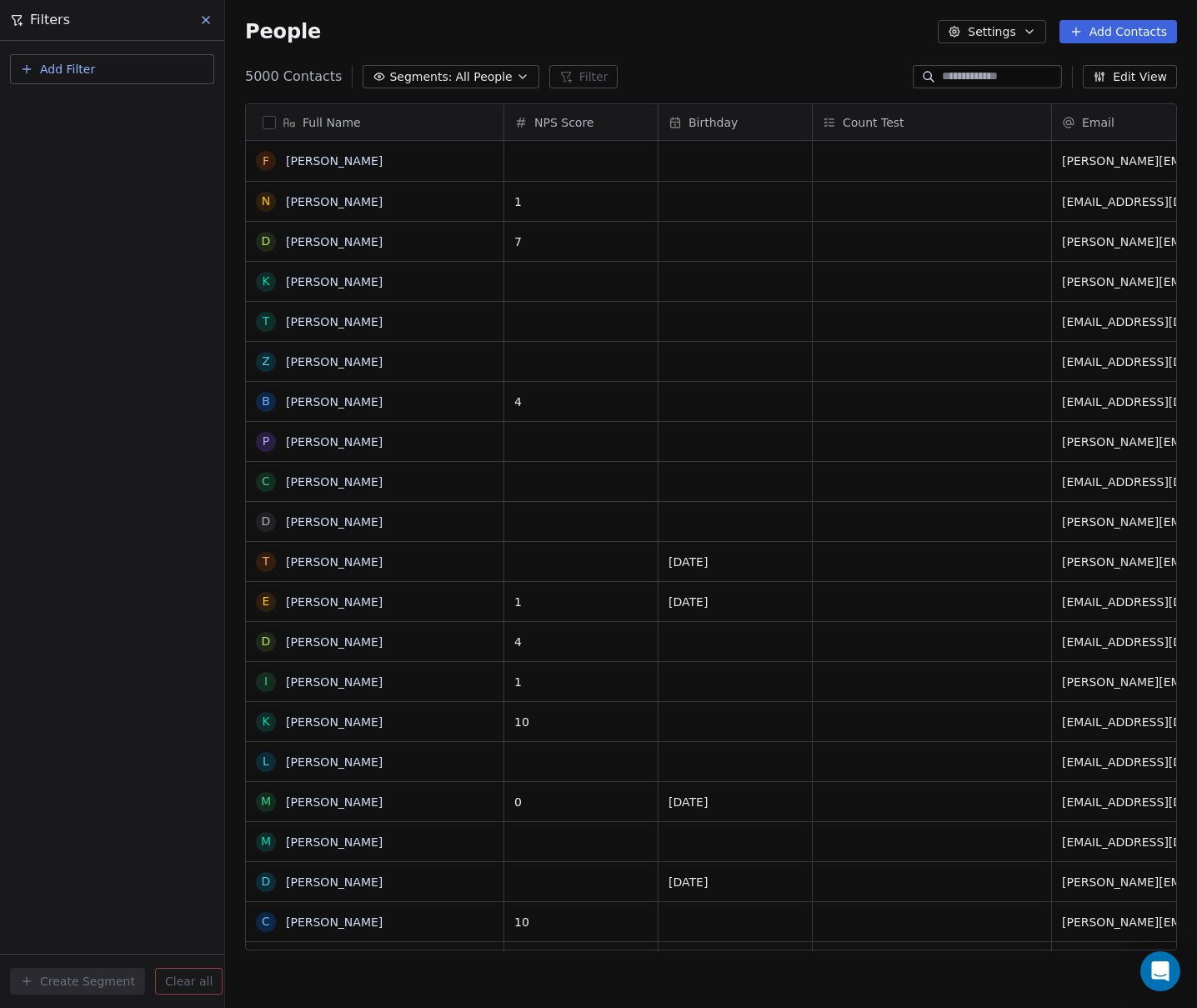
click at [139, 74] on button "Add Filter" at bounding box center [112, 70] width 204 height 30
click at [116, 115] on span "Contact properties" at bounding box center [81, 108] width 108 height 18
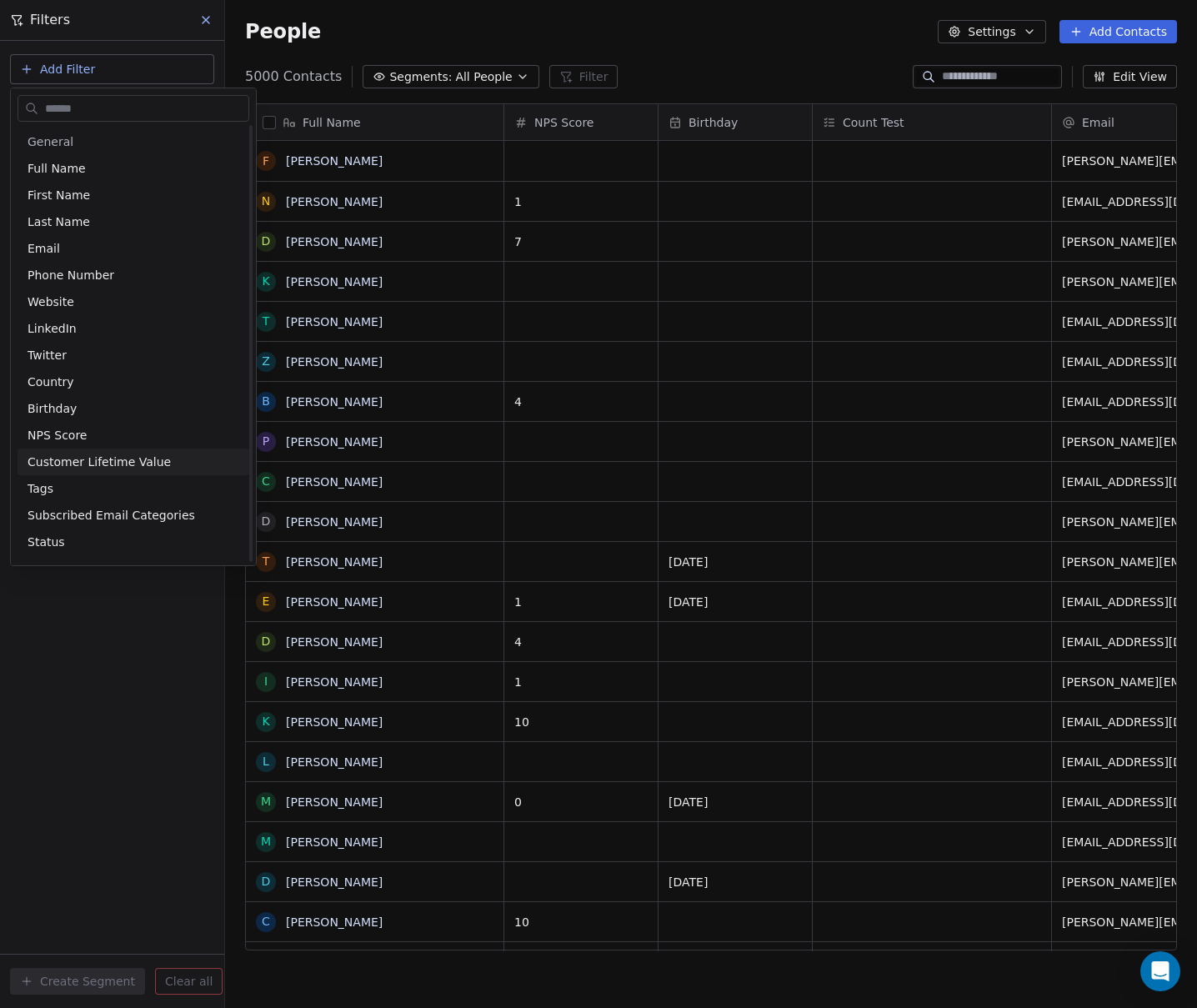
scroll to position [4, 0]
click at [76, 471] on div "Customer Lifetime Value" at bounding box center [134, 458] width 231 height 26
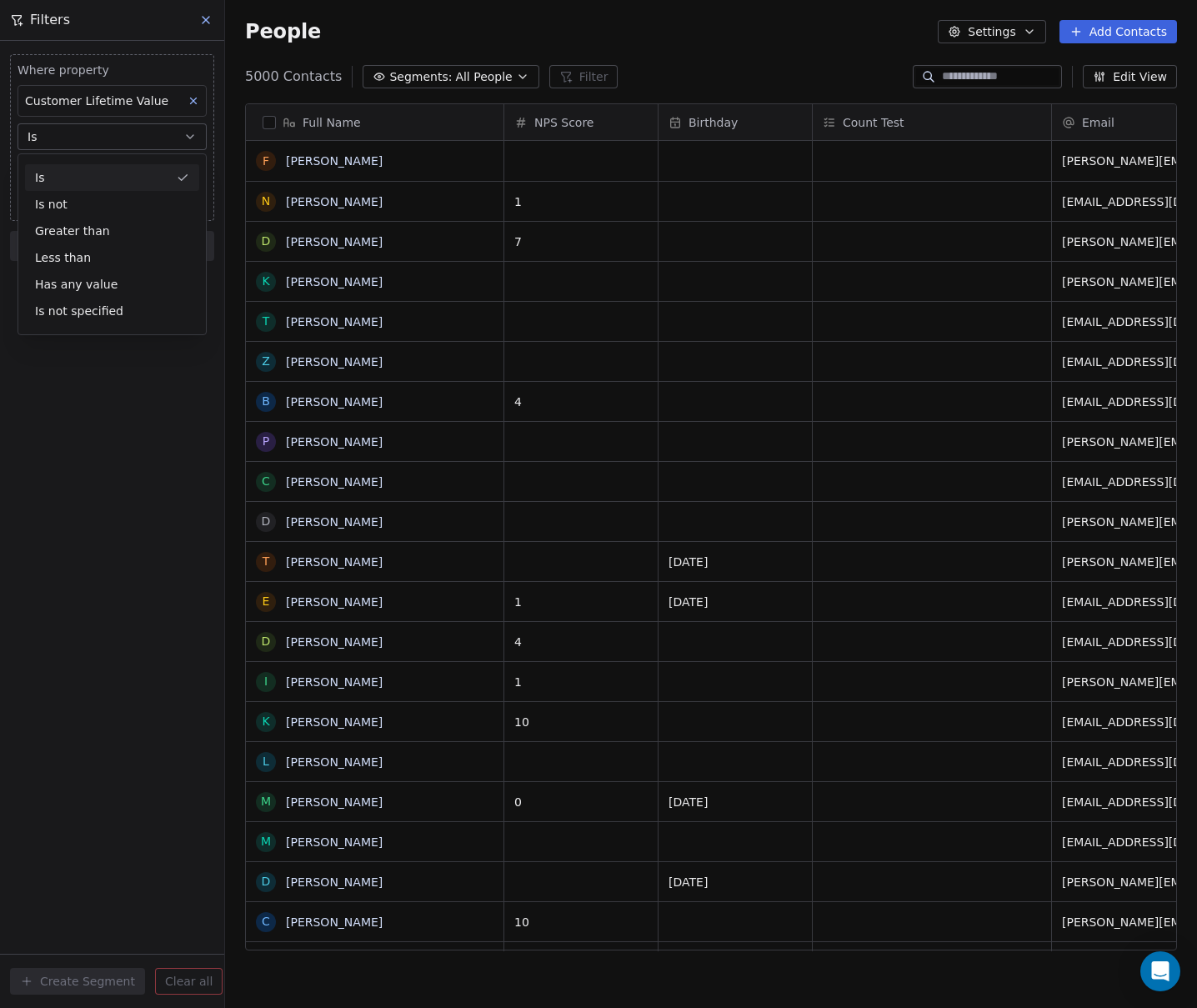
click at [111, 96] on span "Customer Lifetime Value" at bounding box center [97, 101] width 143 height 13
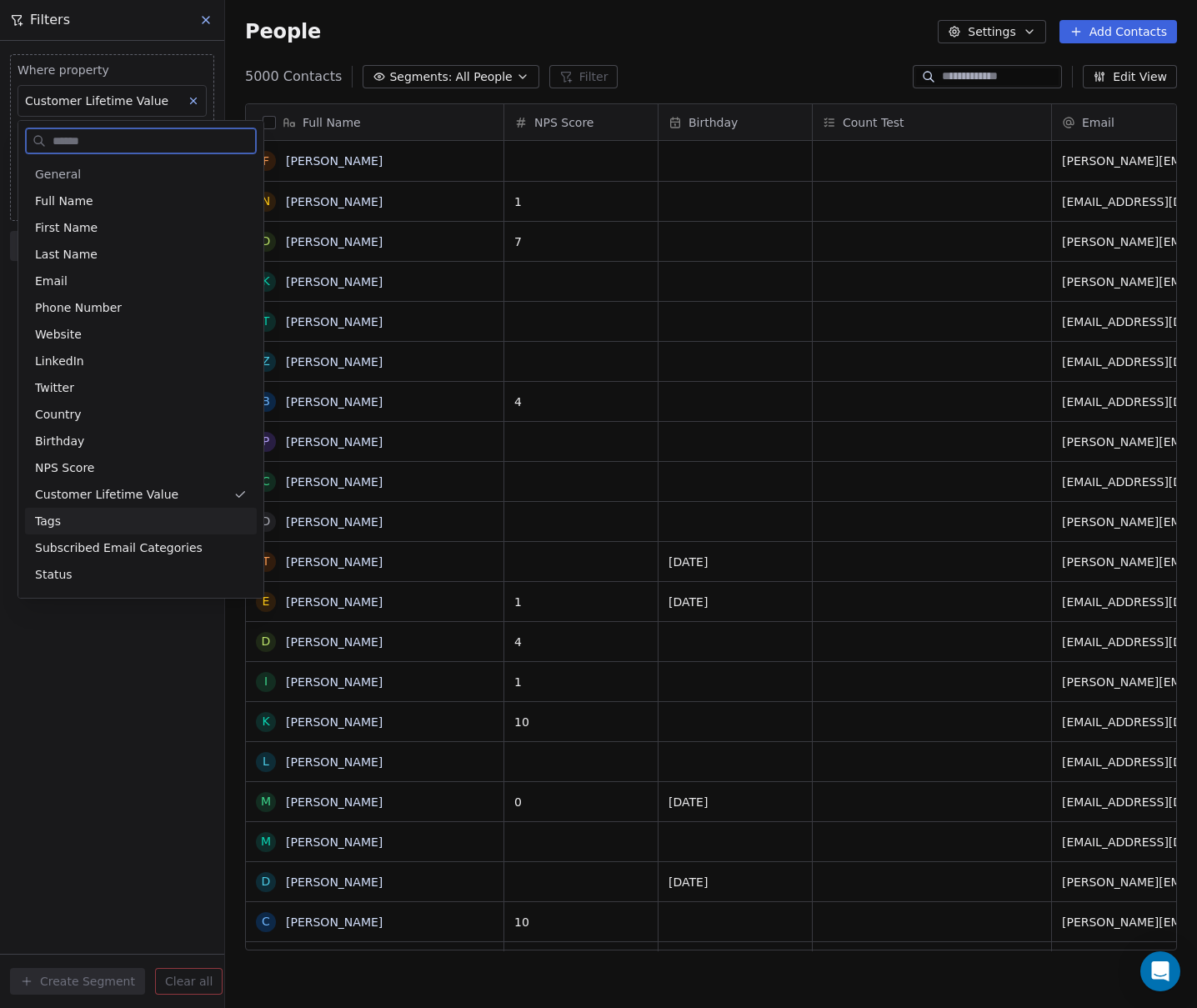
click at [75, 513] on div "Tags" at bounding box center [140, 521] width 212 height 17
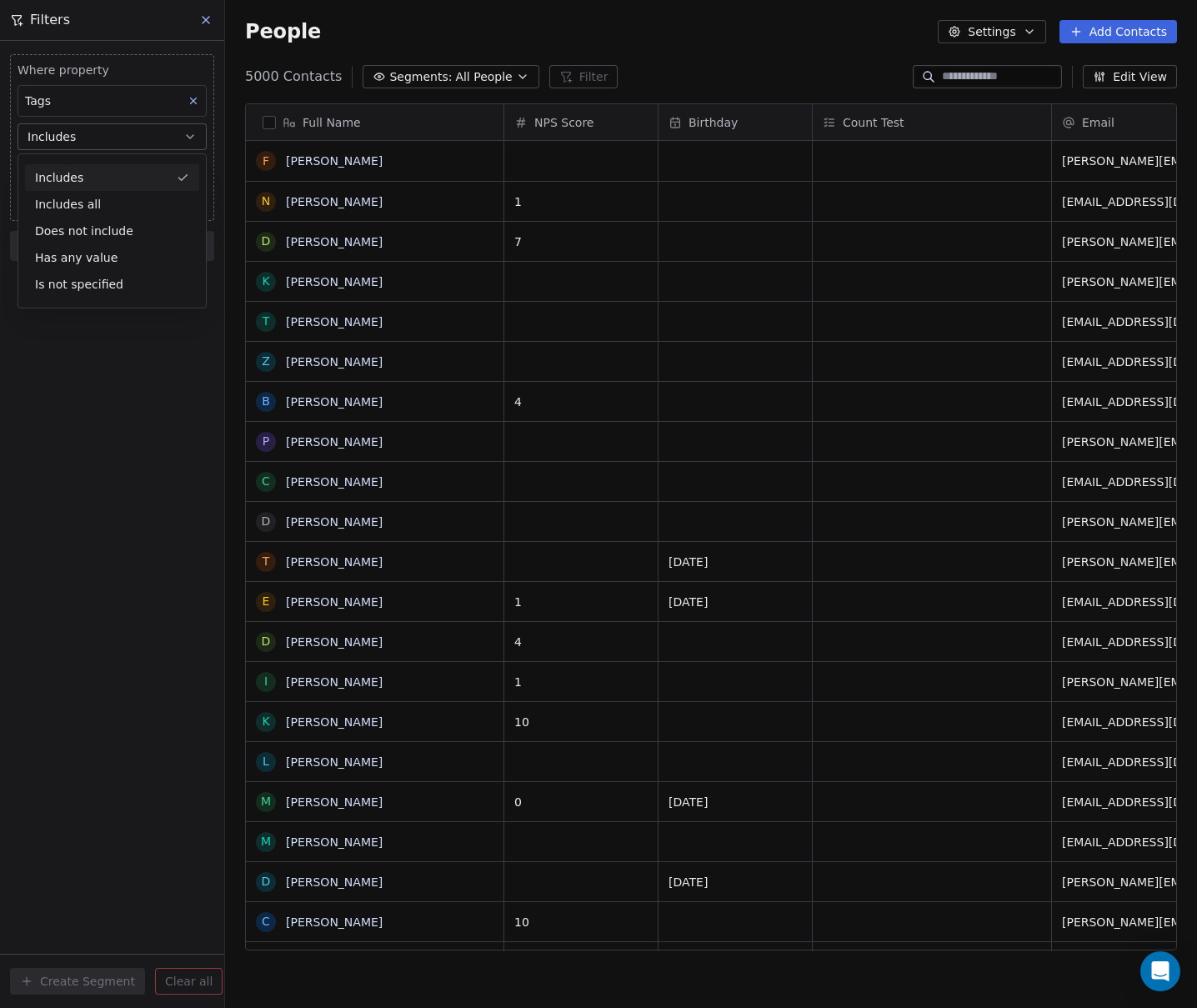
click at [113, 165] on div "Includes" at bounding box center [112, 177] width 174 height 26
click at [84, 166] on body "Default Business Contacts People Marketing Workflows Campaigns Sales Pipelines …" at bounding box center [598, 504] width 1197 height 1008
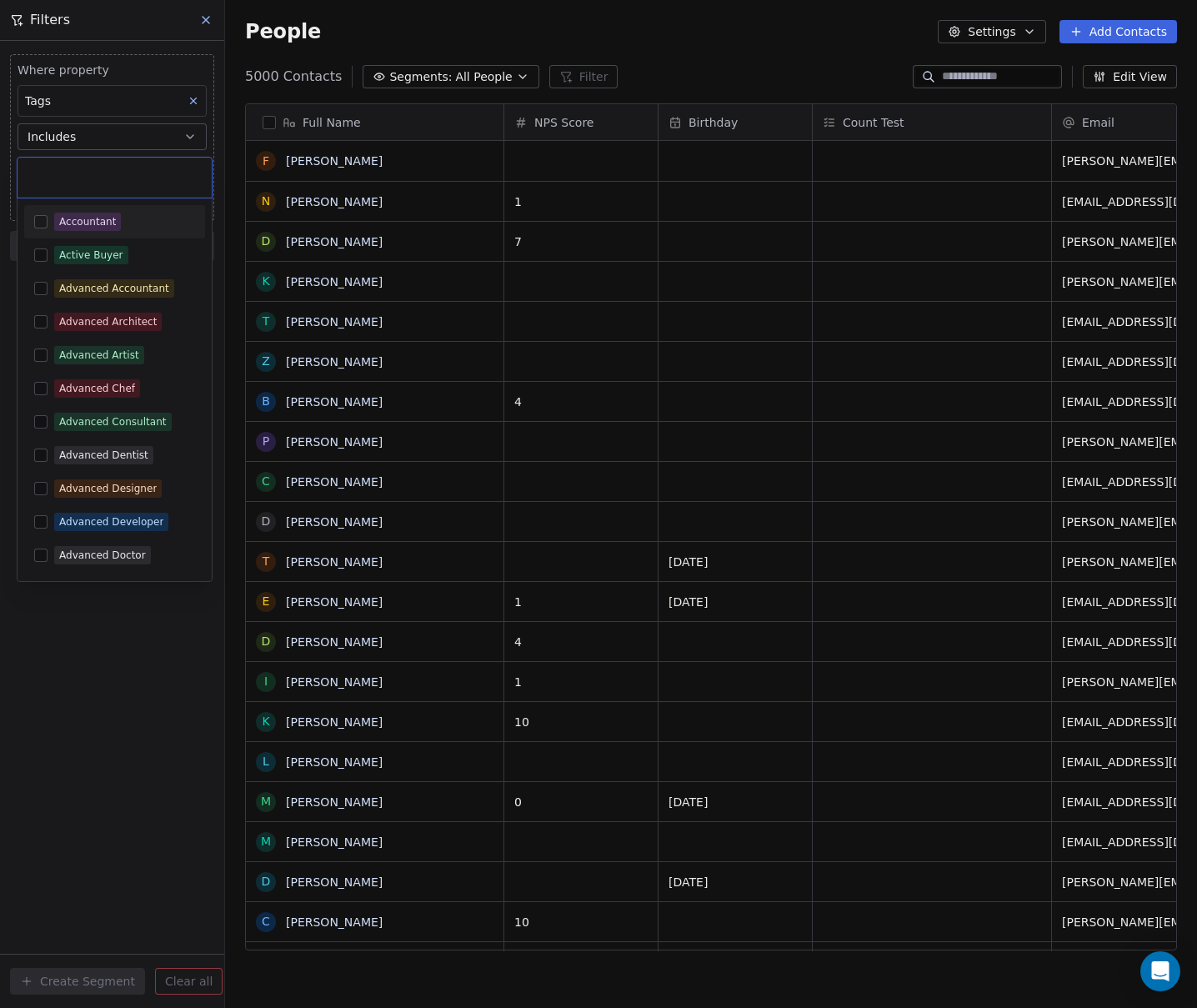
click at [92, 216] on div "Accountant" at bounding box center [88, 222] width 56 height 15
click at [61, 644] on html "Default Business Contacts People Marketing Workflows Campaigns Sales Pipelines …" at bounding box center [598, 504] width 1197 height 1008
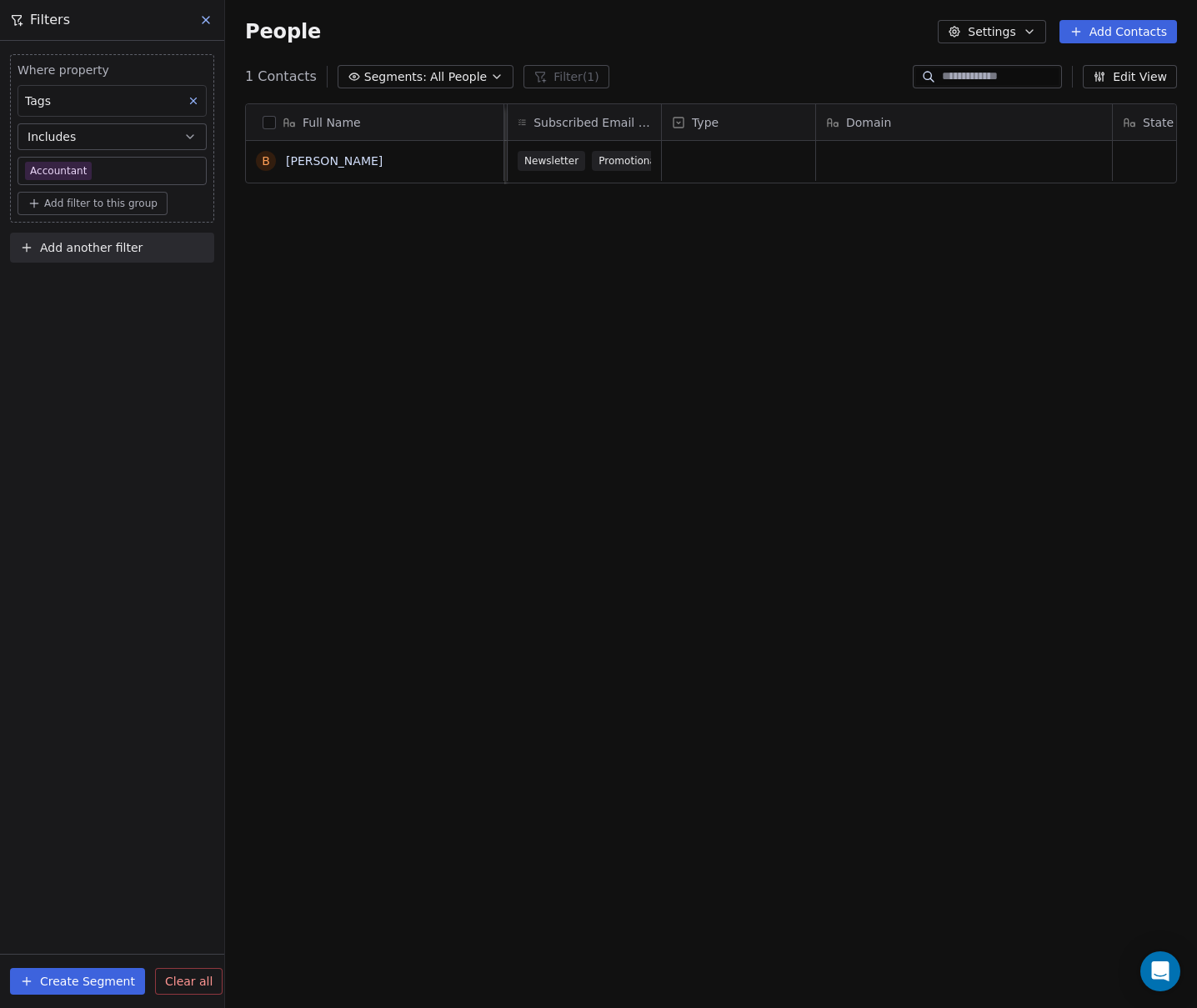
scroll to position [0, 1900]
drag, startPoint x: 184, startPoint y: 94, endPoint x: 162, endPoint y: 100, distance: 22.8
click at [184, 95] on button at bounding box center [193, 101] width 22 height 22
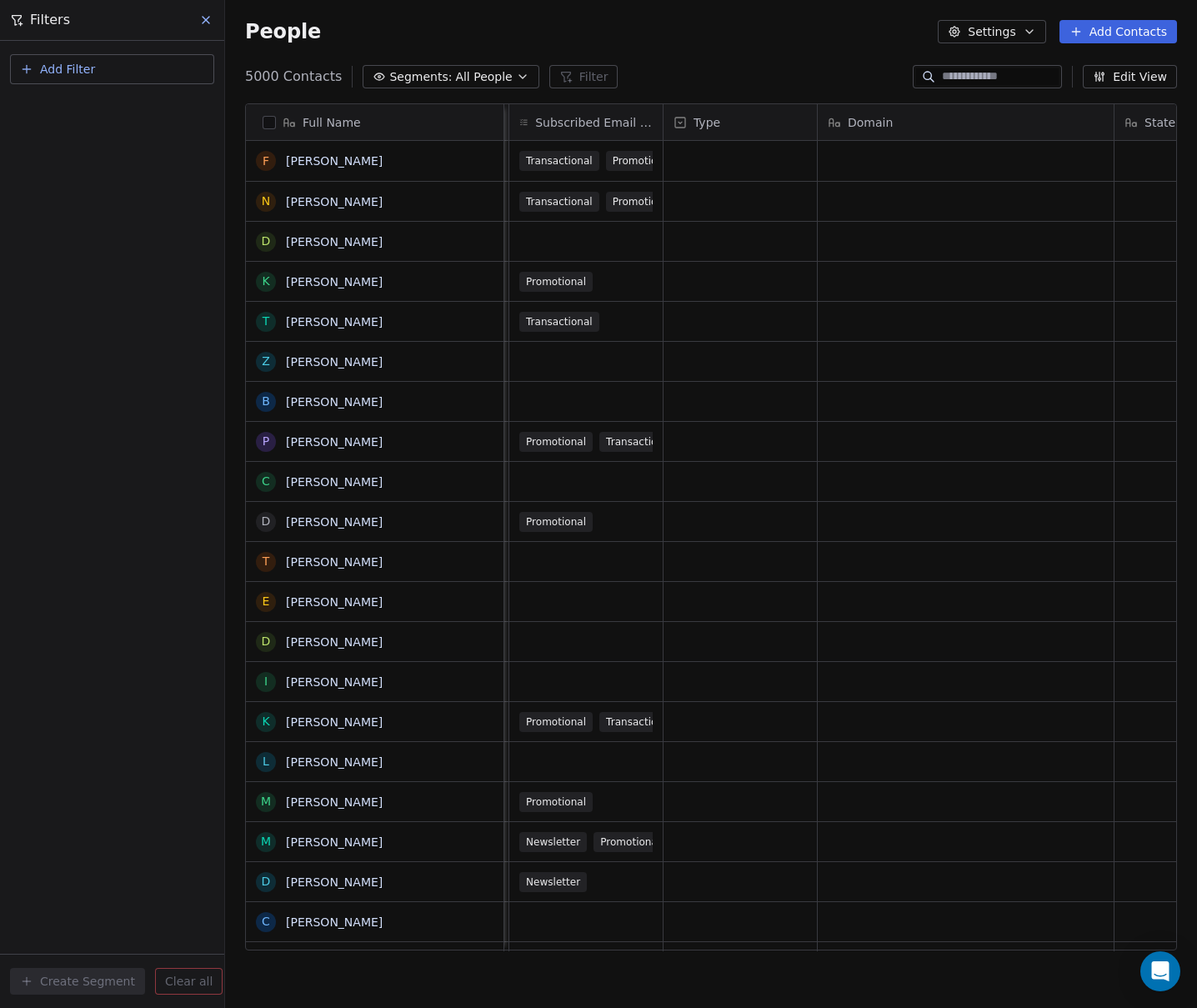
drag, startPoint x: 72, startPoint y: 73, endPoint x: 76, endPoint y: 83, distance: 10.8
click at [72, 73] on span "Add Filter" at bounding box center [68, 70] width 55 height 18
click at [88, 105] on span "Contact properties" at bounding box center [81, 108] width 108 height 18
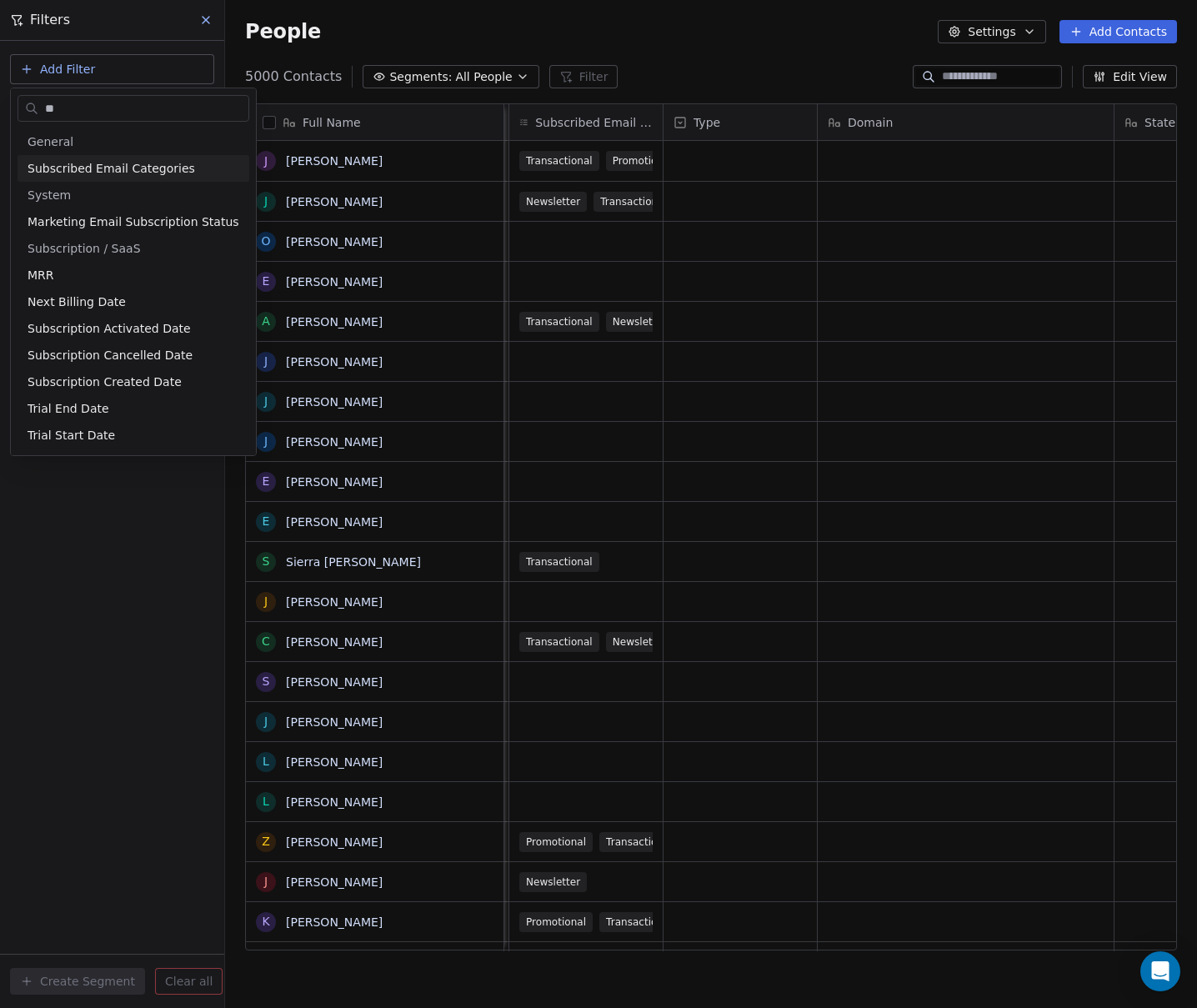
type input "**"
click at [125, 173] on span "Subscribed Email Categories" at bounding box center [111, 168] width 168 height 17
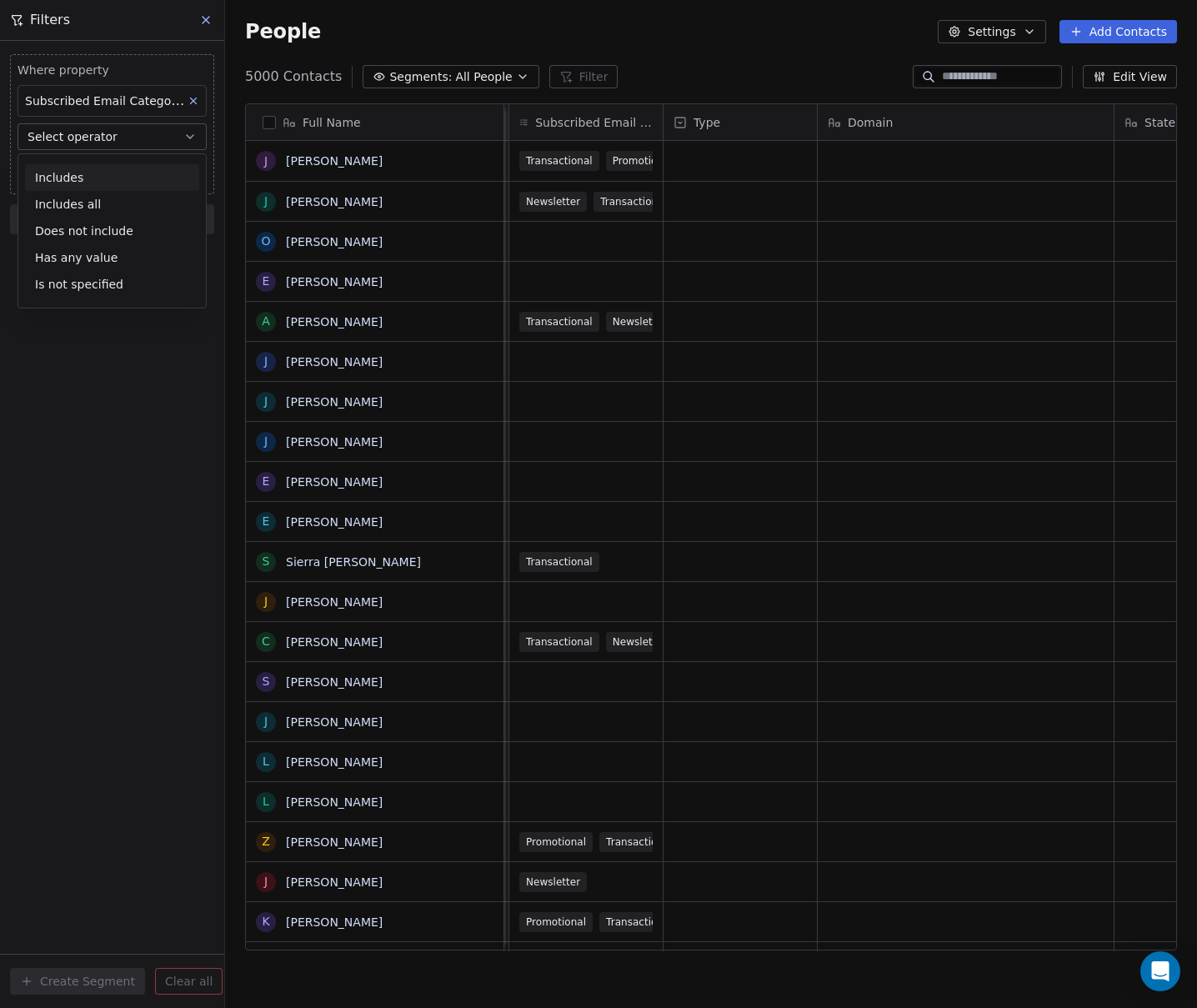
click at [96, 180] on div "Includes" at bounding box center [112, 177] width 174 height 26
drag, startPoint x: 91, startPoint y: 452, endPoint x: 98, endPoint y: 411, distance: 41.6
click at [94, 437] on div "Where property Subscribed Email Categories Includes Select Subscribed Email Cat…" at bounding box center [112, 523] width 224 height 967
click at [68, 171] on body "Default Business Contacts People Marketing Workflows Campaigns Sales Pipelines …" at bounding box center [598, 504] width 1197 height 1008
drag, startPoint x: 108, startPoint y: 489, endPoint x: 110, endPoint y: 481, distance: 8.2
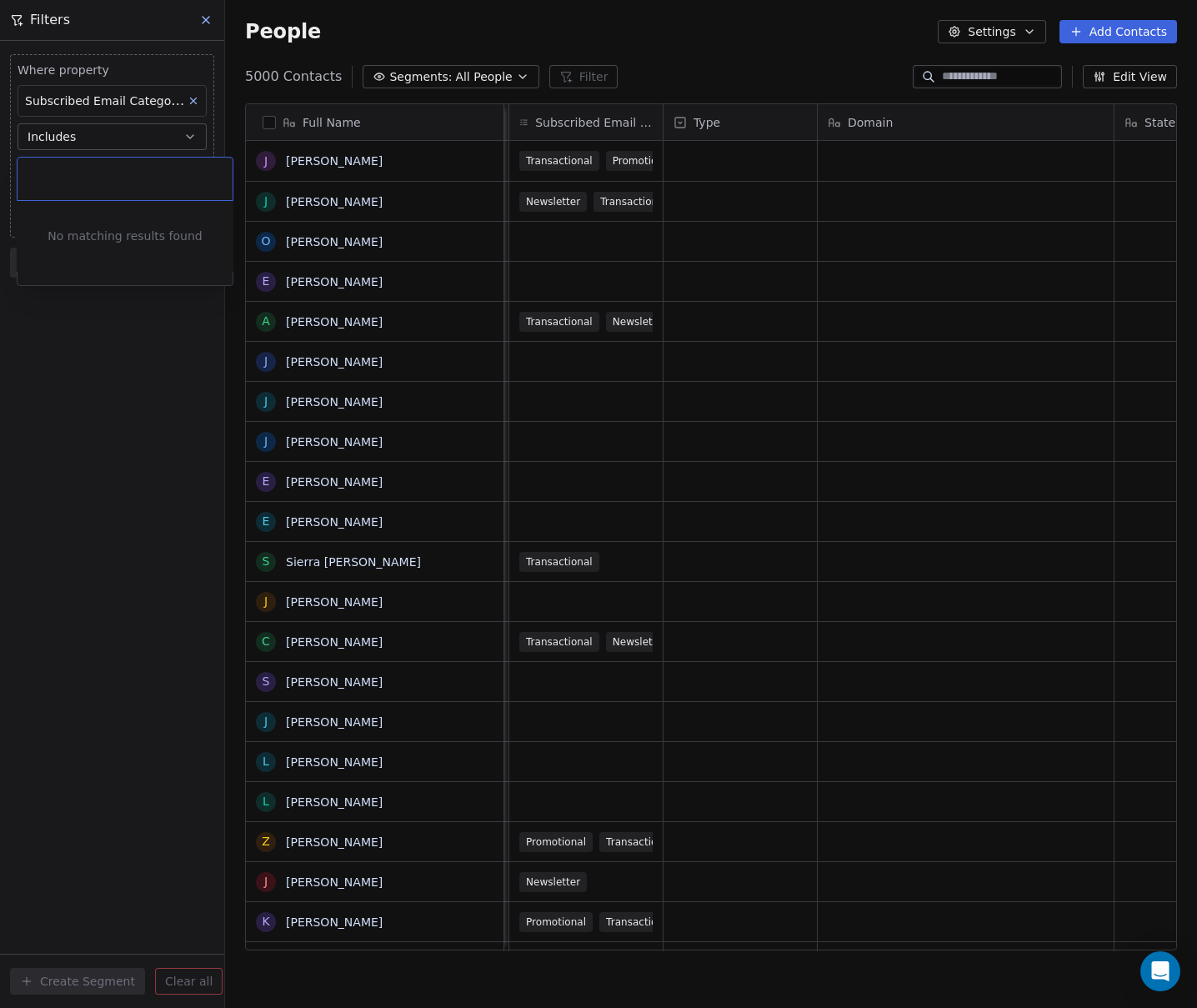
click at [110, 484] on html "Default Business Contacts People Marketing Workflows Campaigns Sales Pipelines …" at bounding box center [598, 504] width 1197 height 1008
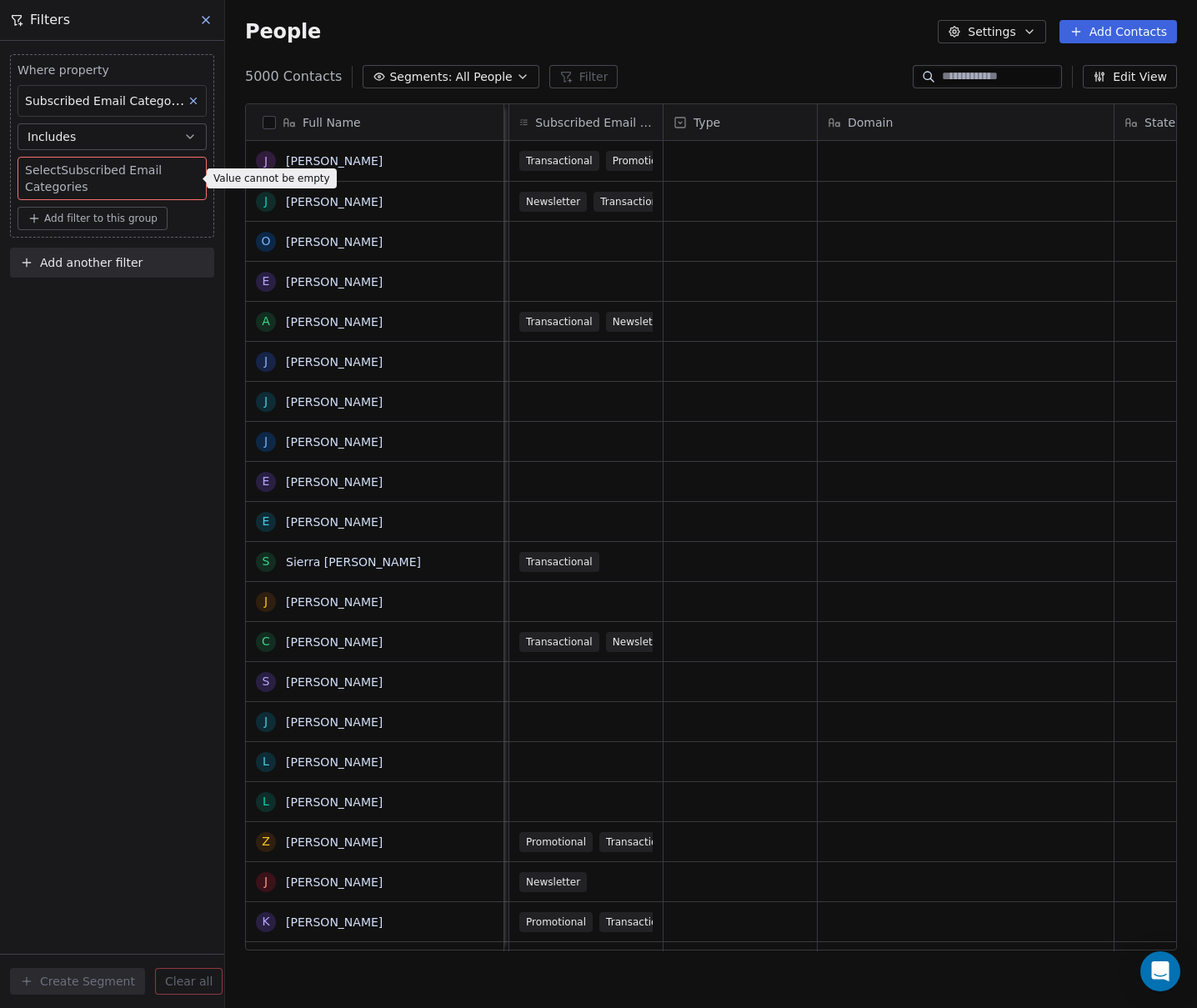
click at [94, 136] on button "Includes" at bounding box center [112, 136] width 189 height 26
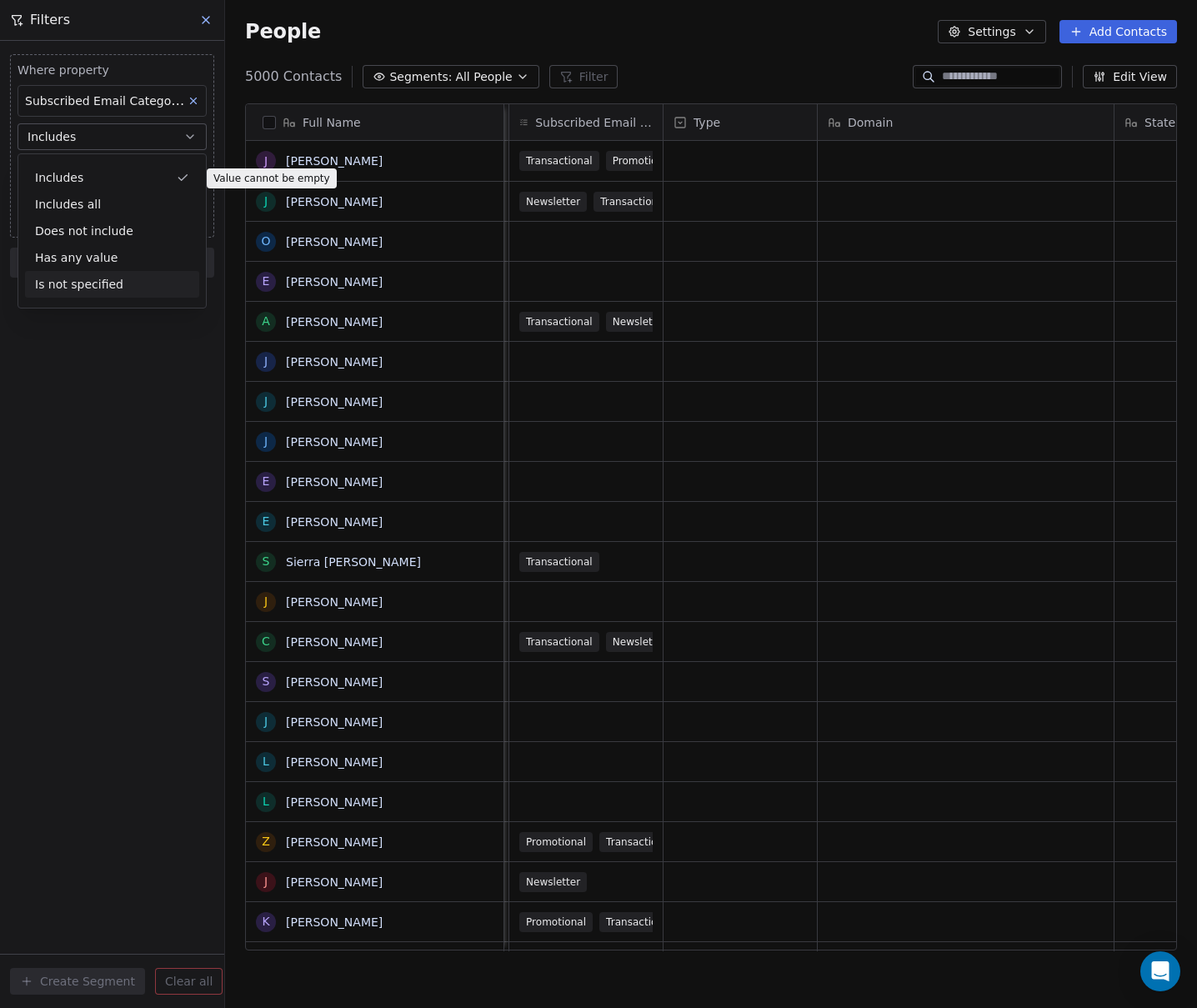
drag, startPoint x: 42, startPoint y: 421, endPoint x: 74, endPoint y: 386, distance: 47.4
click at [42, 421] on div "Where property Subscribed Email Categories Includes Select Subscribed Email Cat…" at bounding box center [112, 523] width 224 height 967
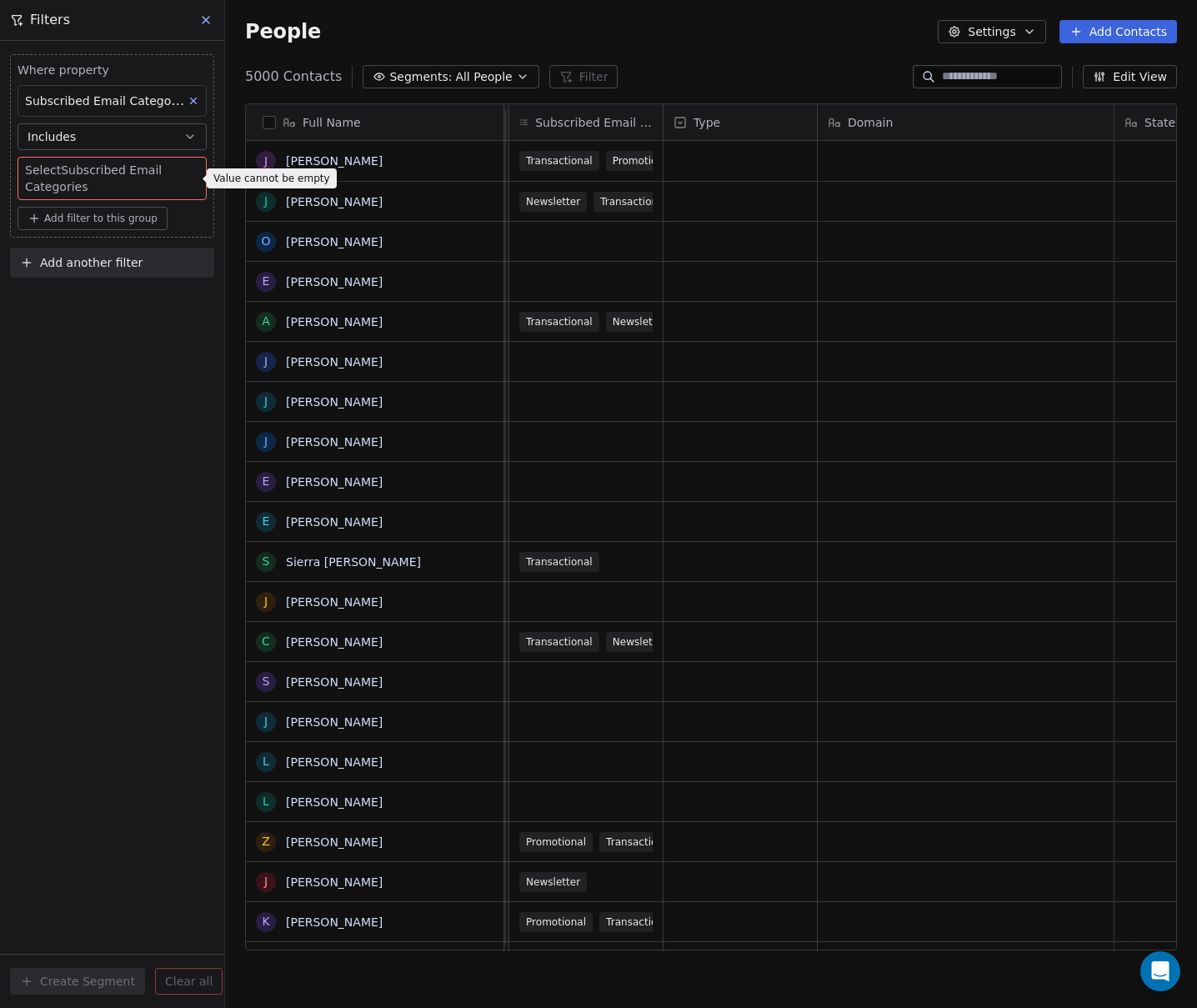
click at [193, 100] on icon at bounding box center [193, 101] width 11 height 11
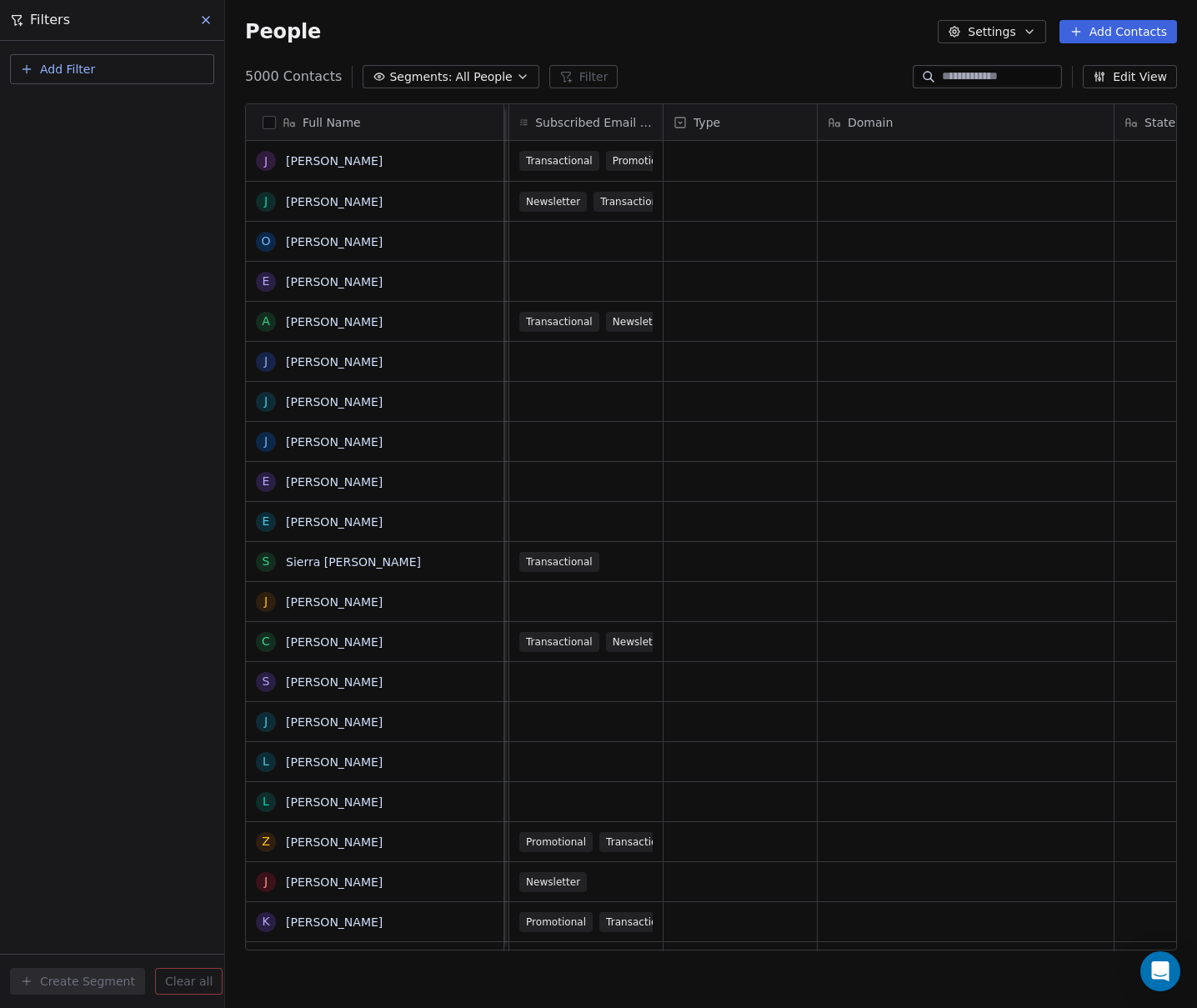
click at [121, 74] on button "Add Filter" at bounding box center [112, 70] width 204 height 30
click at [84, 109] on span "Contact properties" at bounding box center [81, 108] width 108 height 18
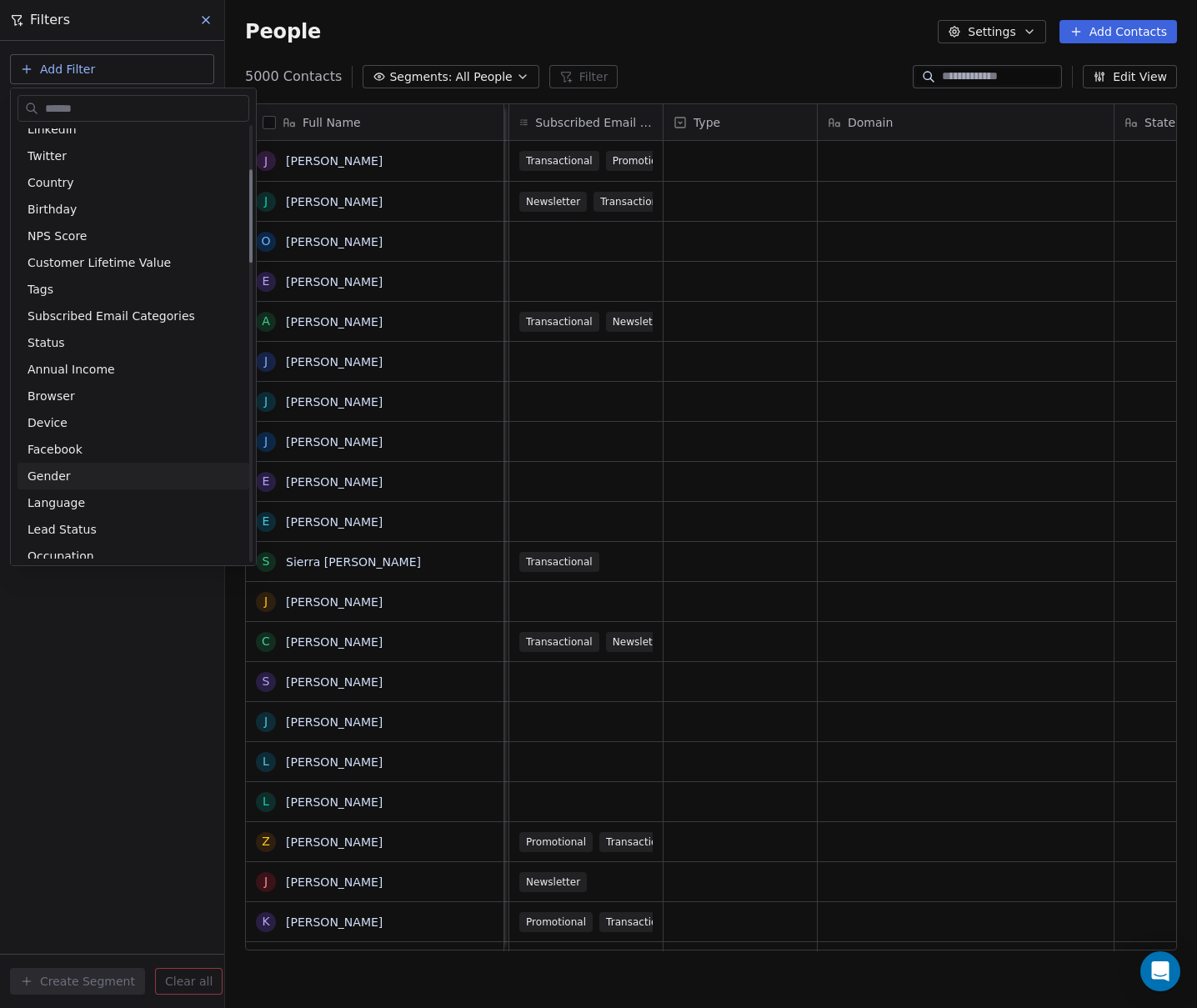
scroll to position [222, 0]
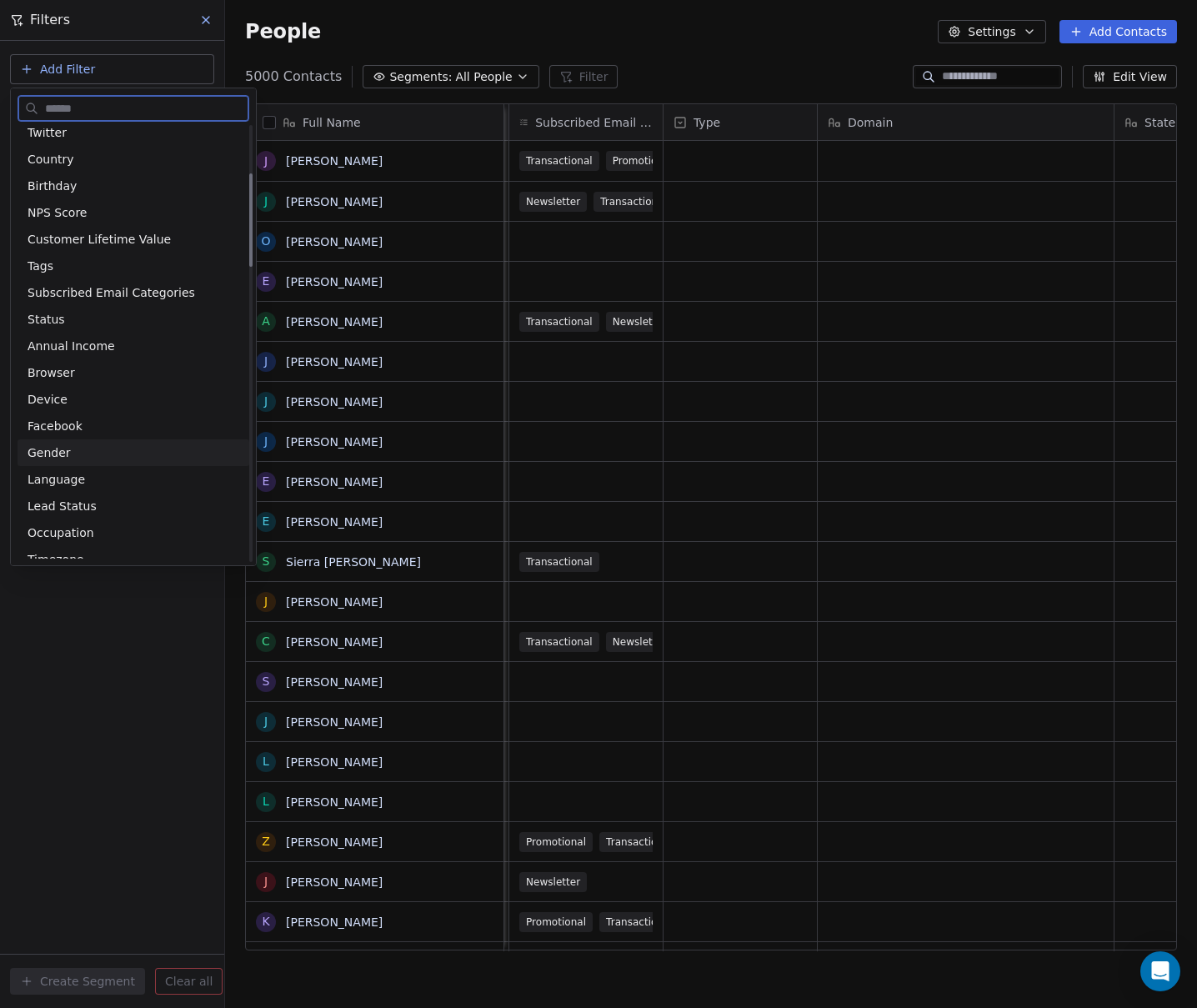
click at [102, 440] on div "Gender" at bounding box center [134, 453] width 231 height 26
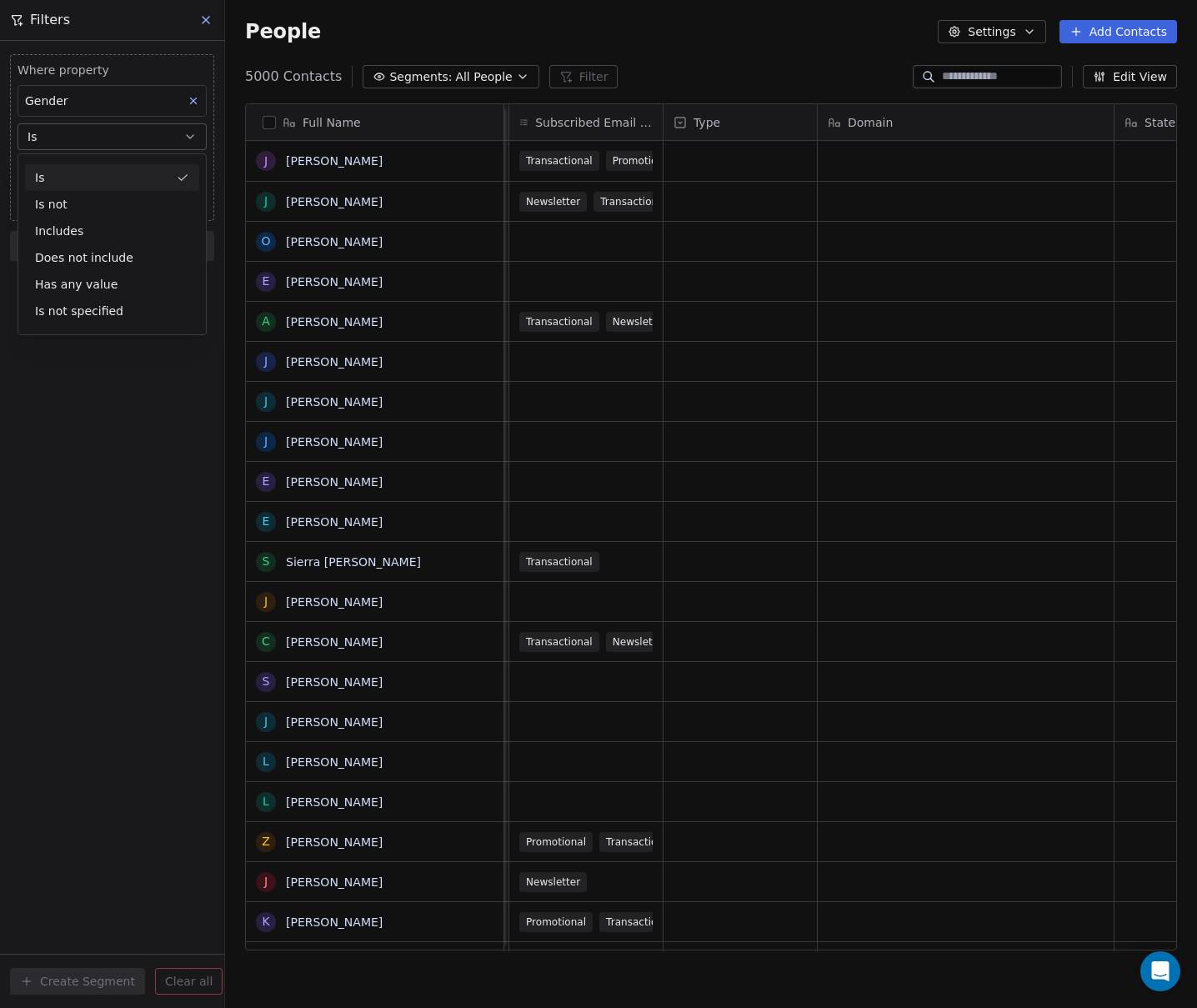
click at [69, 182] on div "Is" at bounding box center [112, 177] width 174 height 26
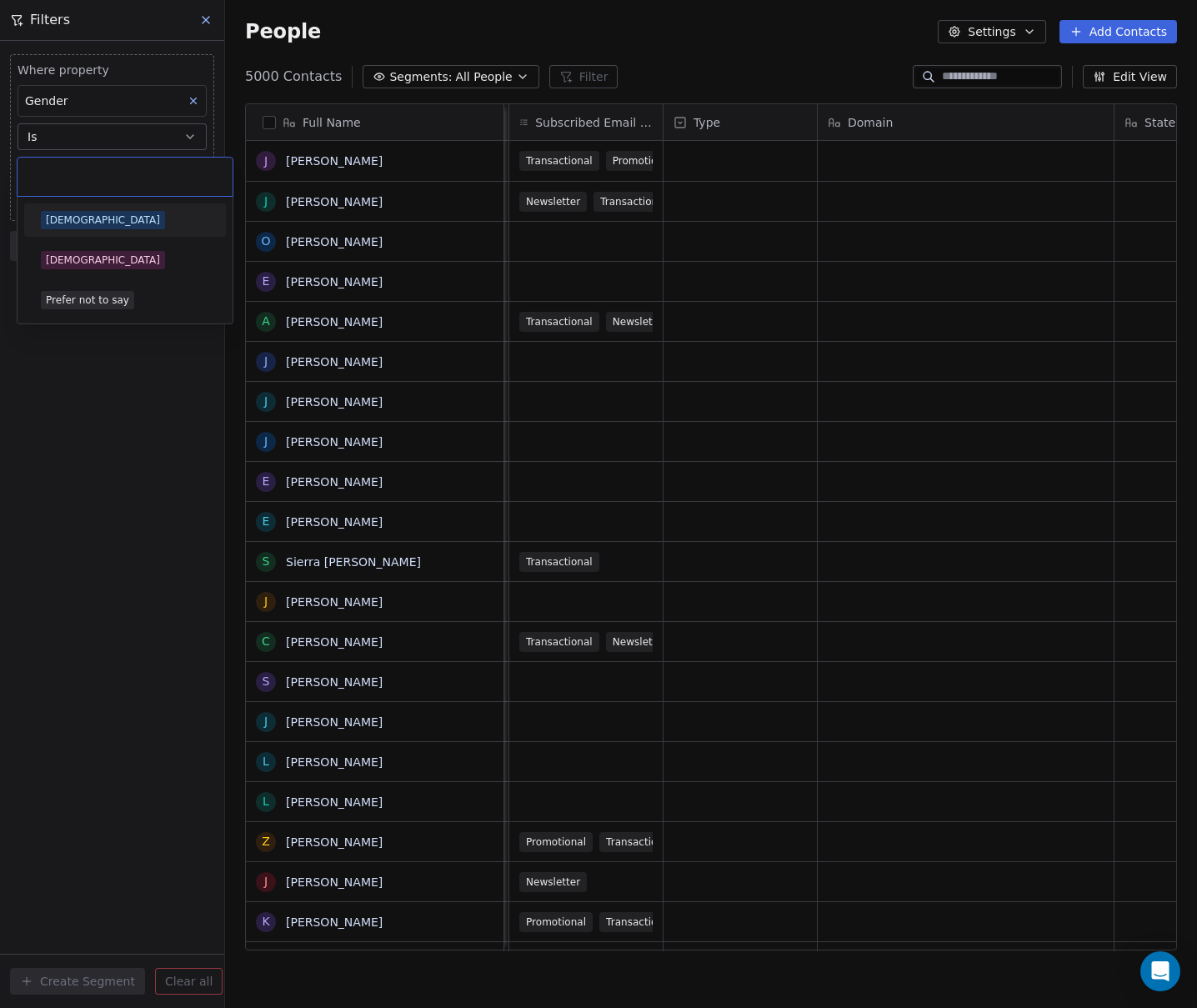
click at [82, 171] on body "Default Business Contacts People Marketing Workflows Campaigns Sales Pipelines …" at bounding box center [598, 504] width 1197 height 1008
click at [77, 220] on div "Male" at bounding box center [124, 219] width 168 height 18
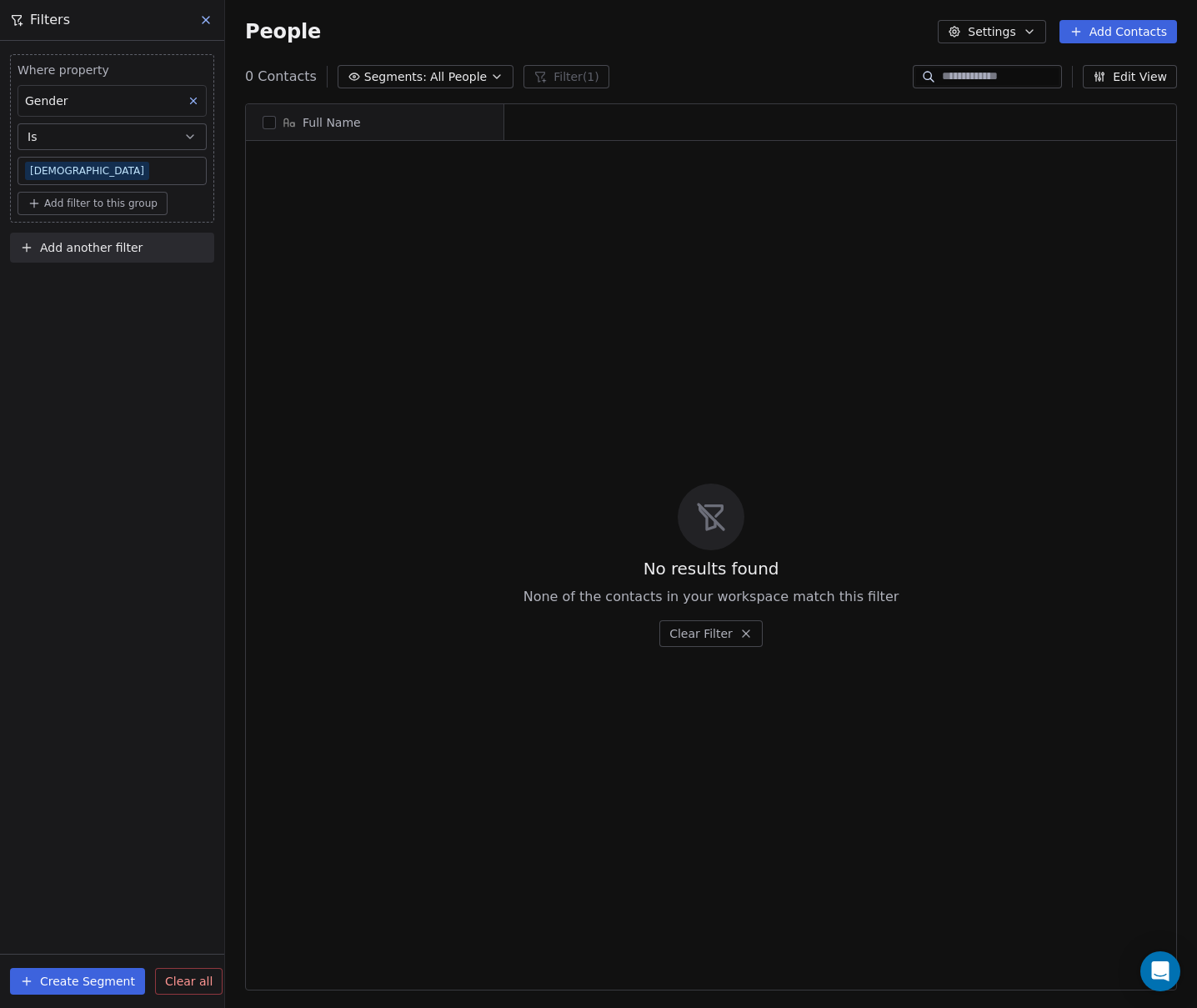
scroll to position [874, 959]
click at [213, 21] on button at bounding box center [206, 20] width 25 height 24
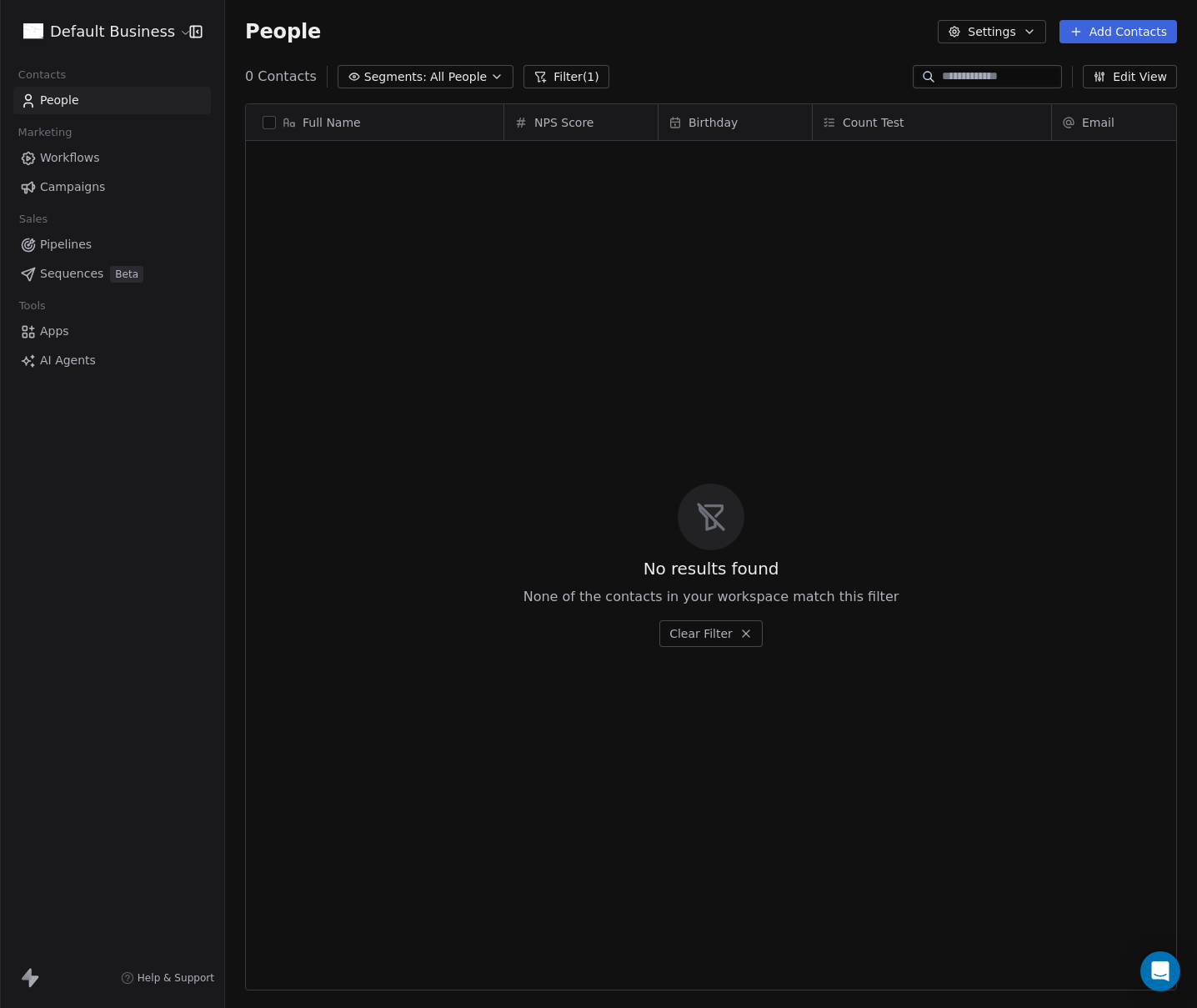
drag, startPoint x: 538, startPoint y: 76, endPoint x: 529, endPoint y: 79, distance: 9.5
click at [538, 76] on button "Filter (1)" at bounding box center [566, 76] width 86 height 24
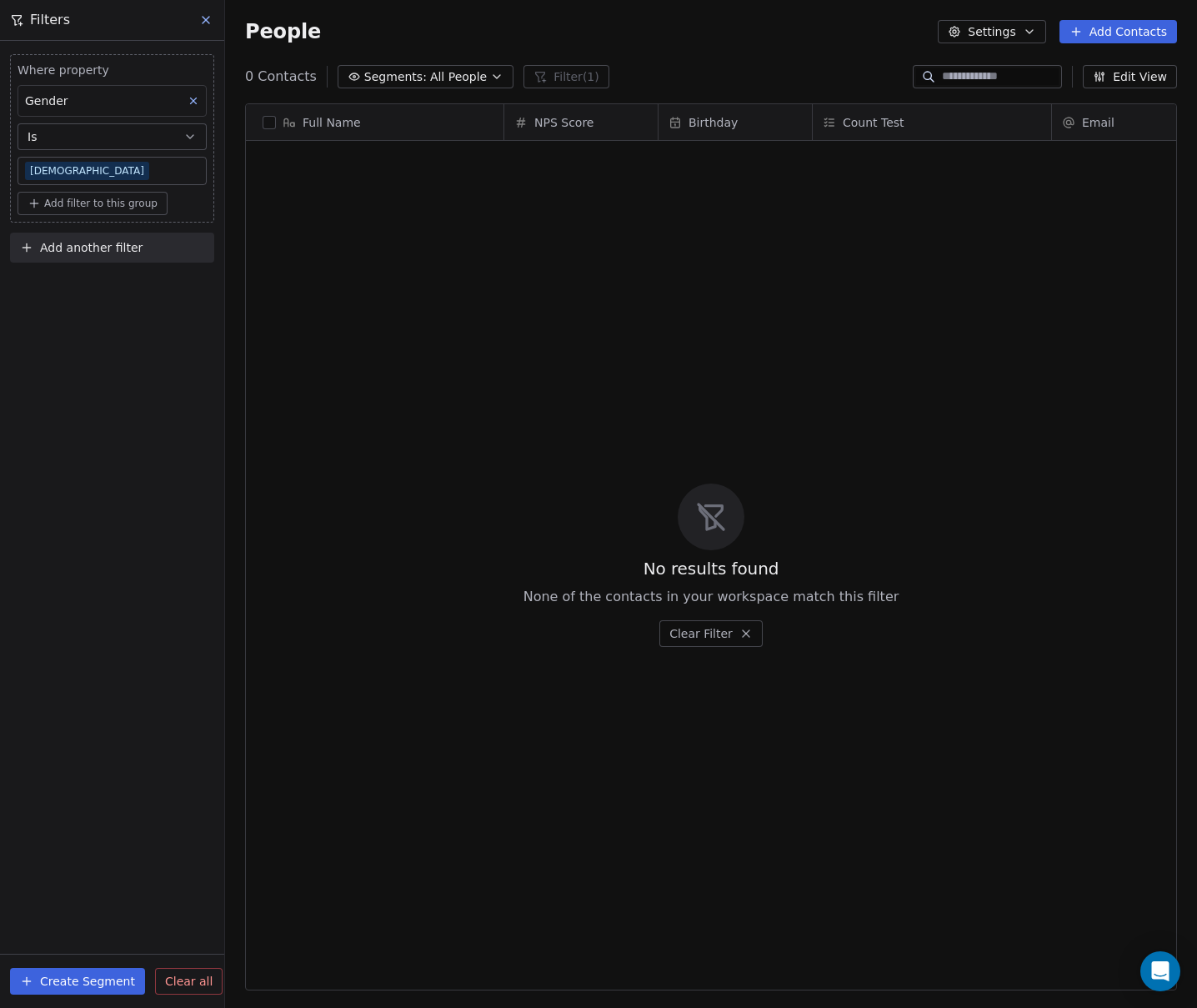
click at [198, 95] on icon at bounding box center [193, 101] width 11 height 11
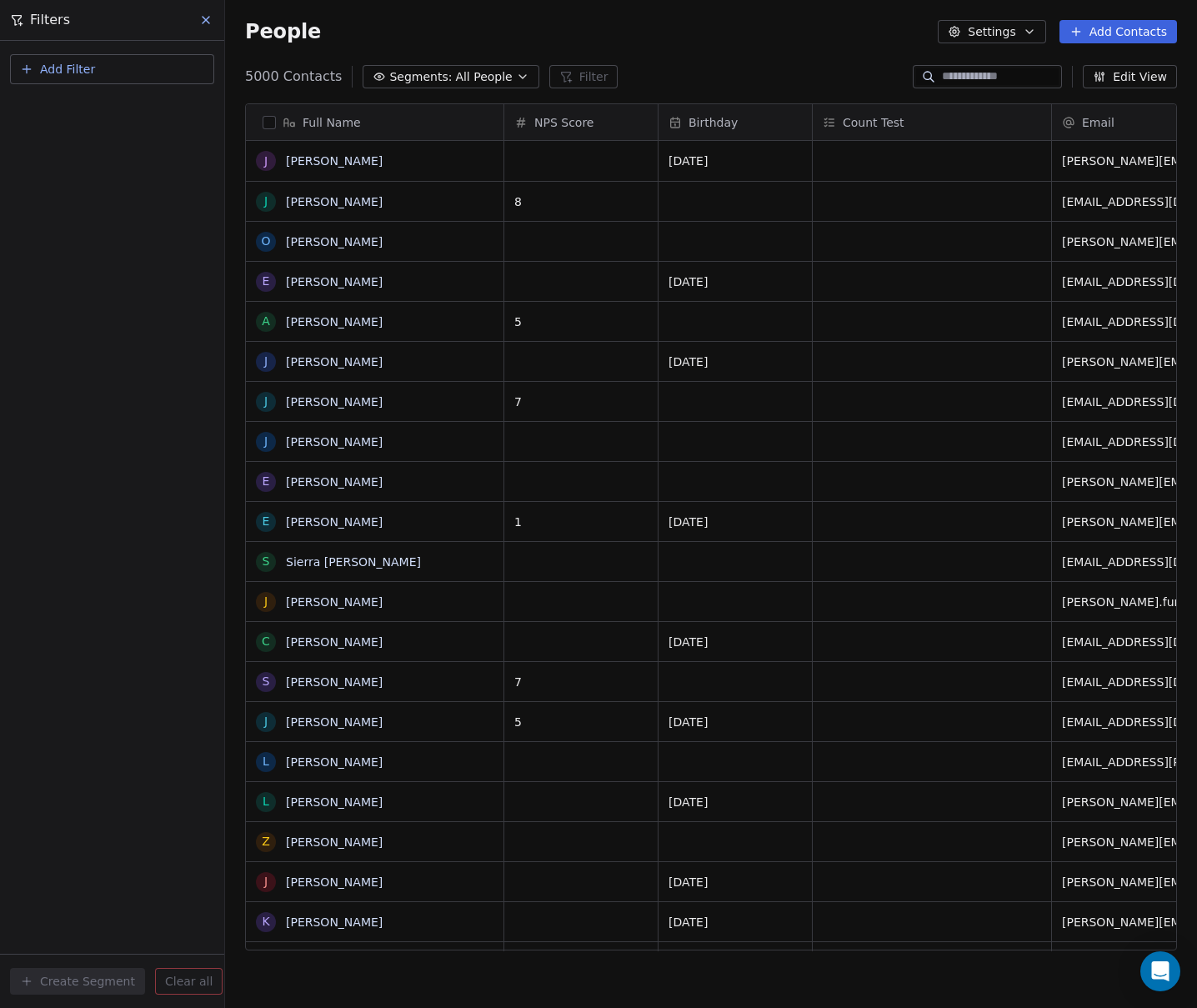
click at [203, 20] on icon at bounding box center [206, 20] width 13 height 13
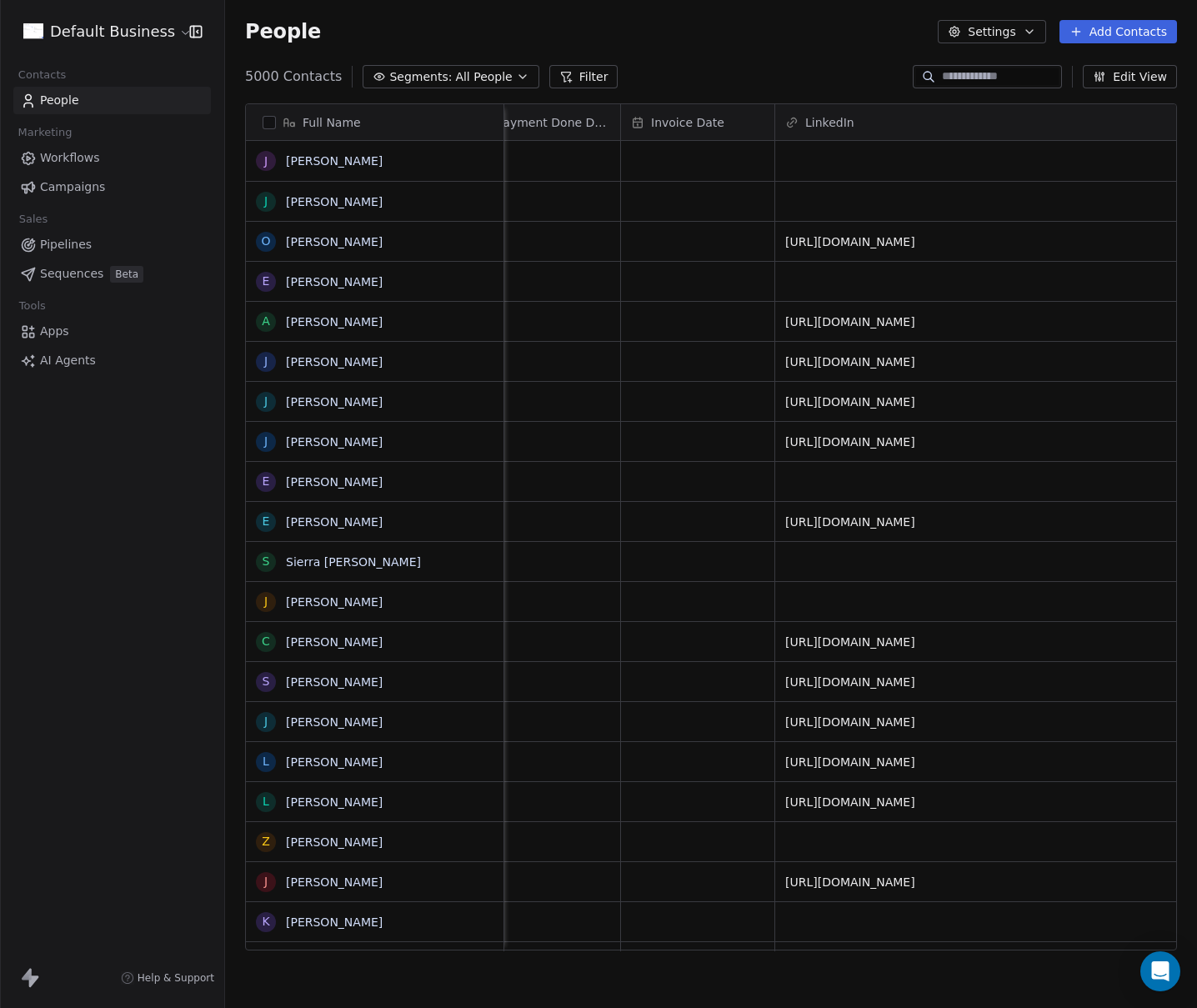
scroll to position [0, 3560]
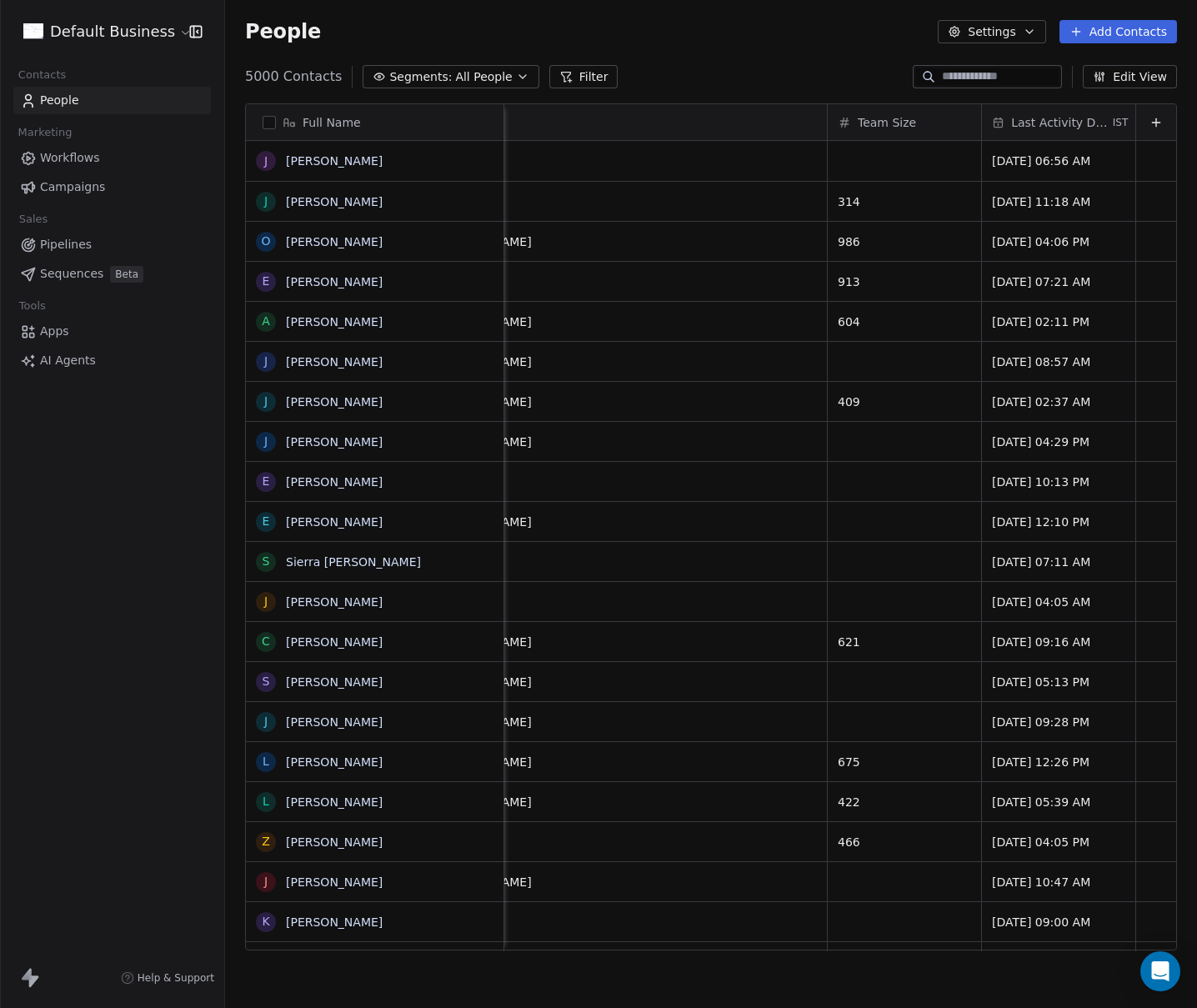
click at [120, 24] on html "Default Business Contacts People Marketing Workflows Campaigns Sales Pipelines …" at bounding box center [598, 504] width 1197 height 1008
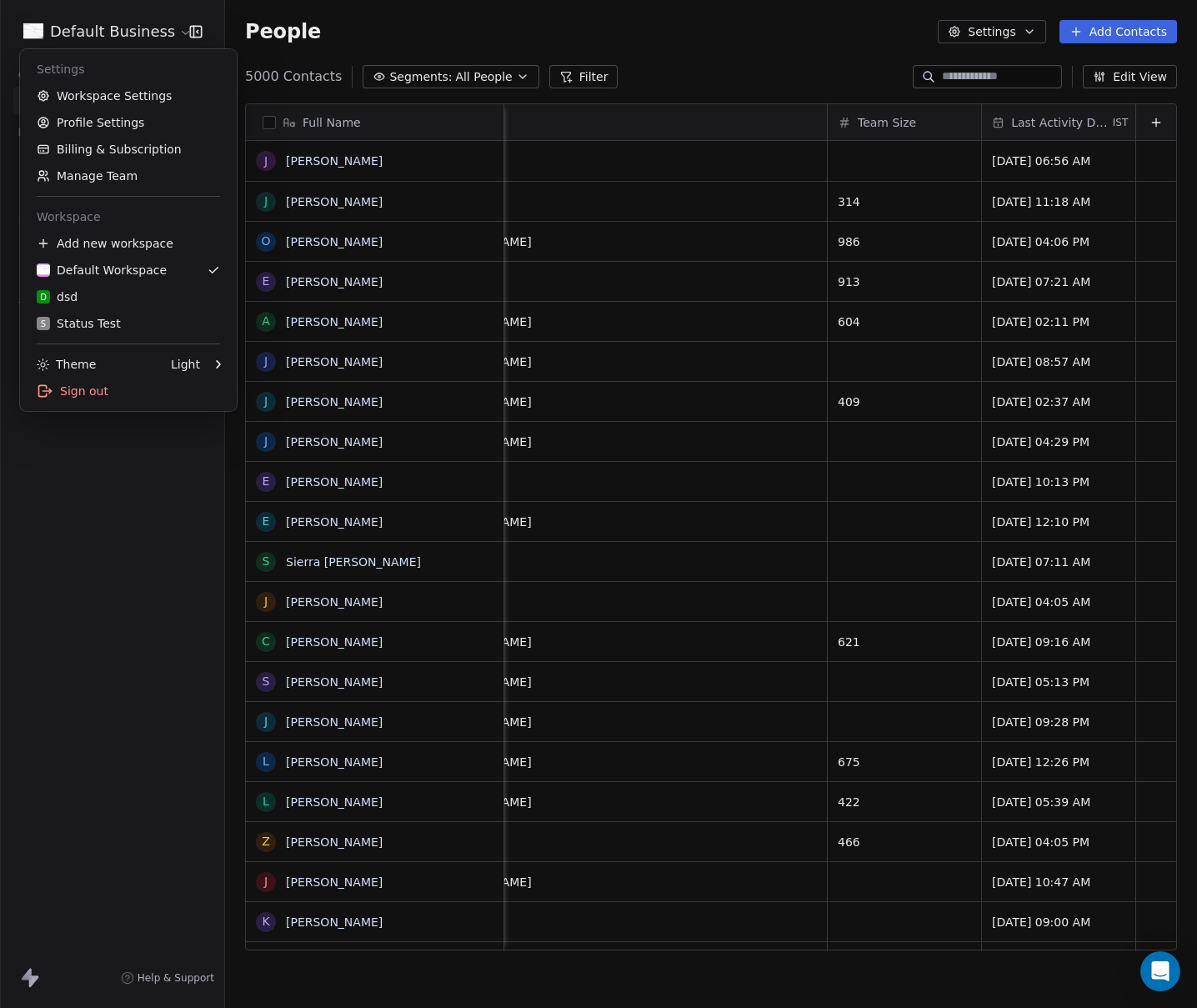
drag, startPoint x: 360, startPoint y: 30, endPoint x: 583, endPoint y: 71, distance: 226.7
click at [360, 31] on html "Default Business Contacts People Marketing Workflows Campaigns Sales Pipelines …" at bounding box center [598, 504] width 1197 height 1008
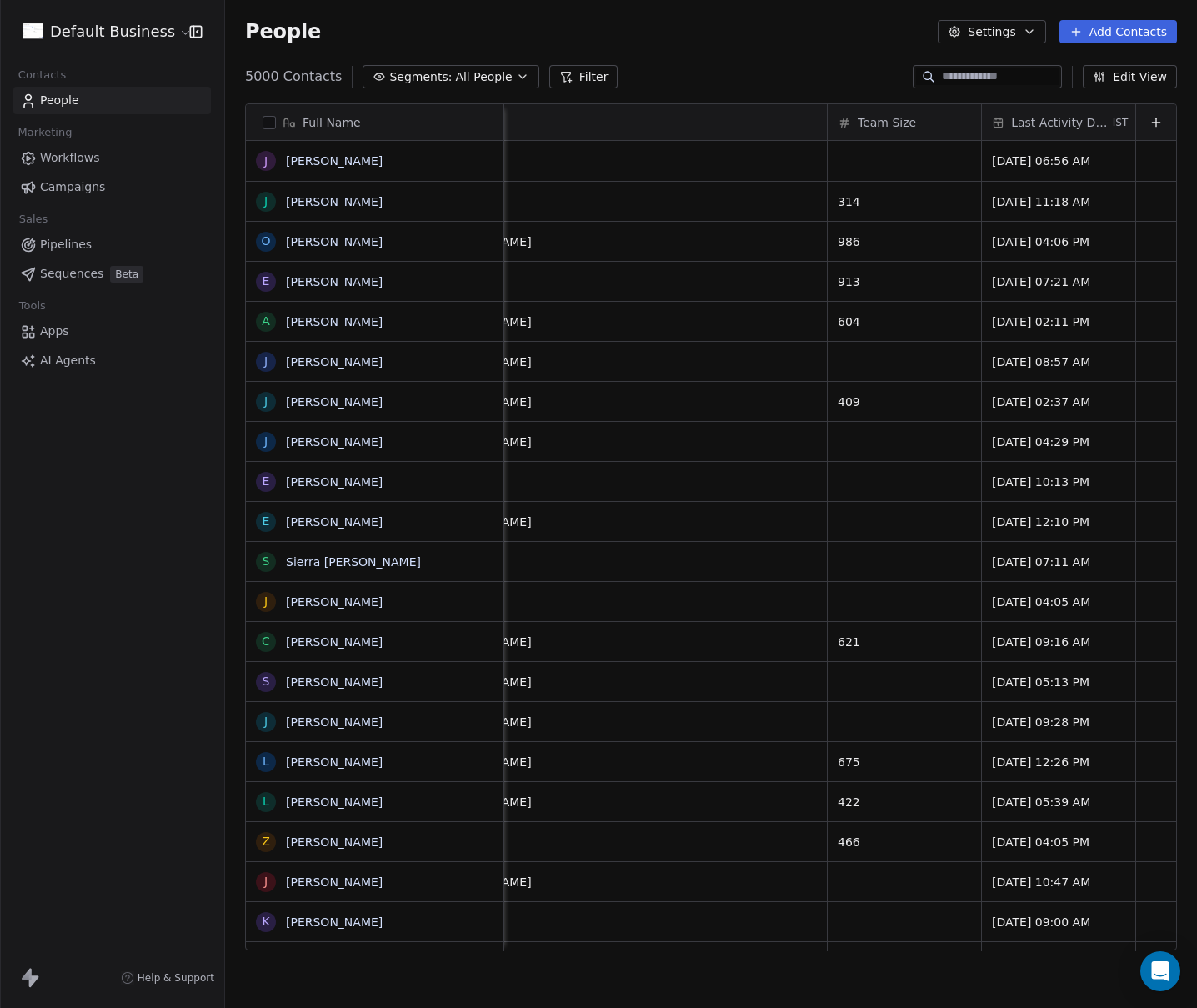
click at [573, 72] on button "Filter" at bounding box center [583, 76] width 69 height 24
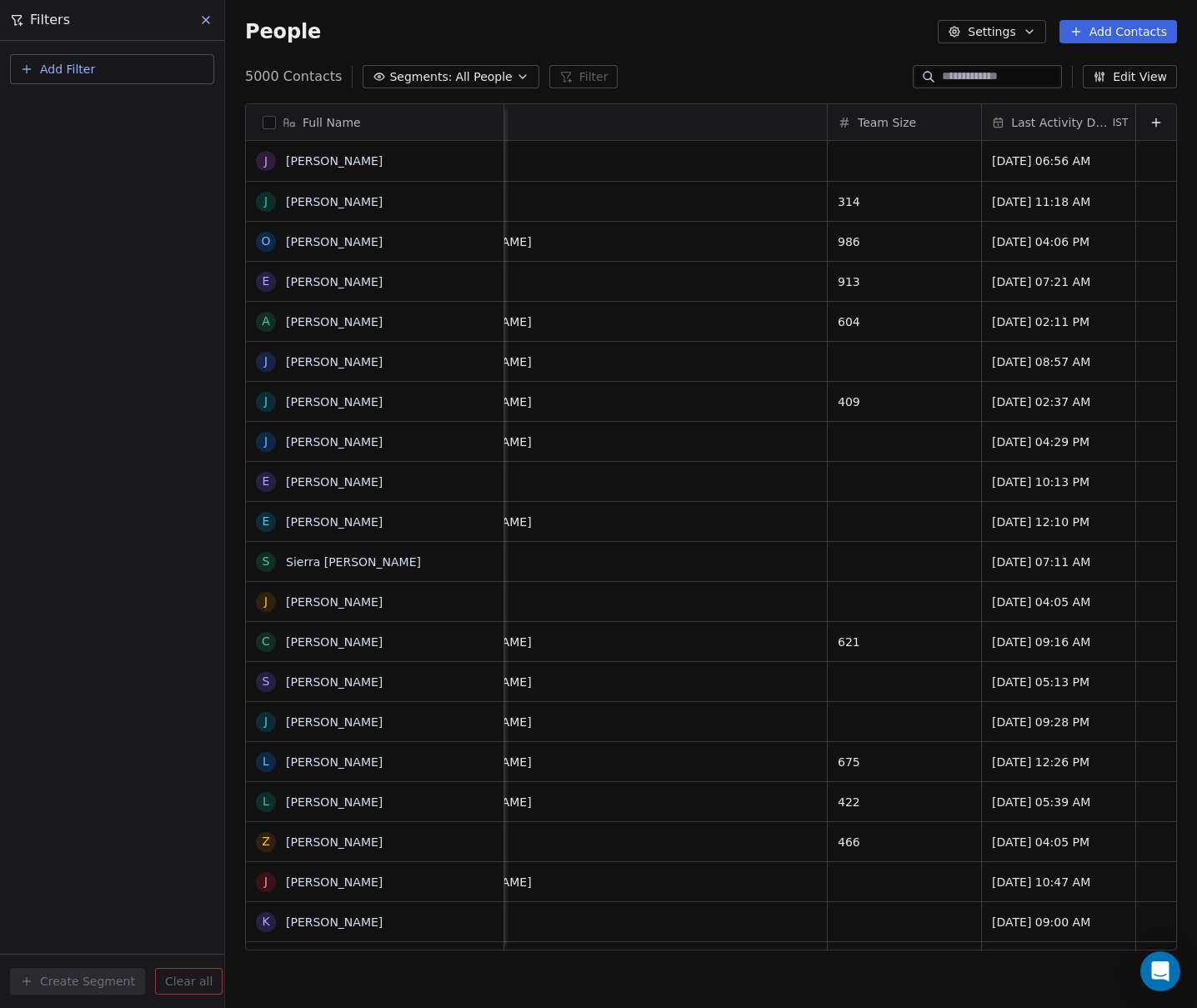
drag, startPoint x: 59, startPoint y: 60, endPoint x: 82, endPoint y: 74, distance: 26.9
click at [59, 61] on span "Add Filter" at bounding box center [68, 70] width 55 height 18
click at [87, 105] on span "Contact properties" at bounding box center [81, 108] width 108 height 18
type input "****"
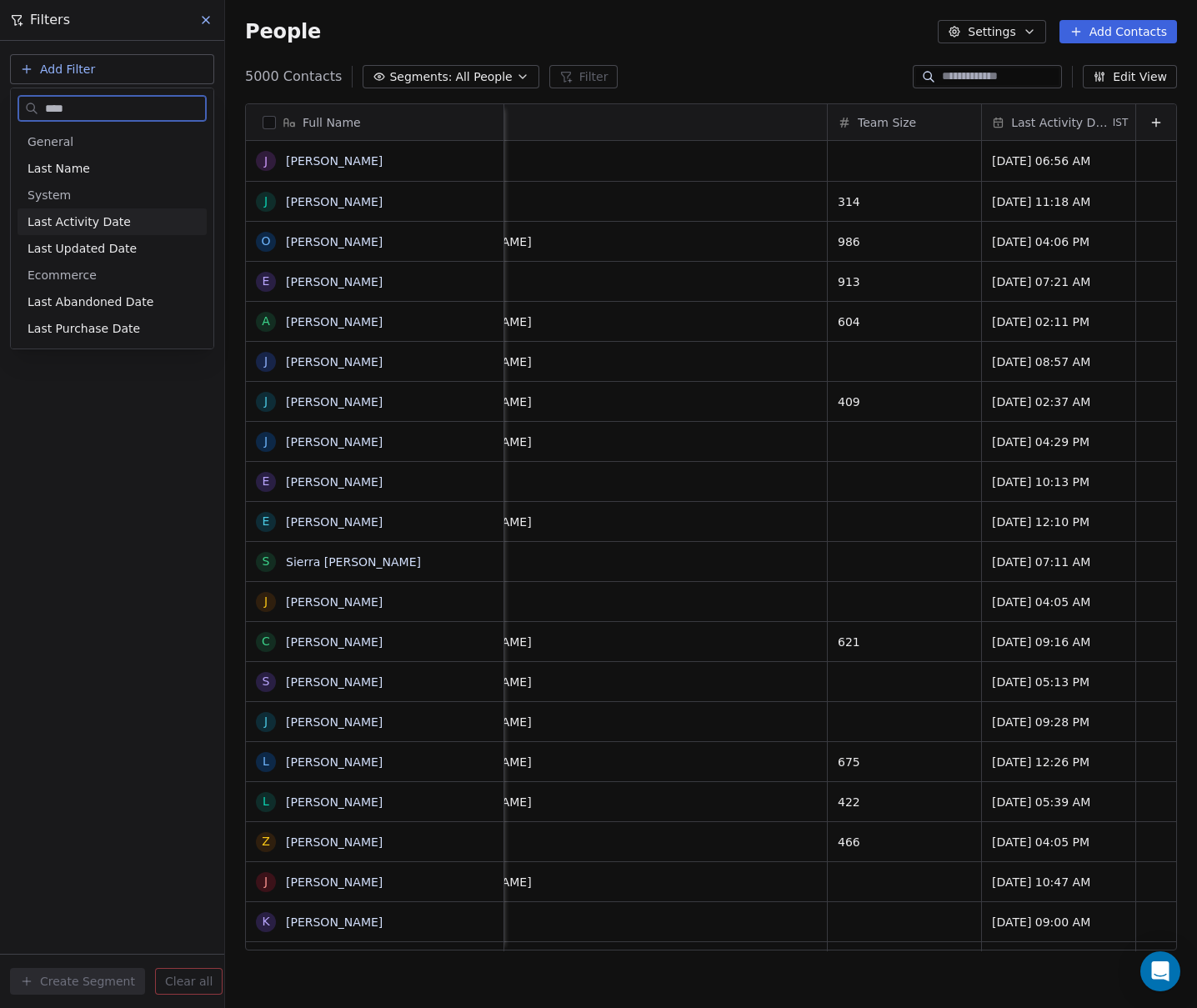
click at [72, 221] on span "Last Activity Date" at bounding box center [79, 222] width 104 height 17
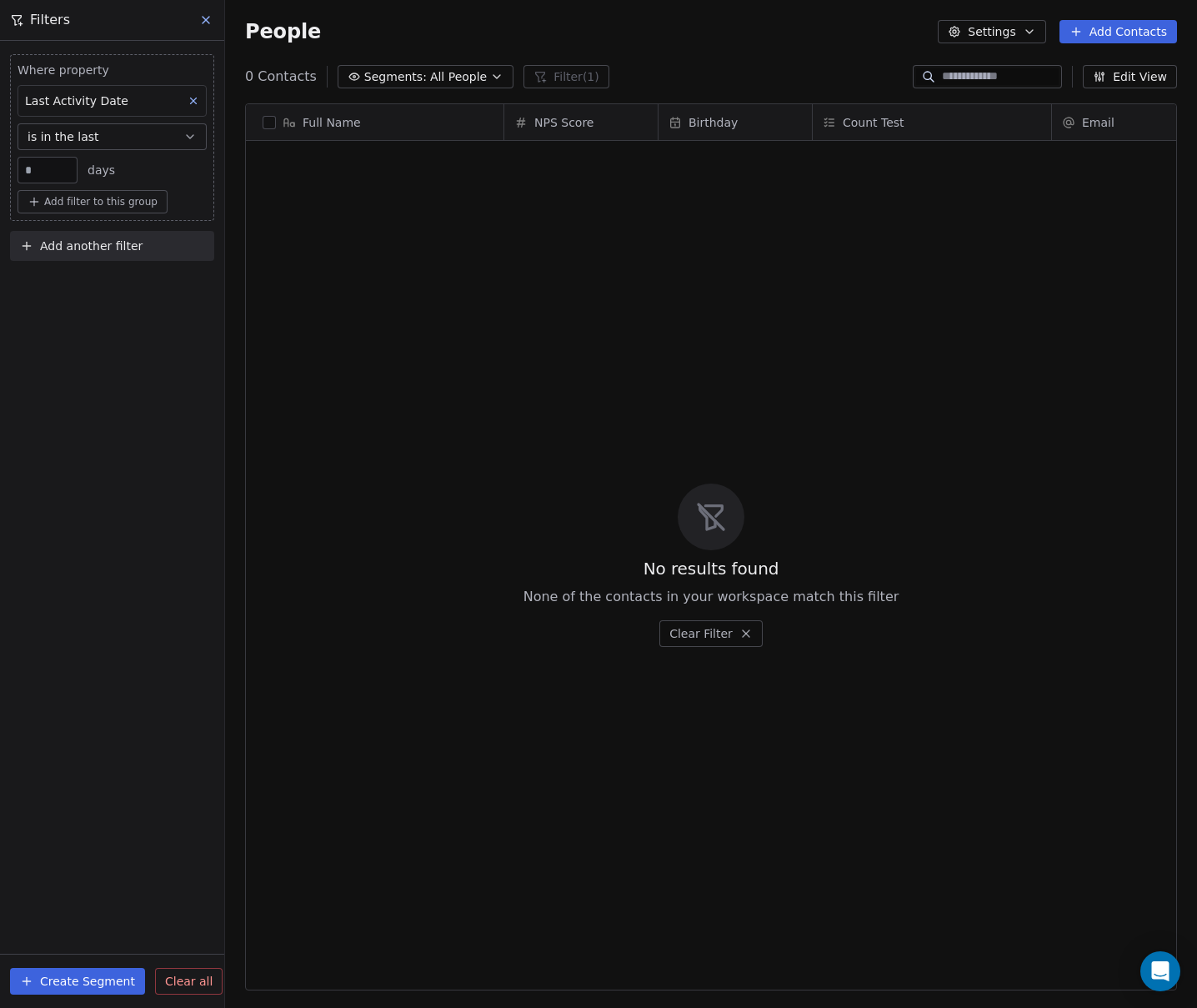
scroll to position [874, 959]
click at [110, 134] on button "is in the last" at bounding box center [112, 136] width 189 height 26
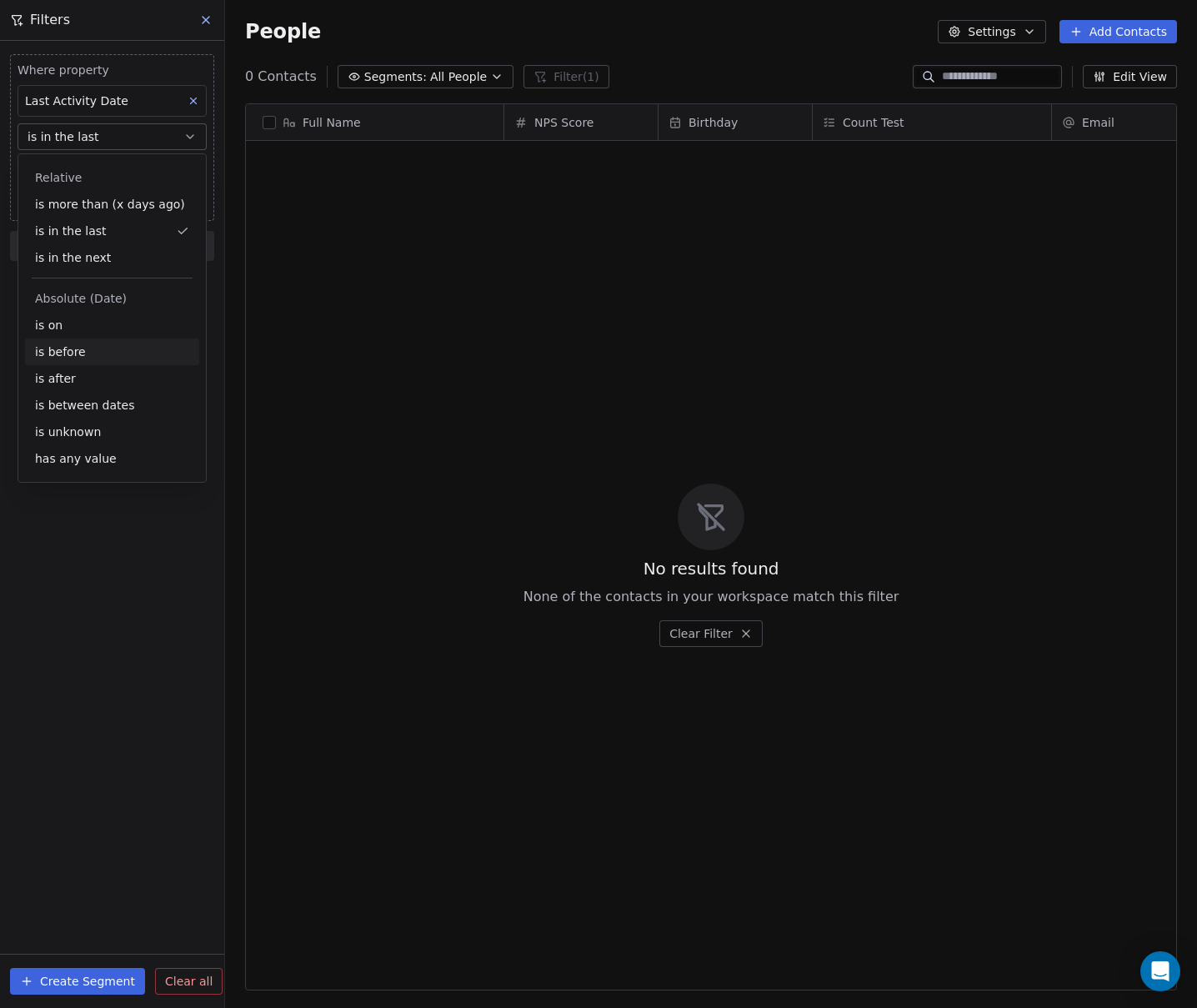
click at [76, 345] on div "is before" at bounding box center [112, 352] width 174 height 26
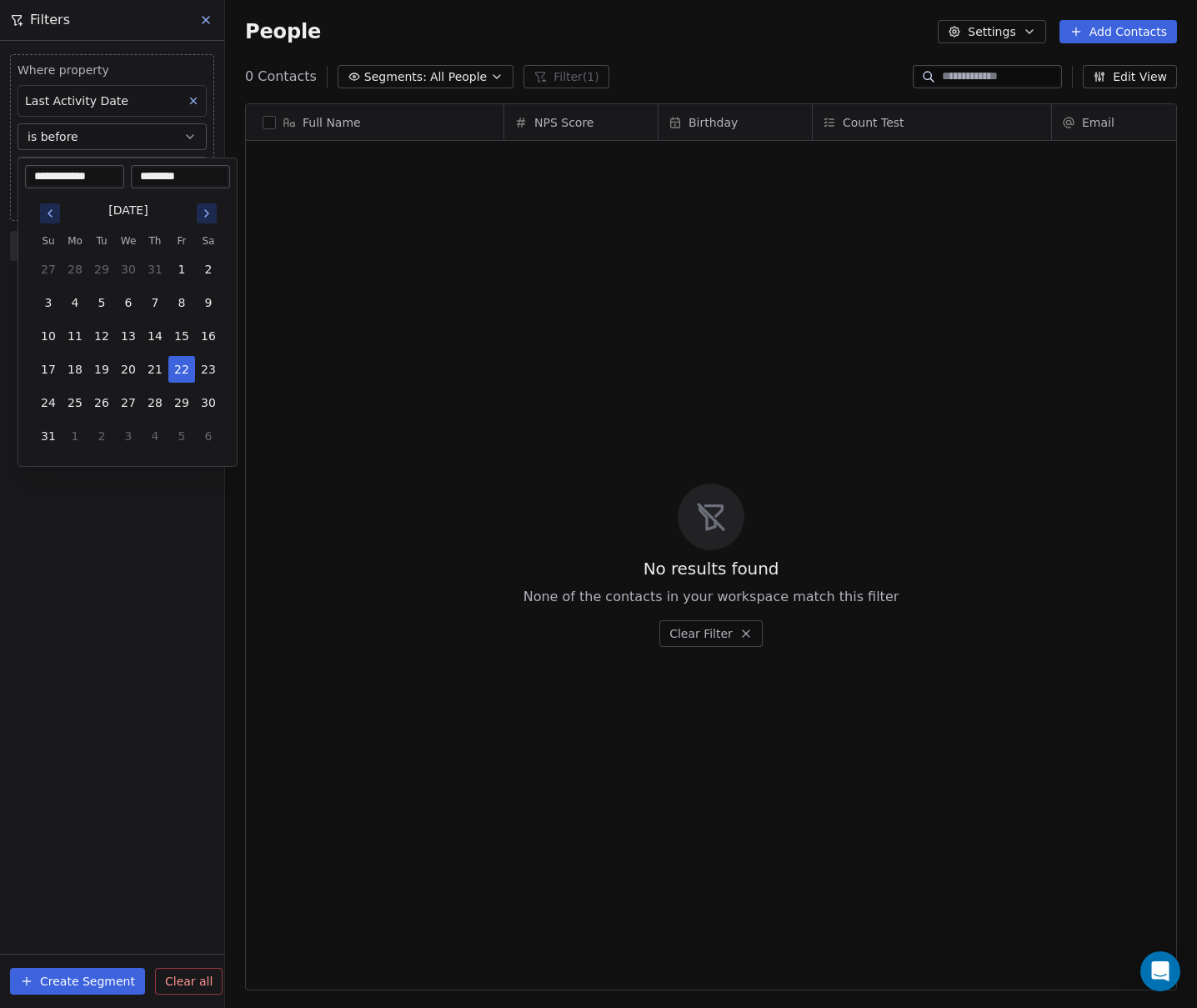
click at [130, 171] on body "**********" at bounding box center [598, 504] width 1197 height 1008
click at [182, 375] on button "22" at bounding box center [182, 369] width 26 height 26
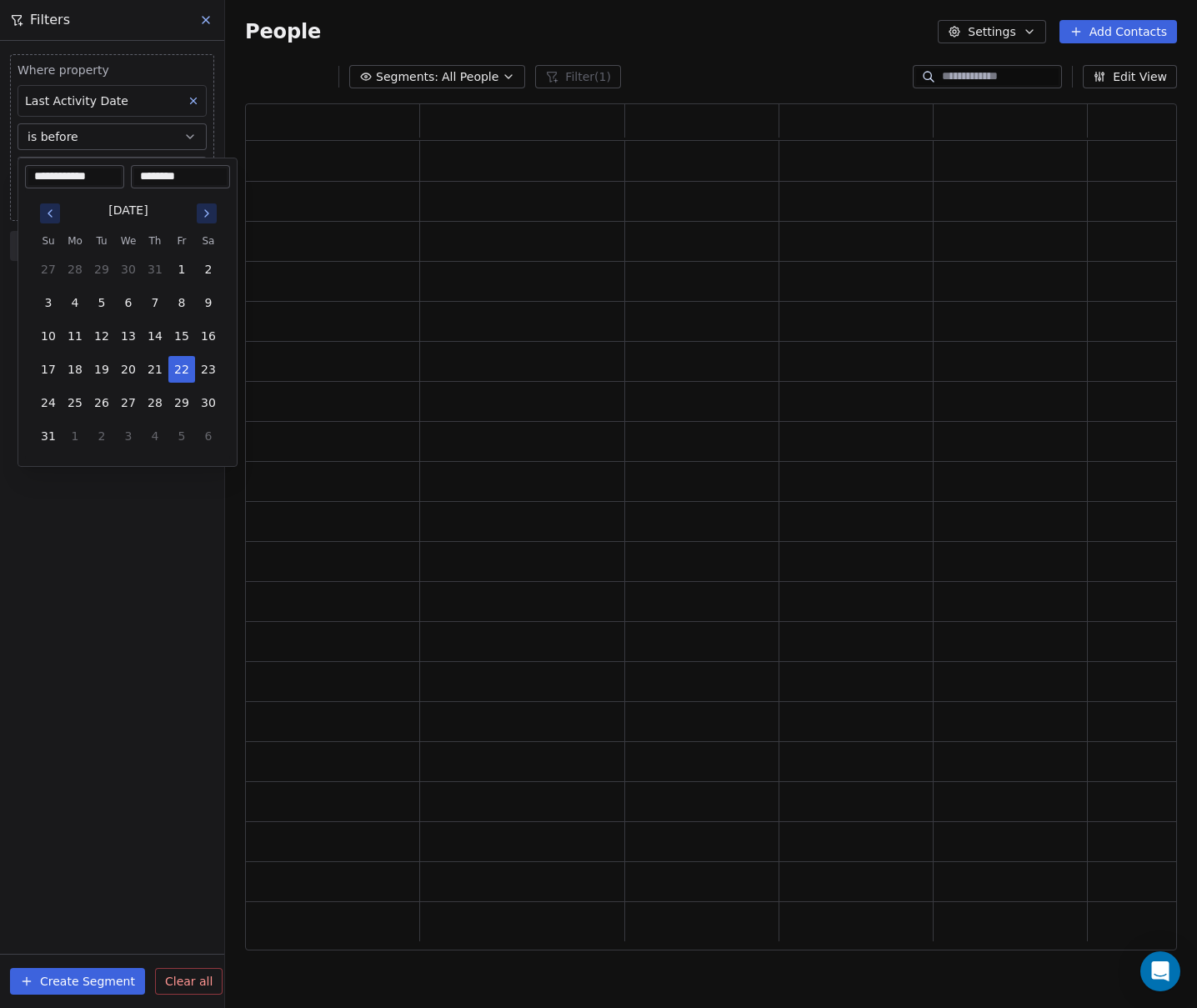
click at [102, 542] on html "**********" at bounding box center [598, 504] width 1197 height 1008
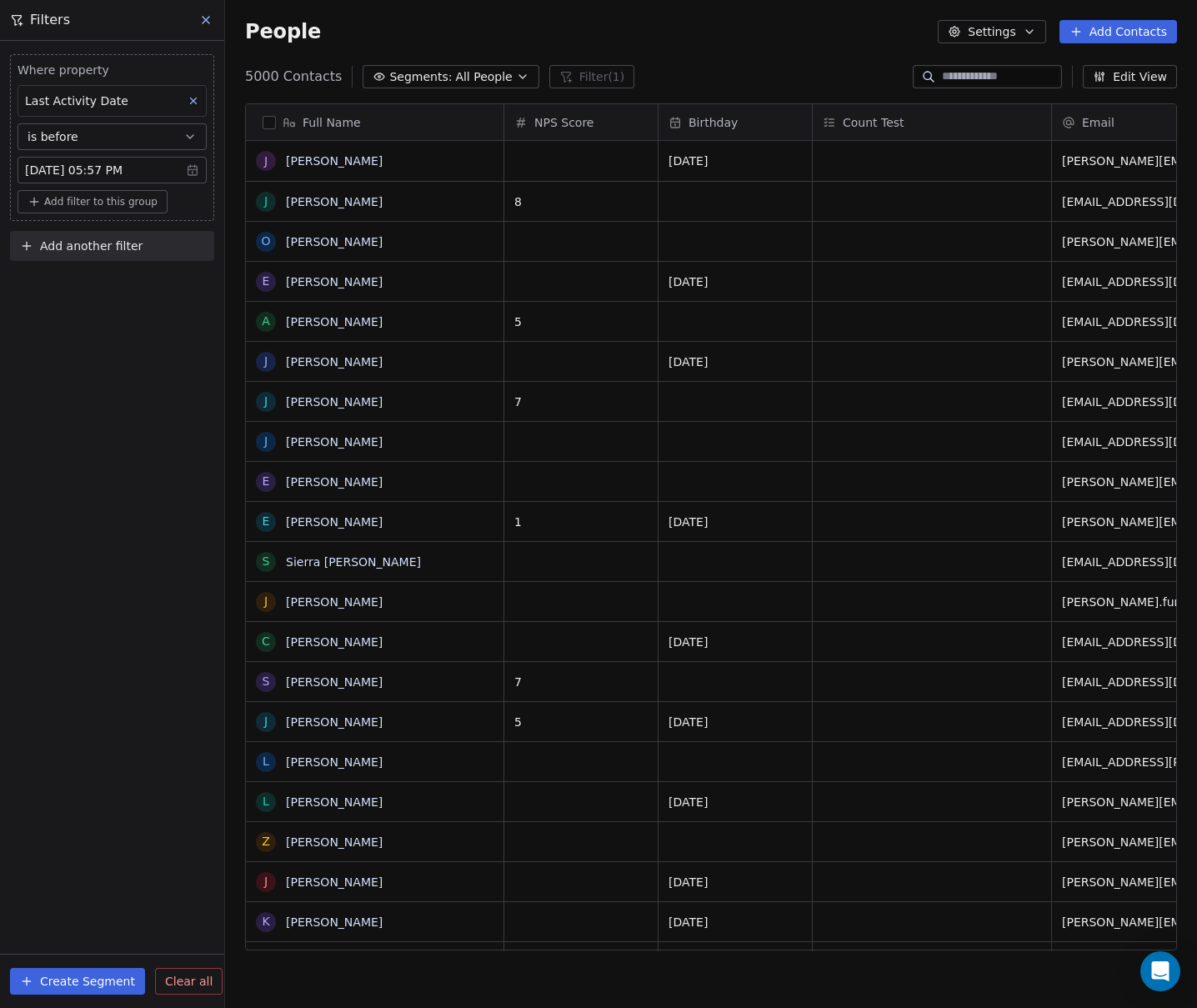
click at [193, 99] on icon at bounding box center [193, 101] width 11 height 11
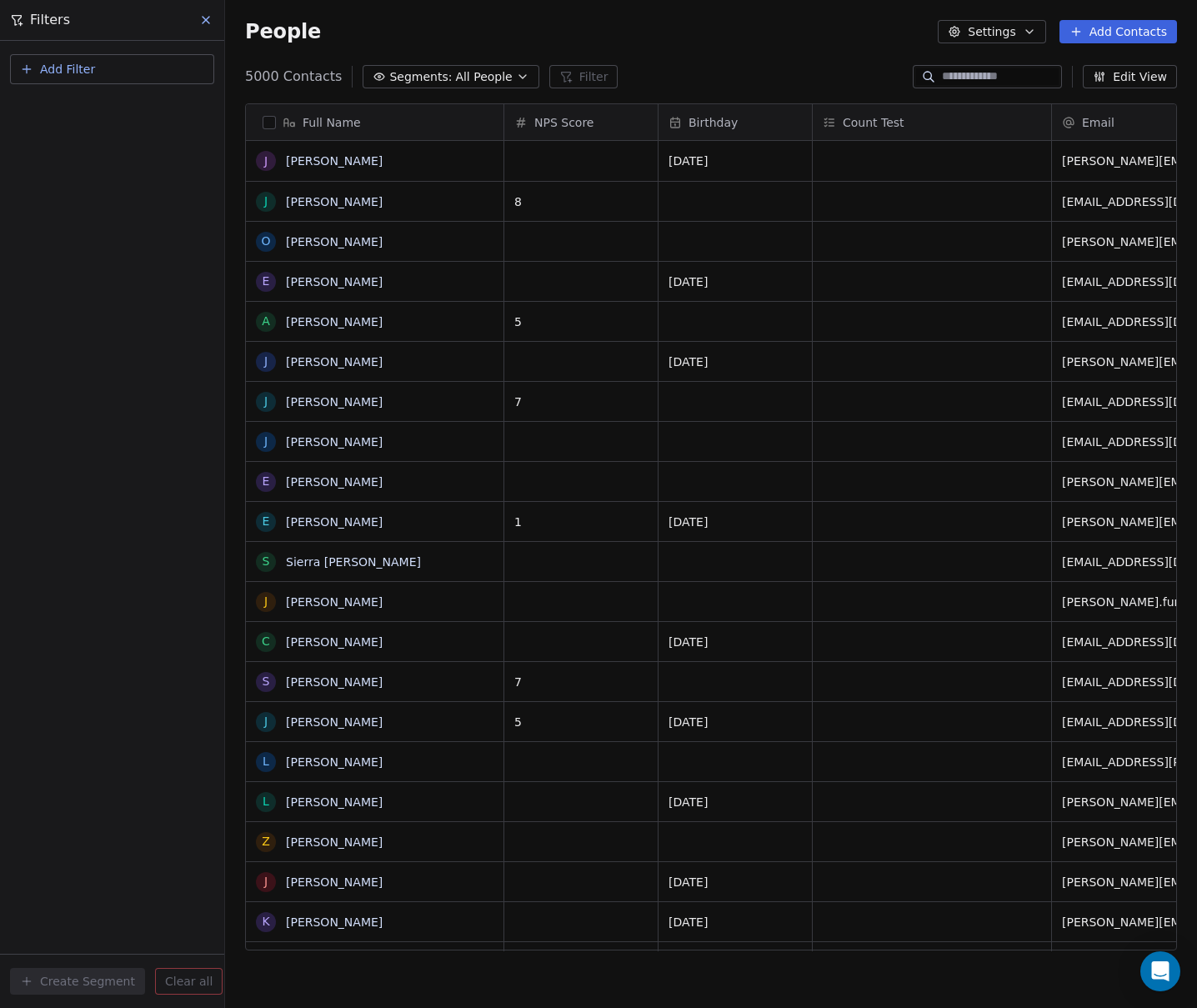
click at [196, 21] on button at bounding box center [206, 20] width 25 height 24
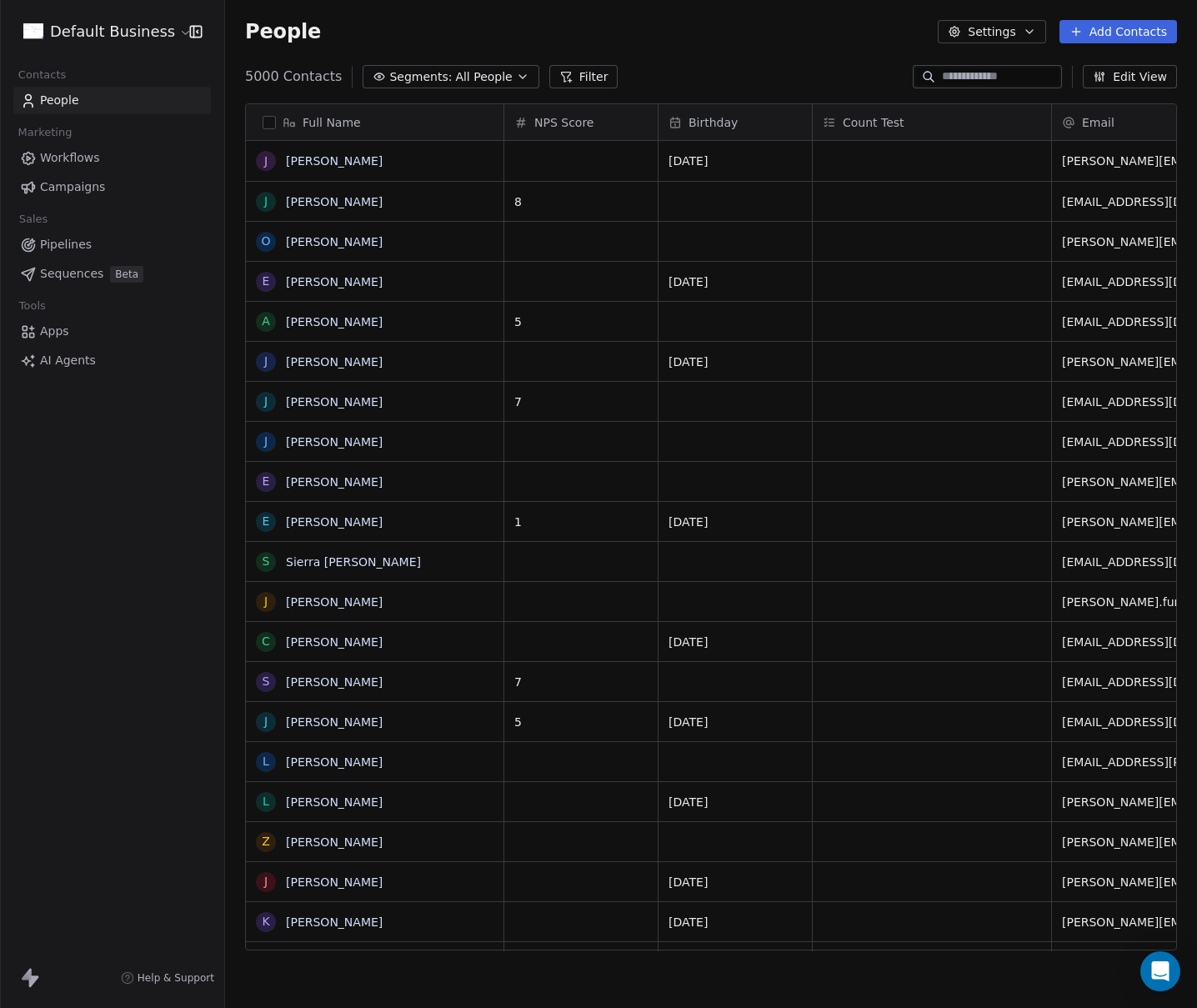
click at [559, 74] on icon at bounding box center [566, 76] width 13 height 13
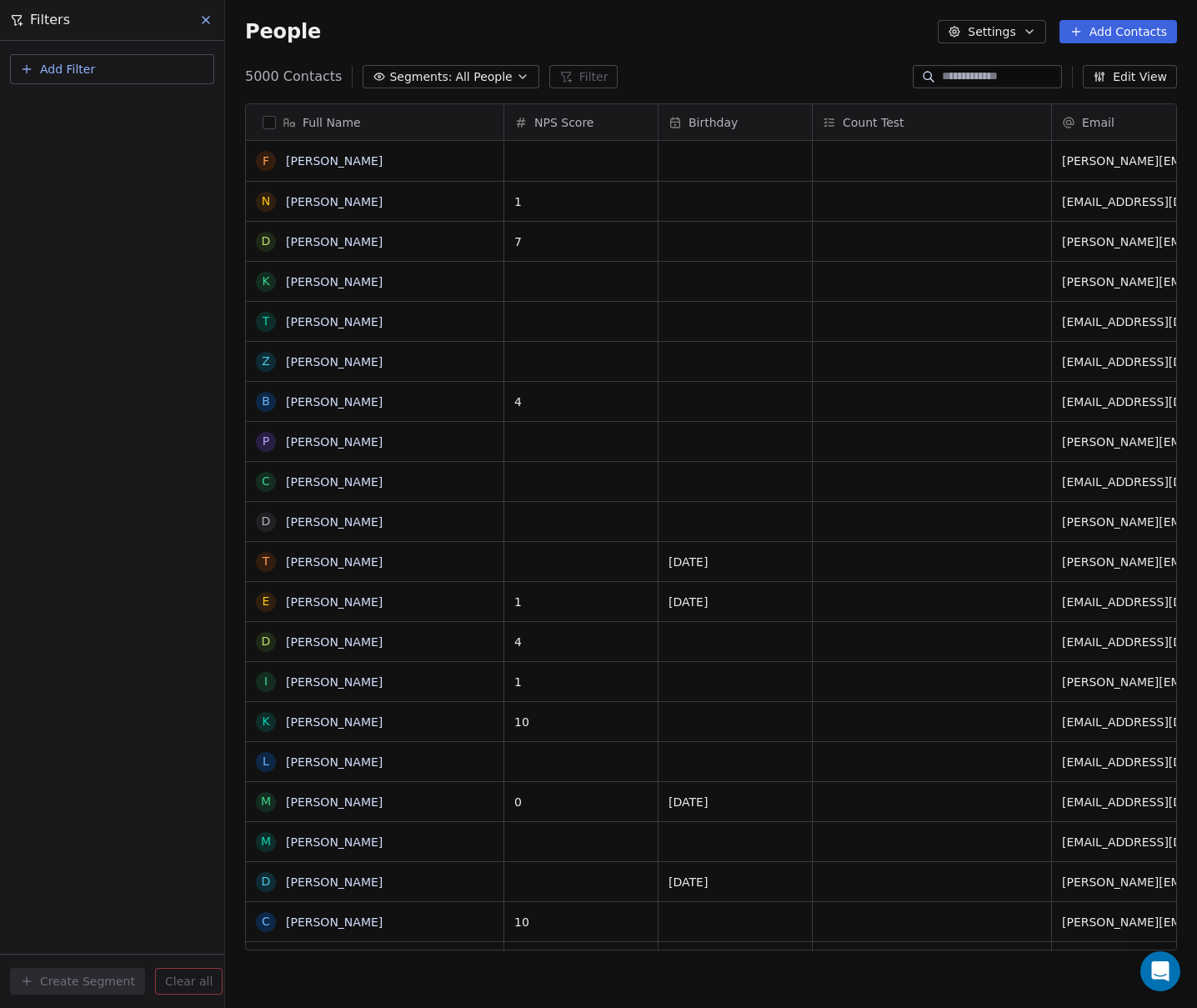
click at [94, 68] on button "Add Filter" at bounding box center [112, 70] width 204 height 30
click at [136, 295] on html "Default Business Contacts People Marketing Workflows Campaigns Sales Pipelines …" at bounding box center [598, 504] width 1197 height 1008
click at [214, 16] on button at bounding box center [206, 20] width 25 height 24
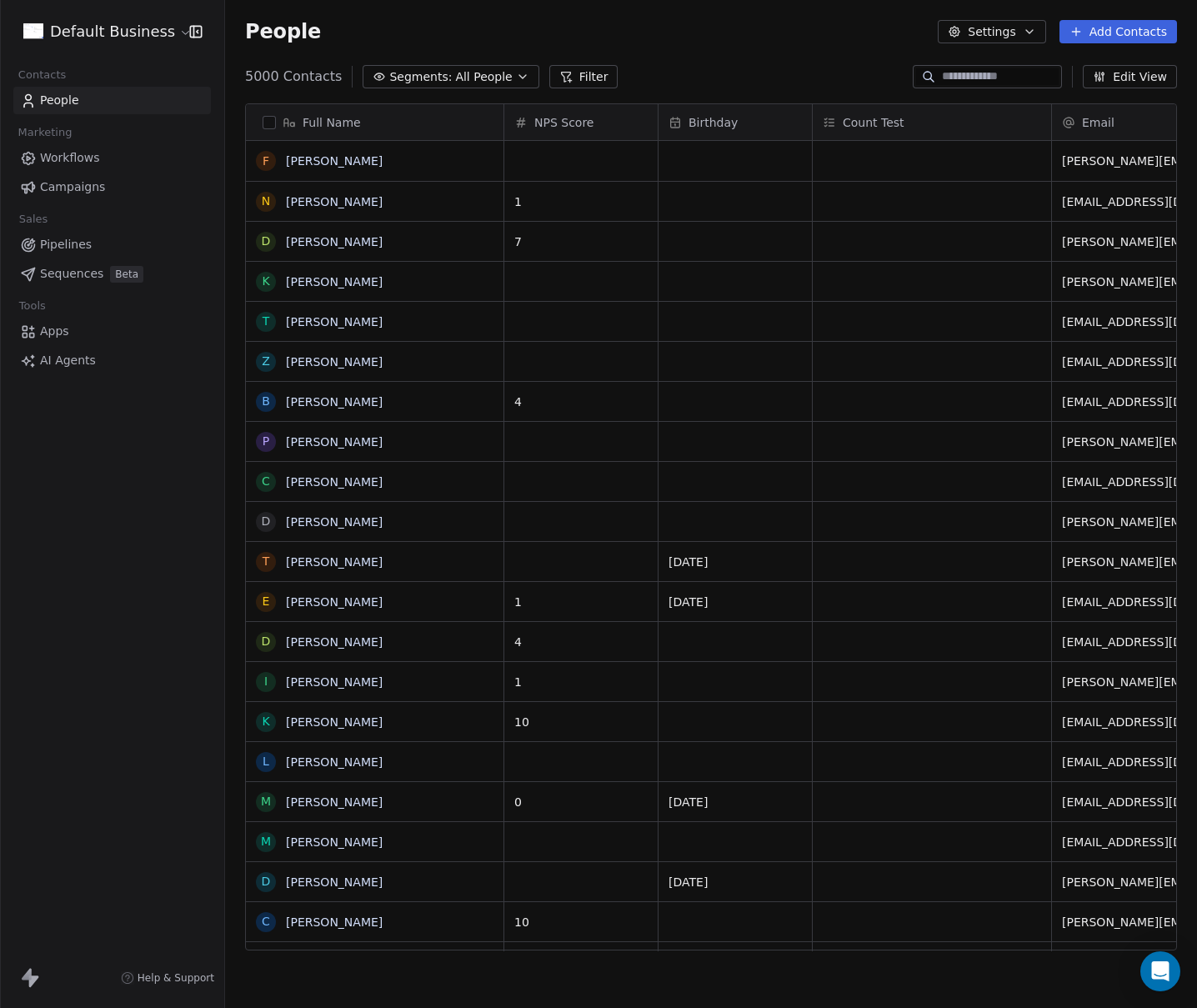
click at [84, 159] on span "Workflows" at bounding box center [71, 158] width 60 height 18
click at [76, 156] on span "Workflows" at bounding box center [71, 158] width 60 height 18
click at [70, 156] on span "Workflows" at bounding box center [71, 158] width 60 height 18
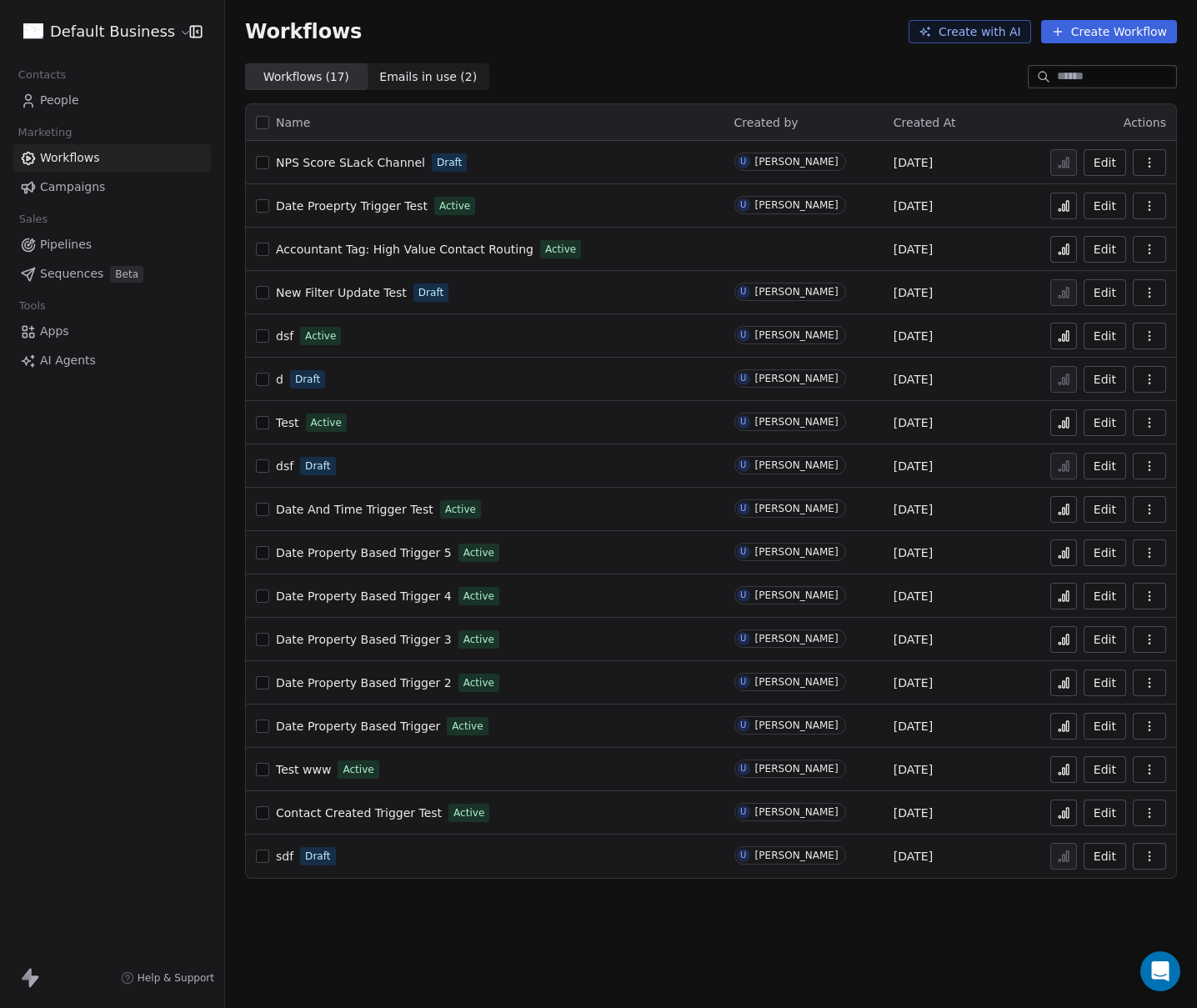
click at [318, 209] on span "Date Proeprty Trigger Test" at bounding box center [351, 206] width 152 height 13
click at [114, 568] on div "Default Business Contacts People Marketing Workflows Campaigns Sales Pipelines …" at bounding box center [112, 504] width 224 height 1008
